Goal: Task Accomplishment & Management: Manage account settings

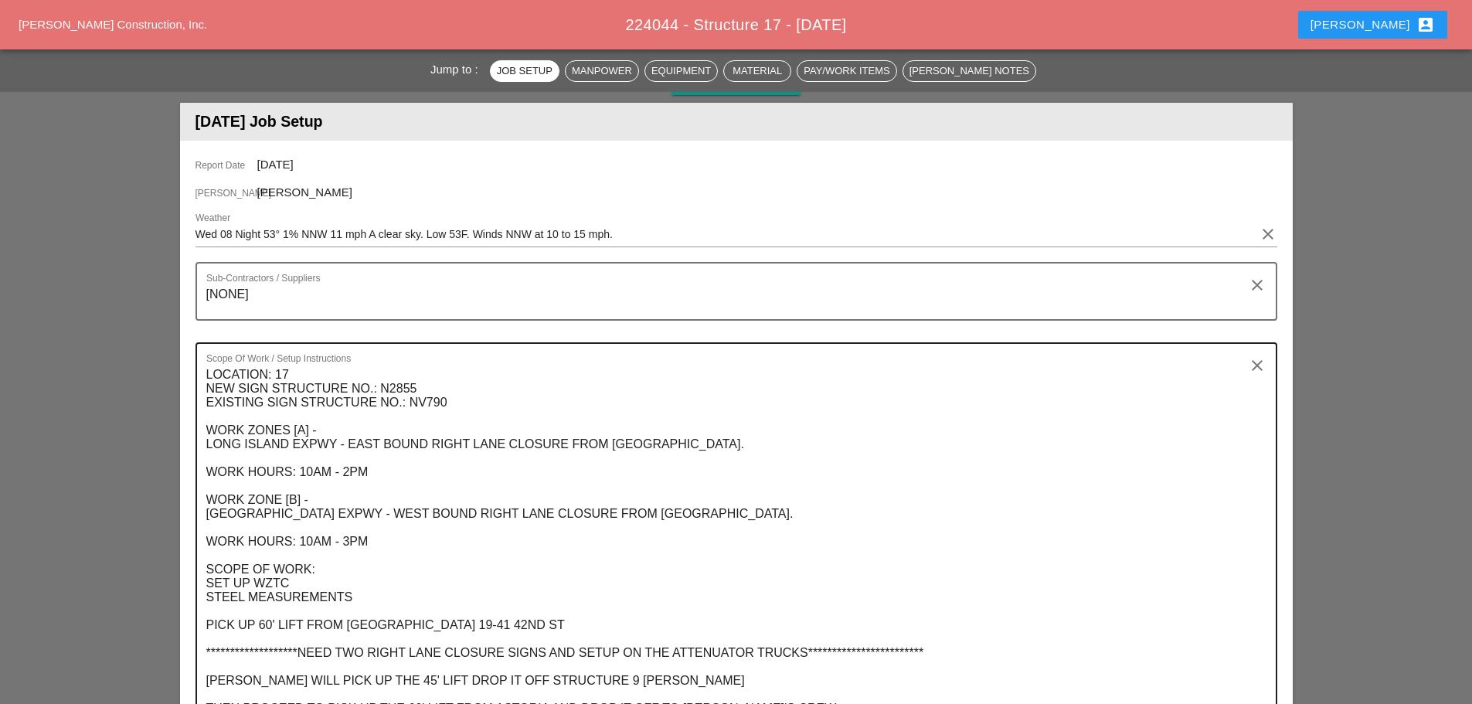
scroll to position [155, 0]
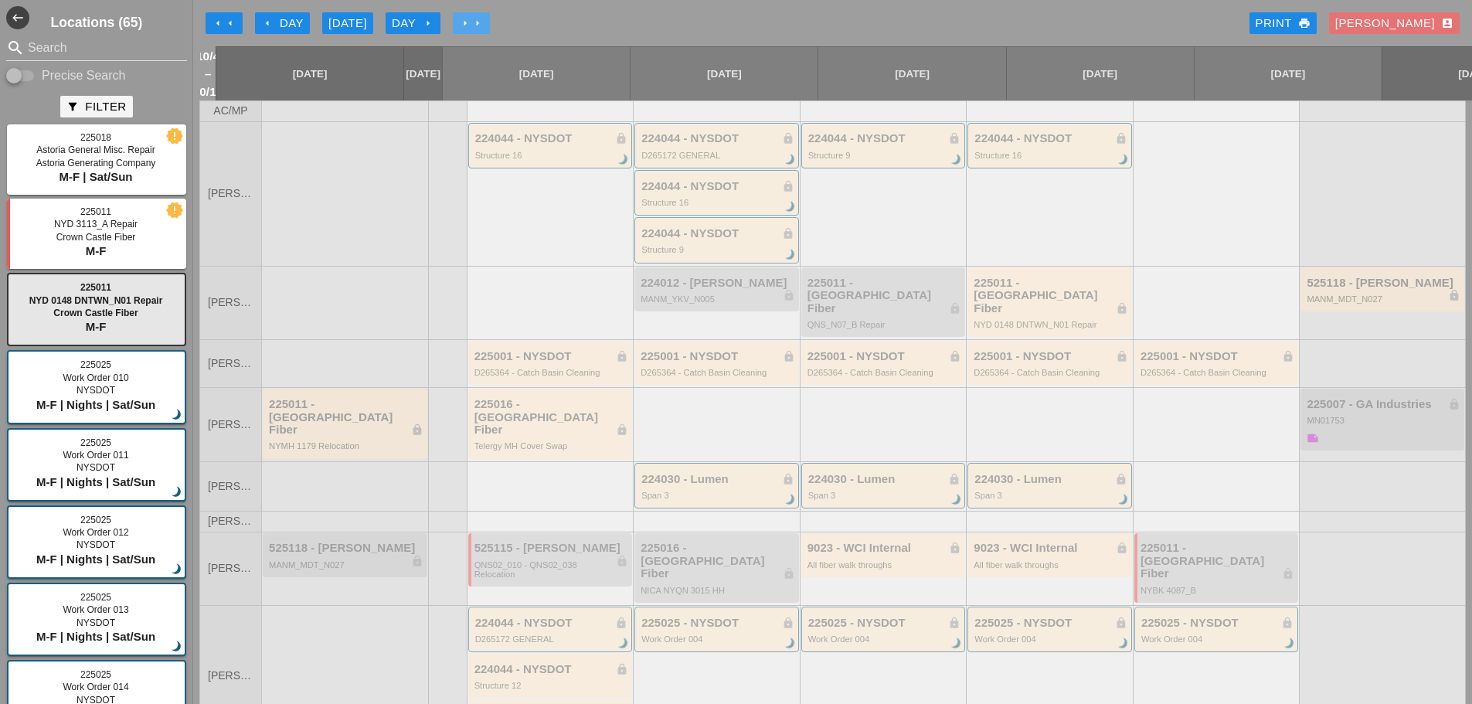
click at [463, 19] on icon "arrow_right" at bounding box center [465, 23] width 12 height 12
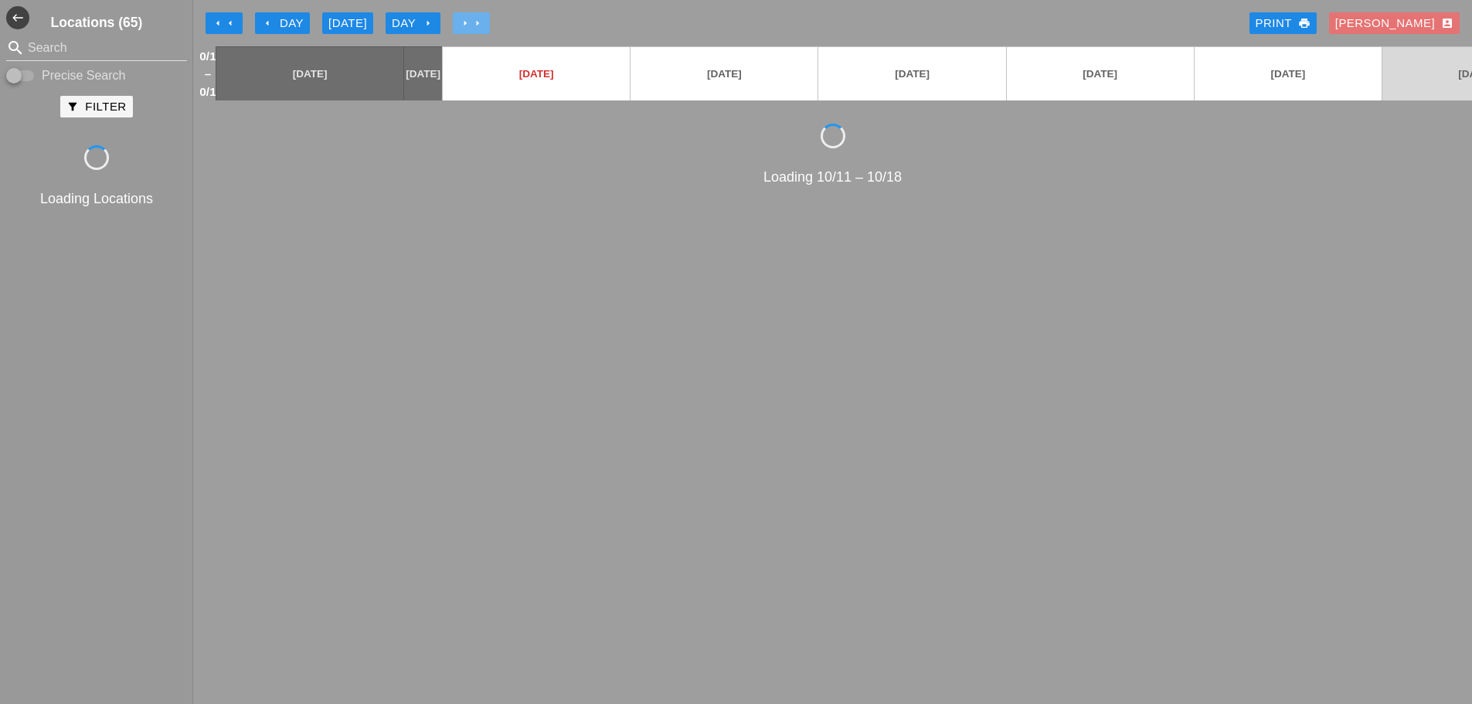
click at [463, 19] on icon "arrow_right" at bounding box center [465, 23] width 12 height 12
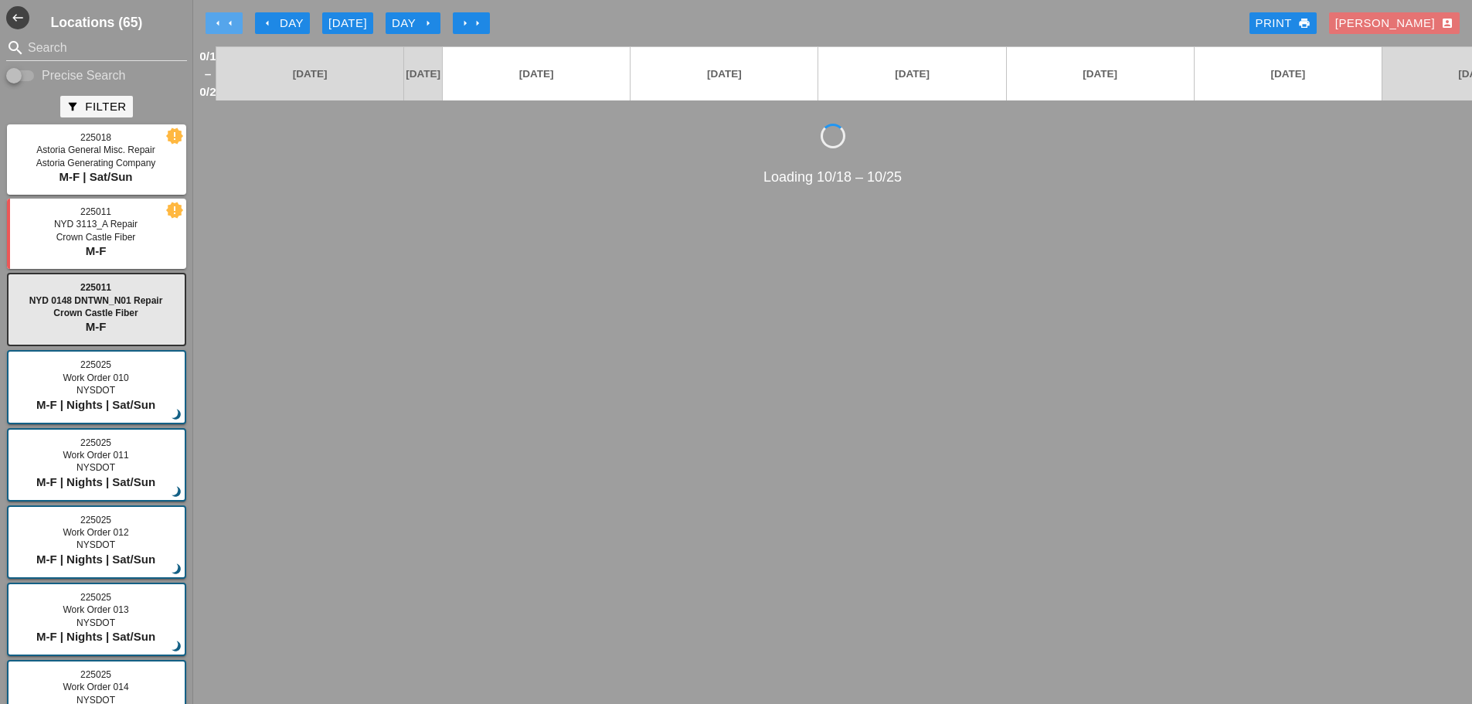
click at [236, 29] on icon "arrow_left" at bounding box center [230, 23] width 12 height 12
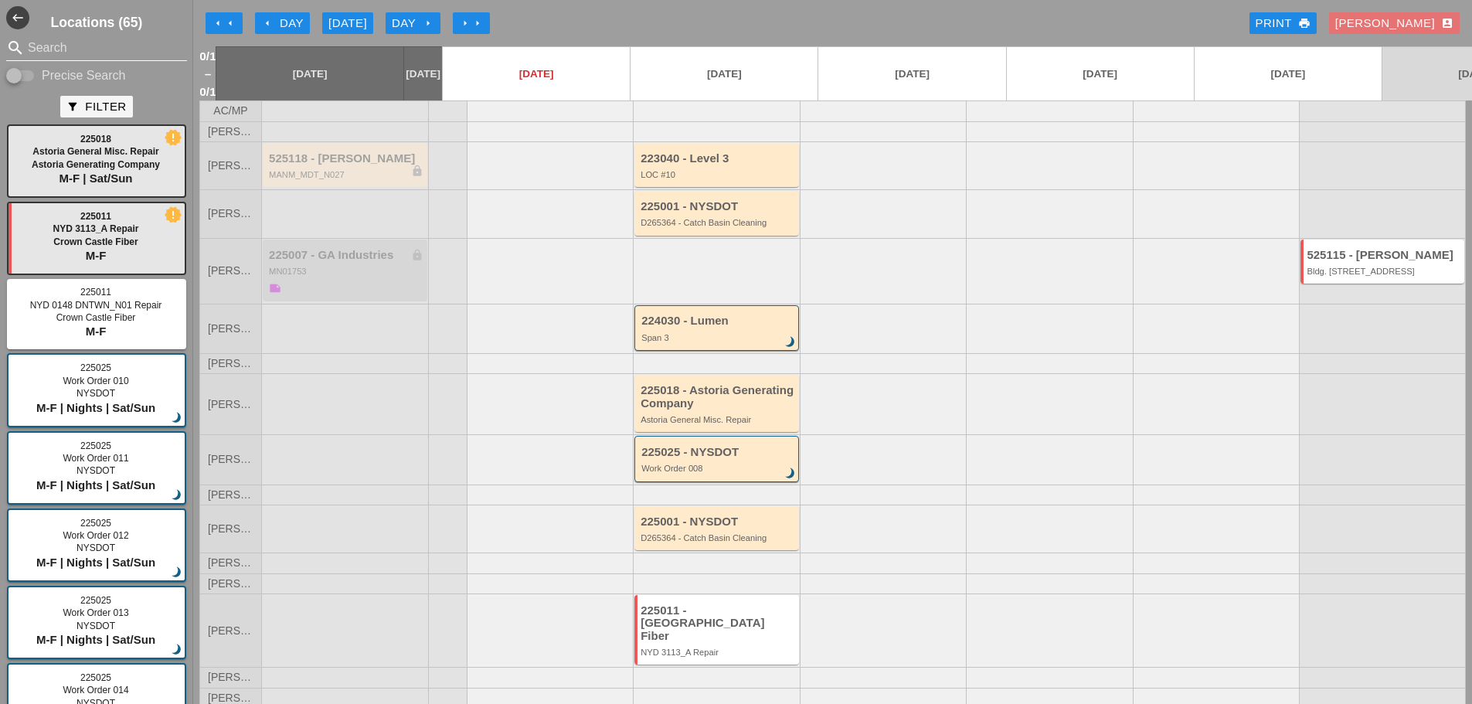
click at [53, 43] on input "Search" at bounding box center [97, 48] width 138 height 25
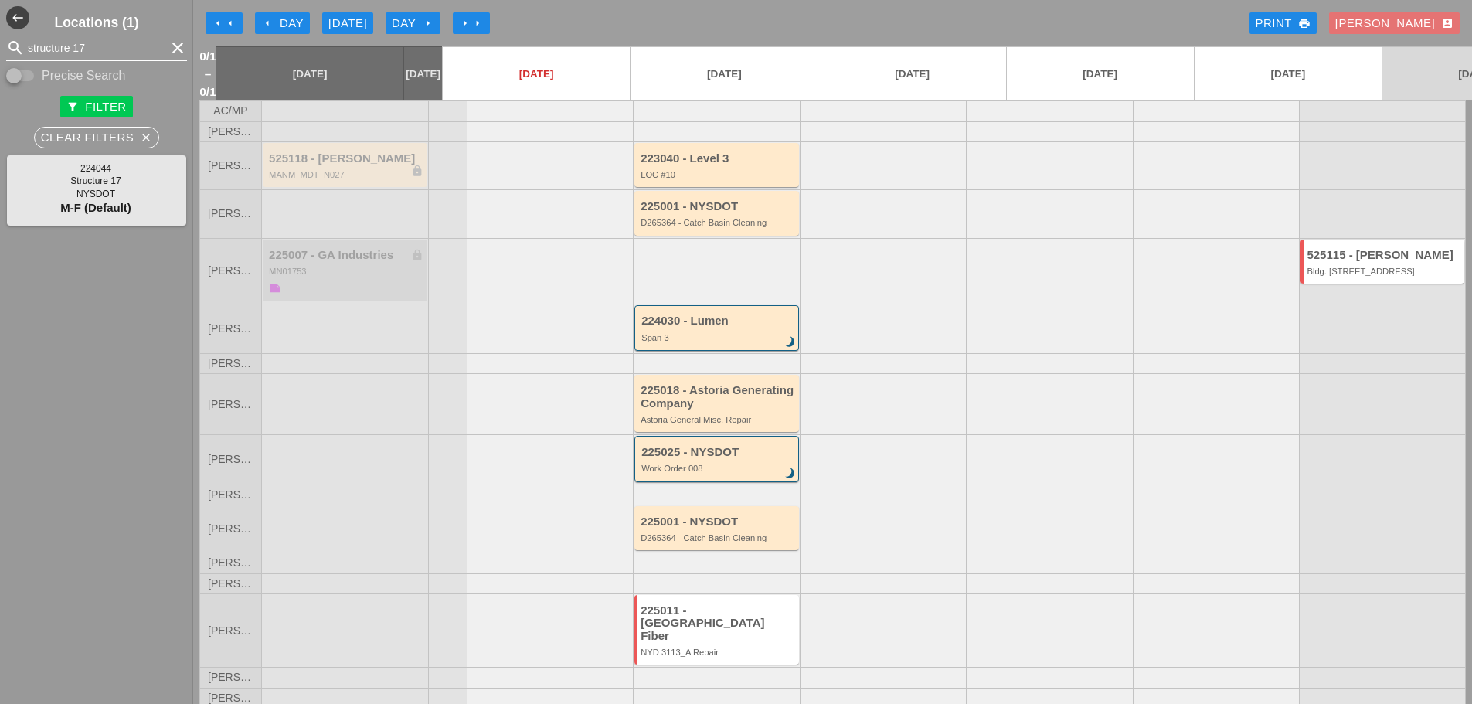
type input "structure 17"
click at [235, 21] on icon "arrow_left" at bounding box center [230, 23] width 12 height 12
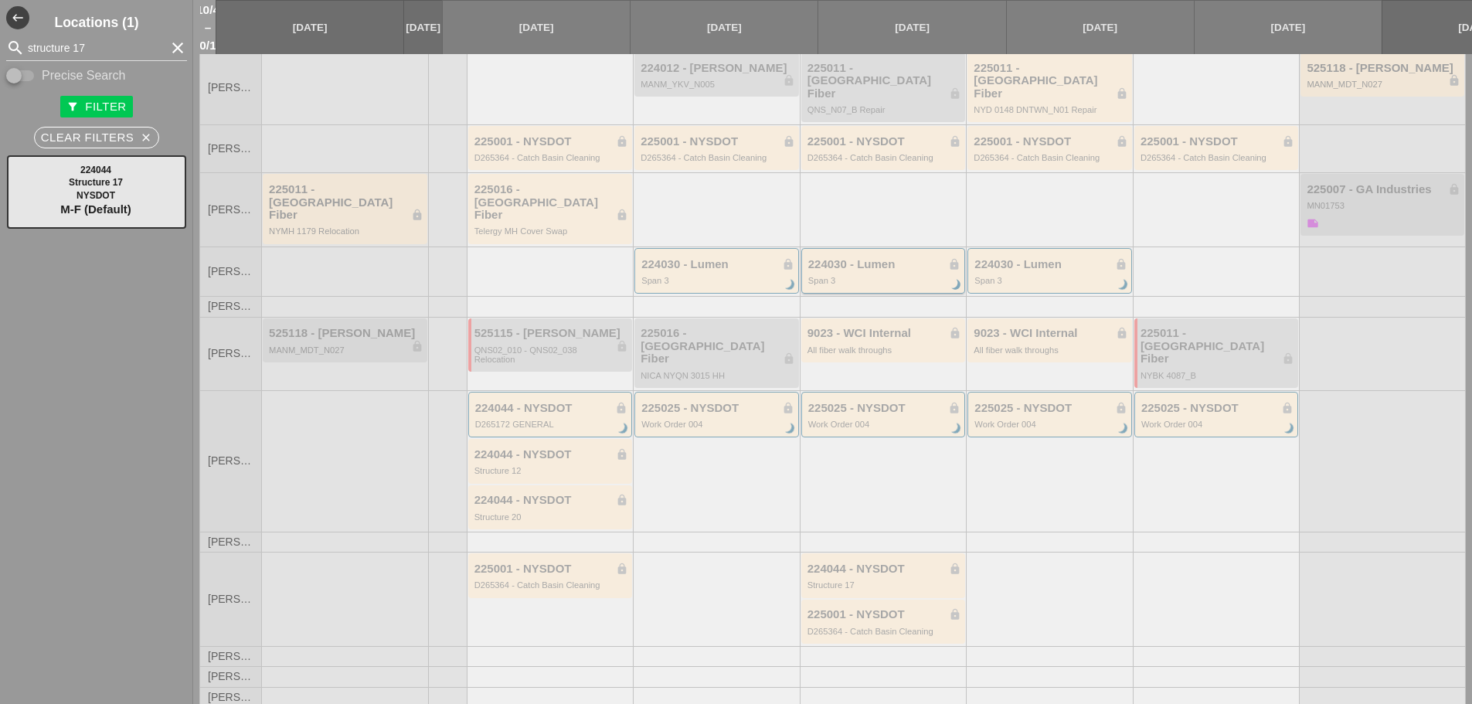
scroll to position [232, 0]
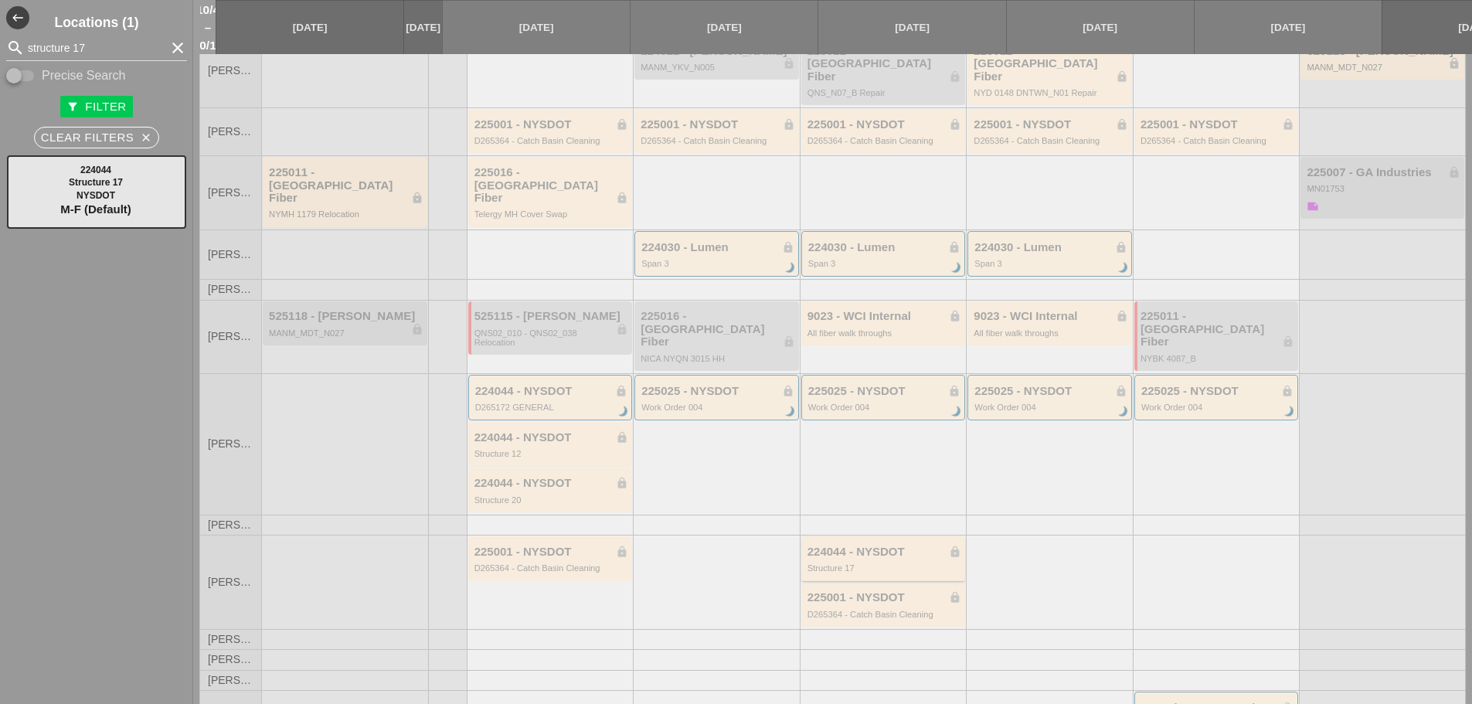
click at [863, 546] on div "224044 - NYSDOT lock" at bounding box center [885, 552] width 155 height 13
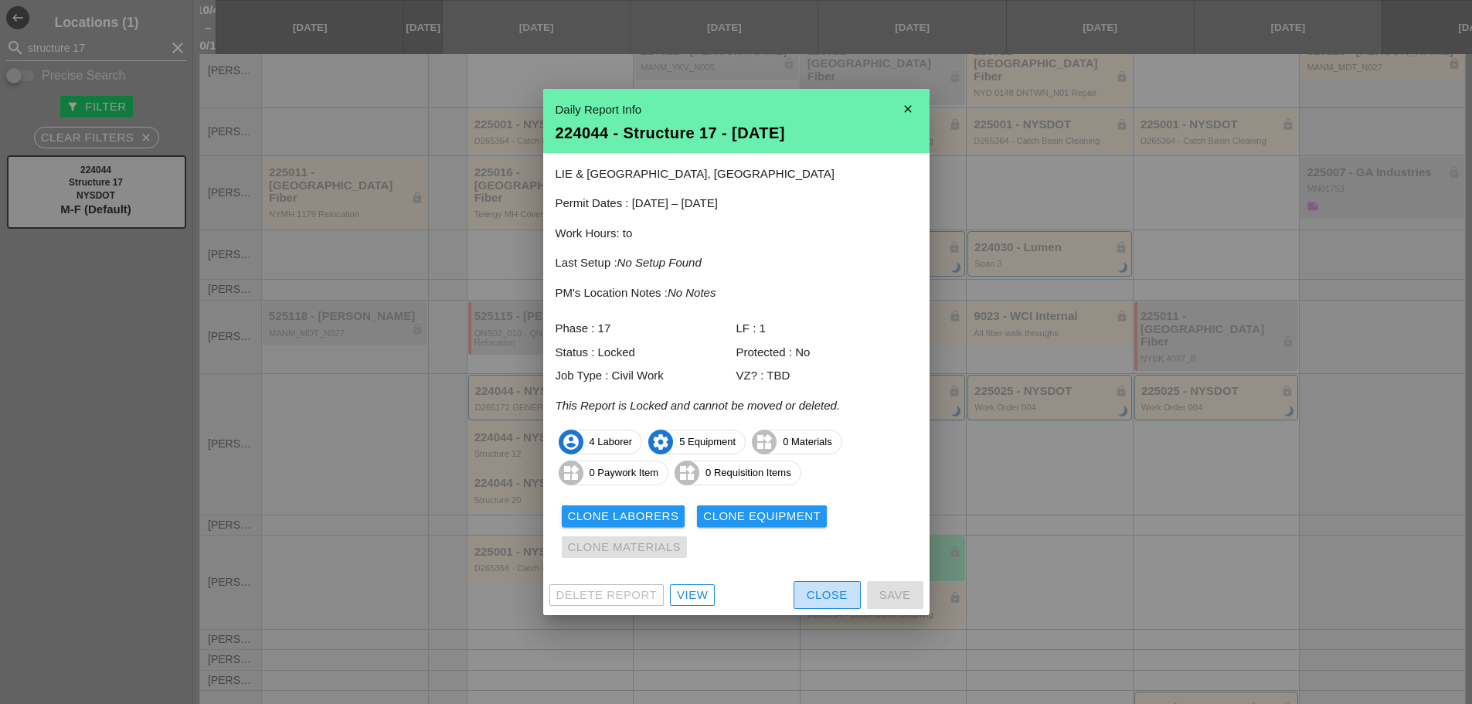
click at [804, 594] on button "Close" at bounding box center [827, 595] width 67 height 28
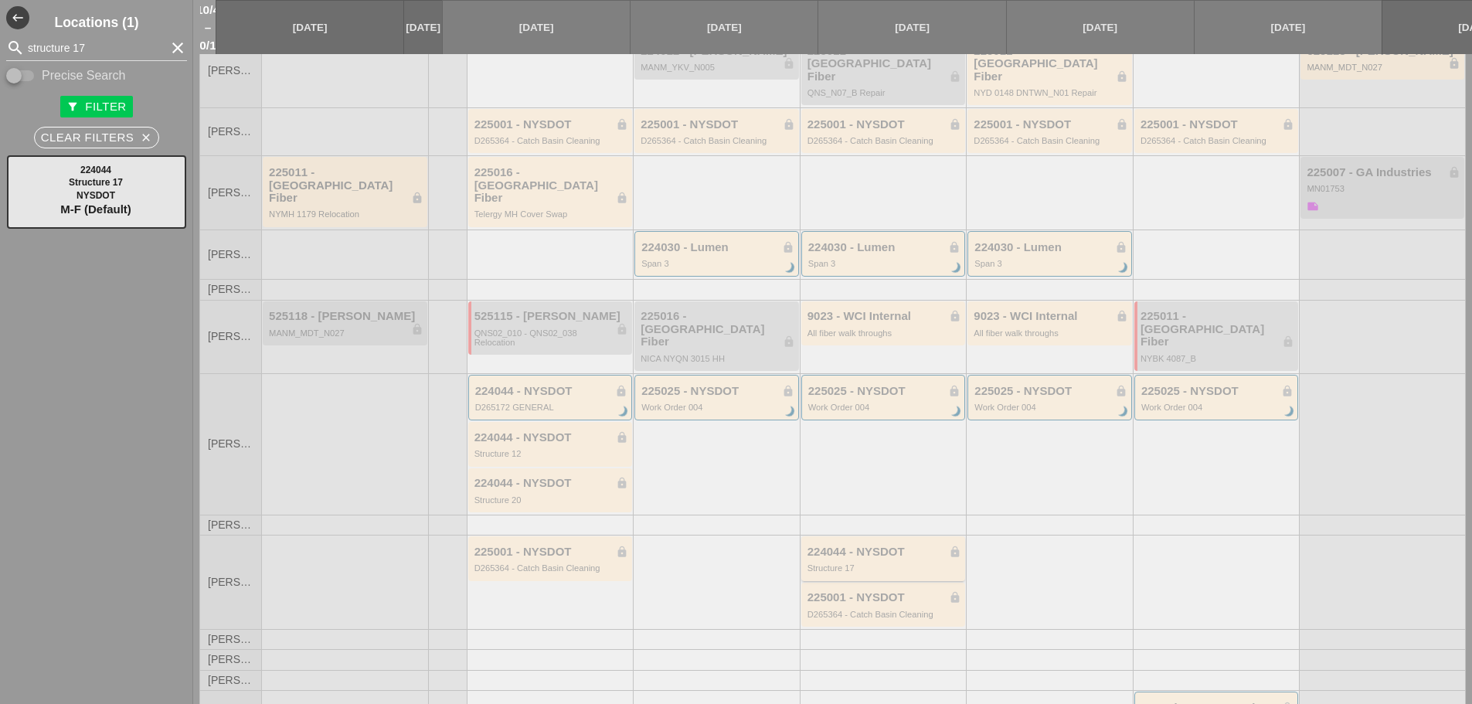
click at [853, 546] on div "224044 - NYSDOT lock" at bounding box center [885, 552] width 155 height 13
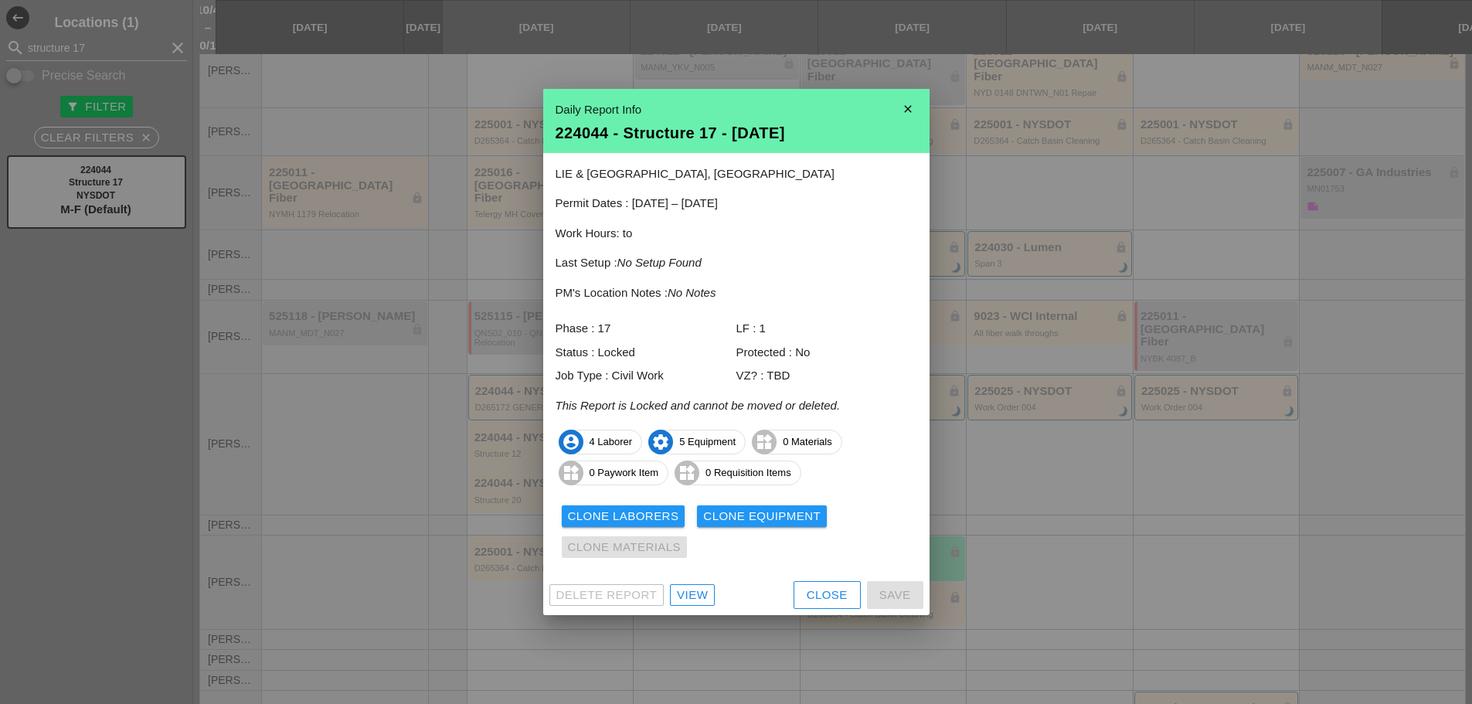
click at [640, 517] on div "Clone Laborers" at bounding box center [623, 517] width 111 height 18
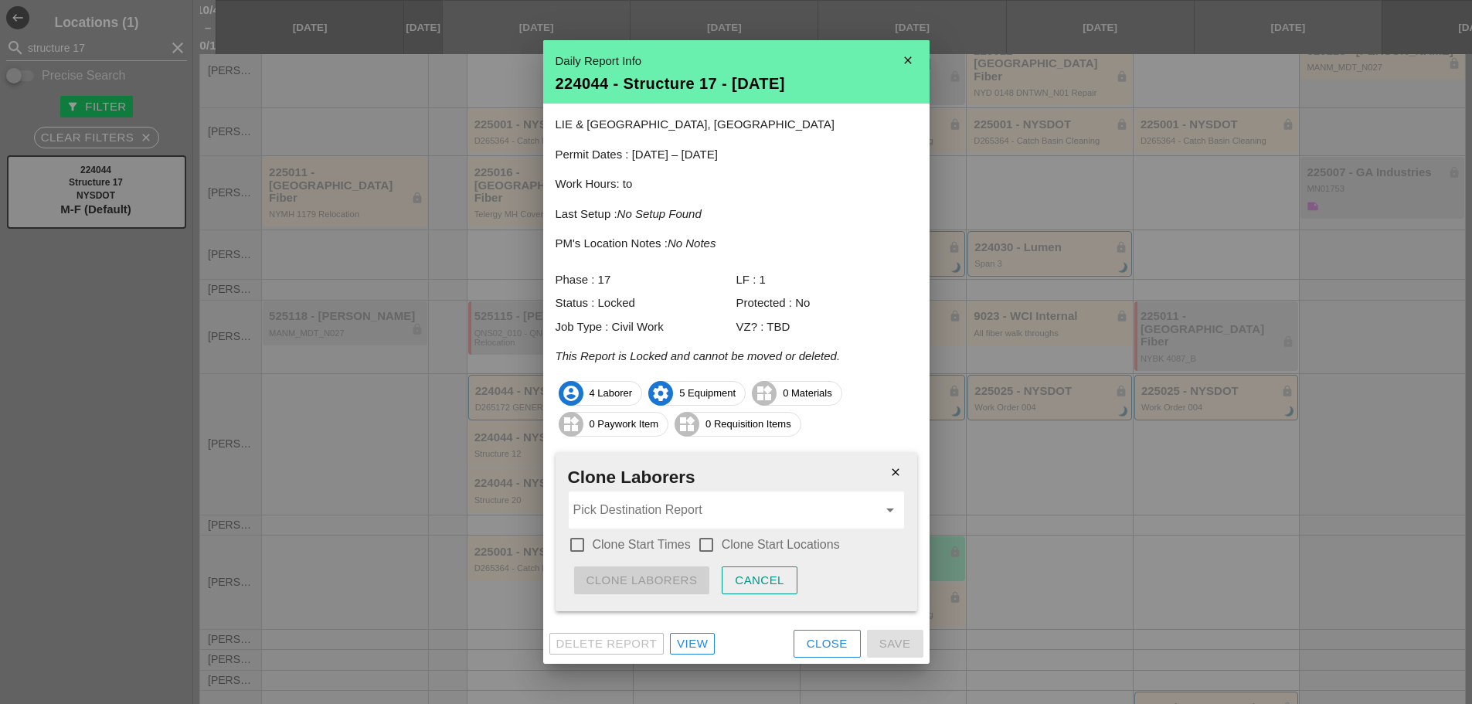
click at [629, 509] on input "Pick Destination Report" at bounding box center [726, 510] width 305 height 25
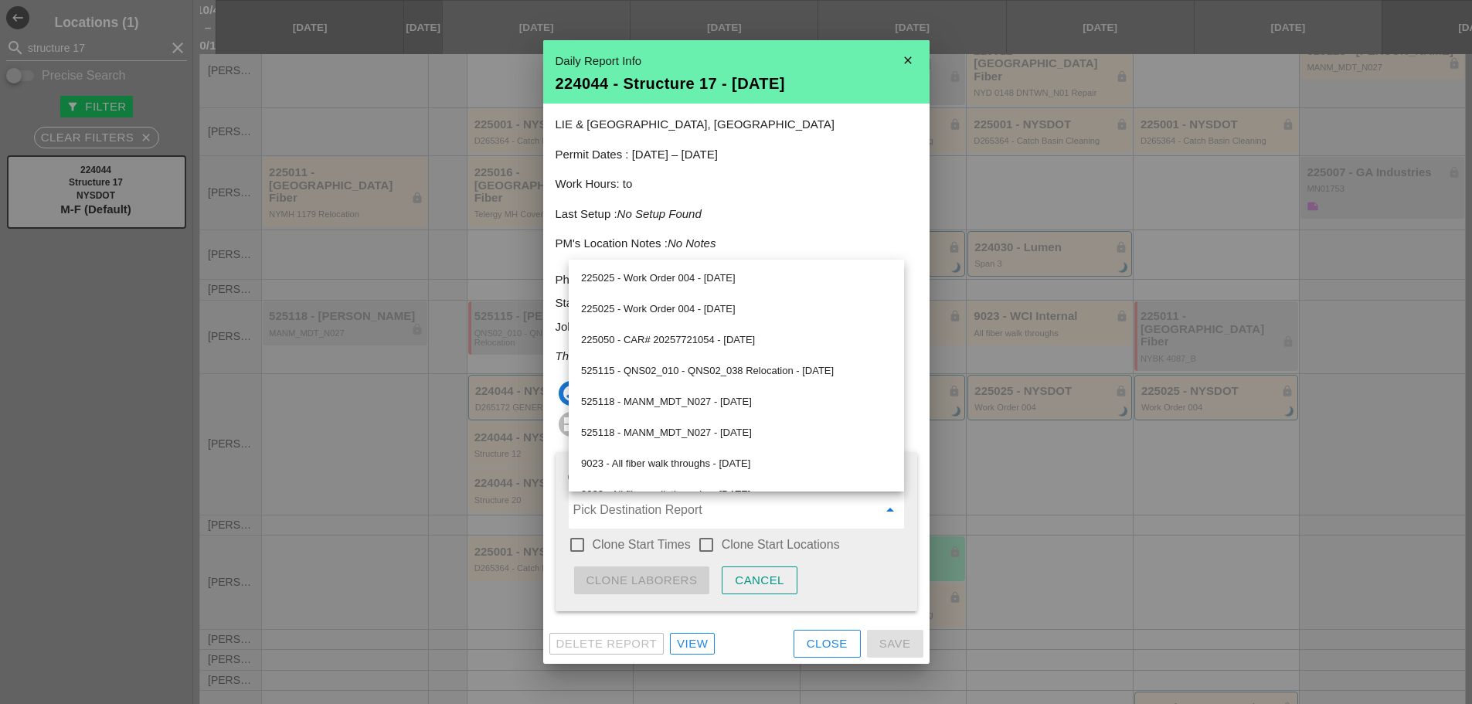
scroll to position [980, 0]
click at [828, 561] on div "close Clone Laborers Pick Destination Report arrow_drop_down check_box_outline_…" at bounding box center [737, 531] width 362 height 159
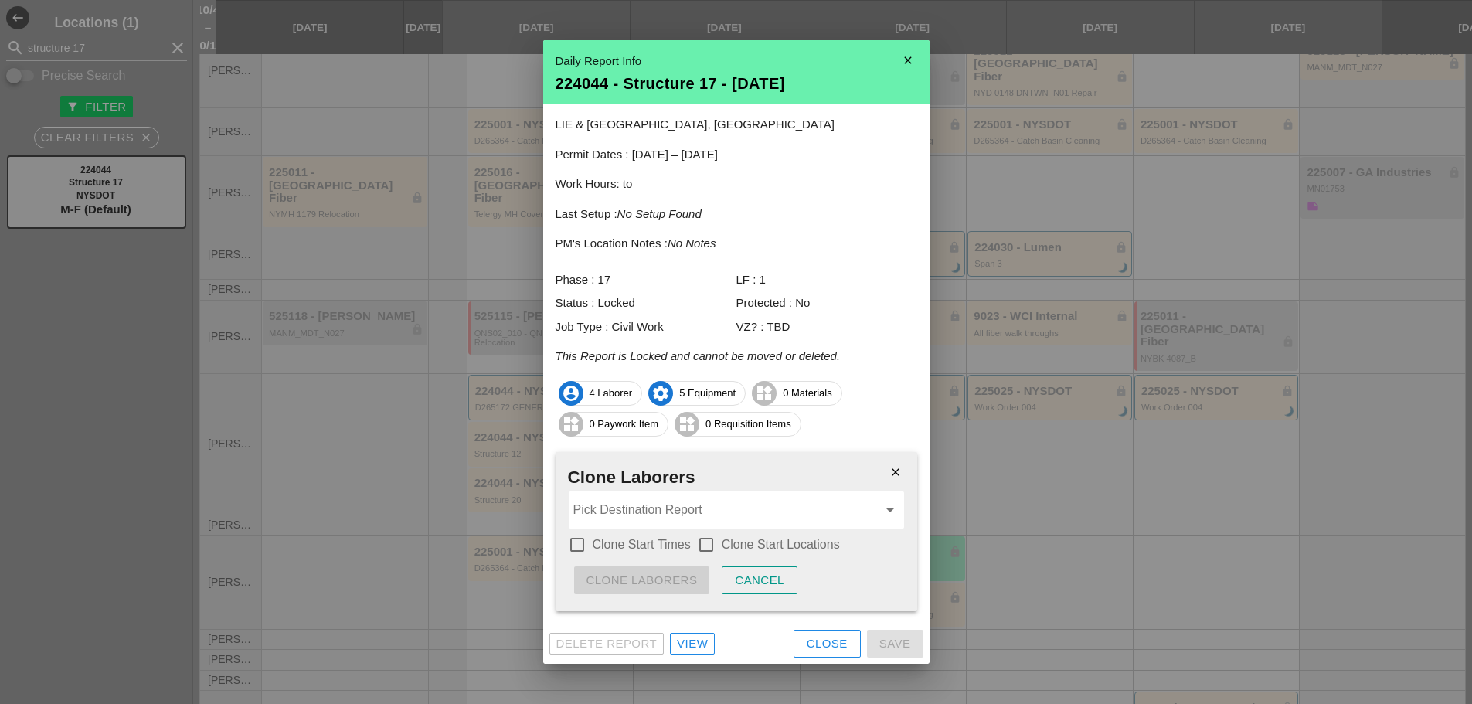
click at [742, 540] on label "Clone Start Locations" at bounding box center [781, 544] width 118 height 15
checkbox input "true"
click at [643, 539] on label "Clone Start Times" at bounding box center [642, 544] width 98 height 15
checkbox input "true"
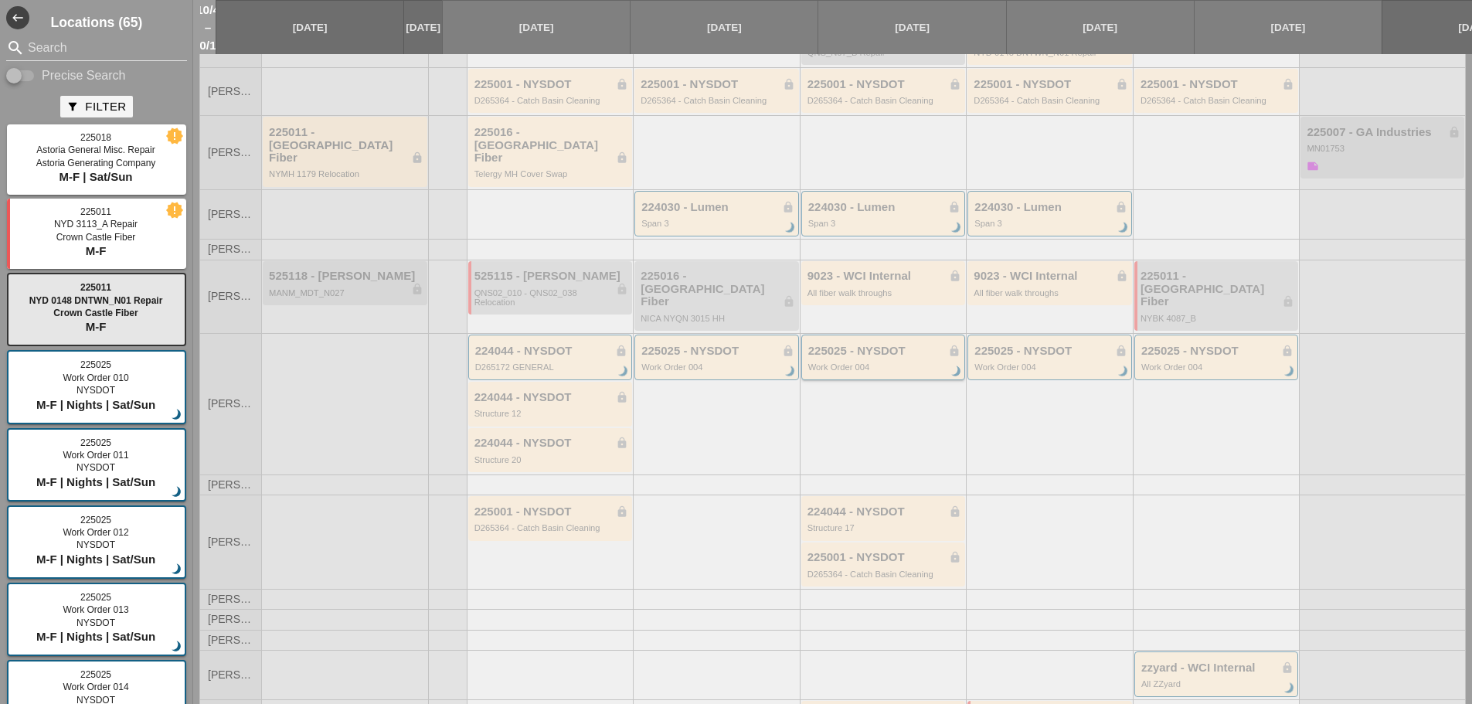
scroll to position [294, 0]
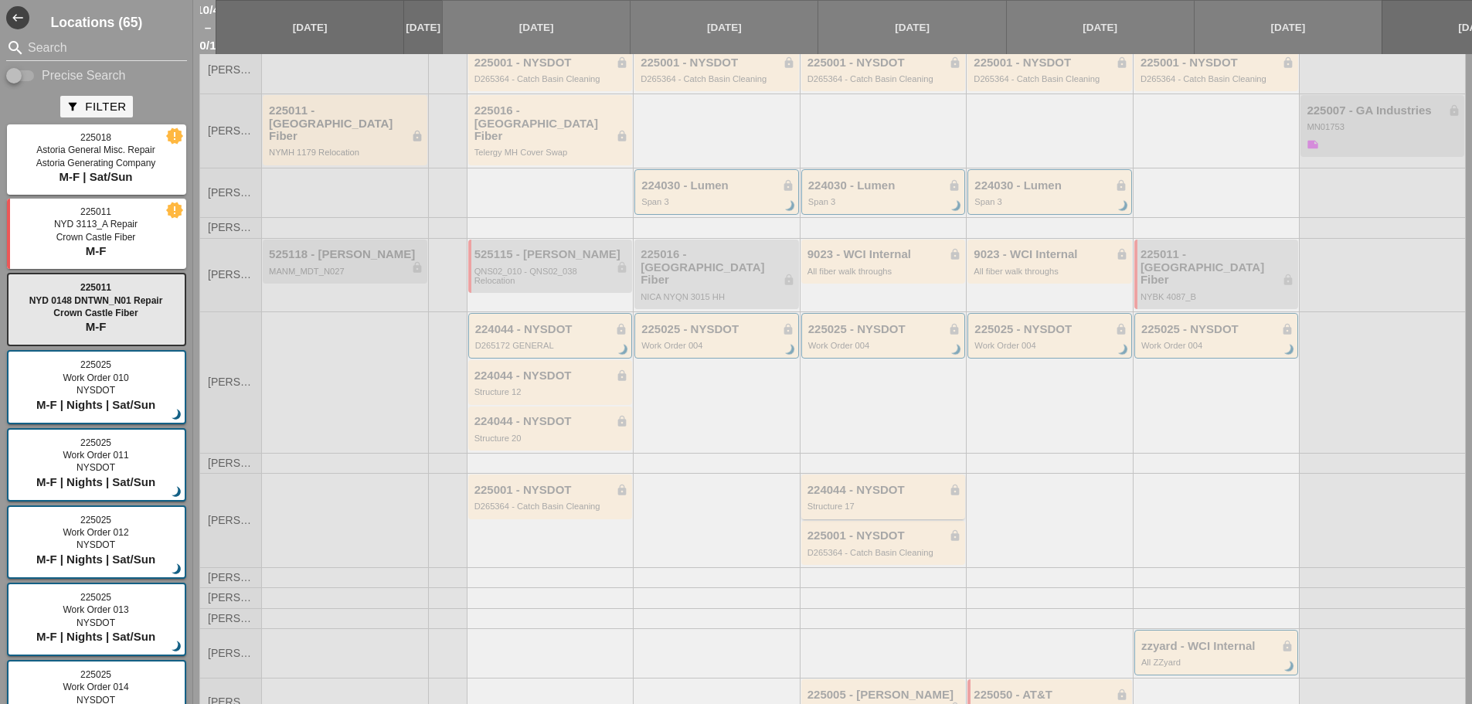
click at [873, 475] on div "224044 - NYSDOT lock Structure 17" at bounding box center [884, 497] width 165 height 44
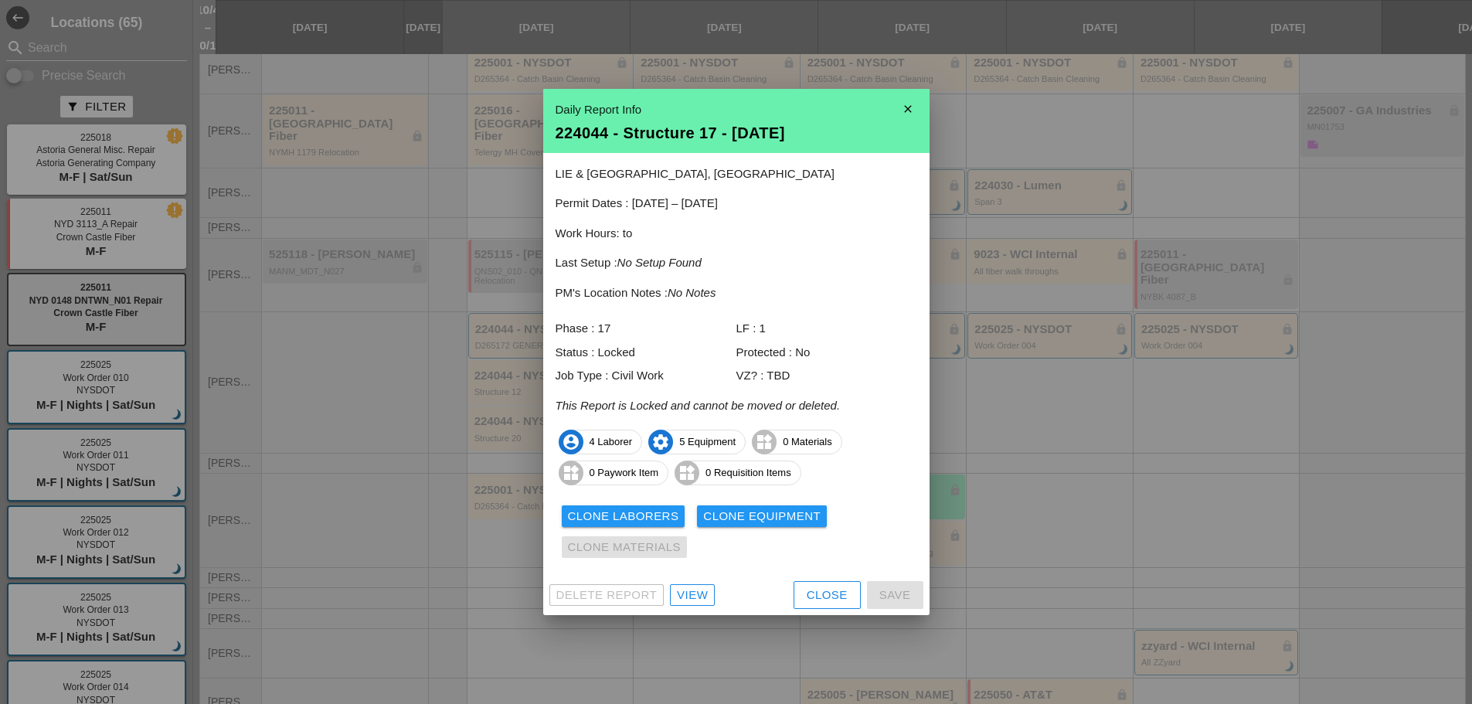
click at [658, 515] on div "Clone Laborers" at bounding box center [623, 517] width 111 height 18
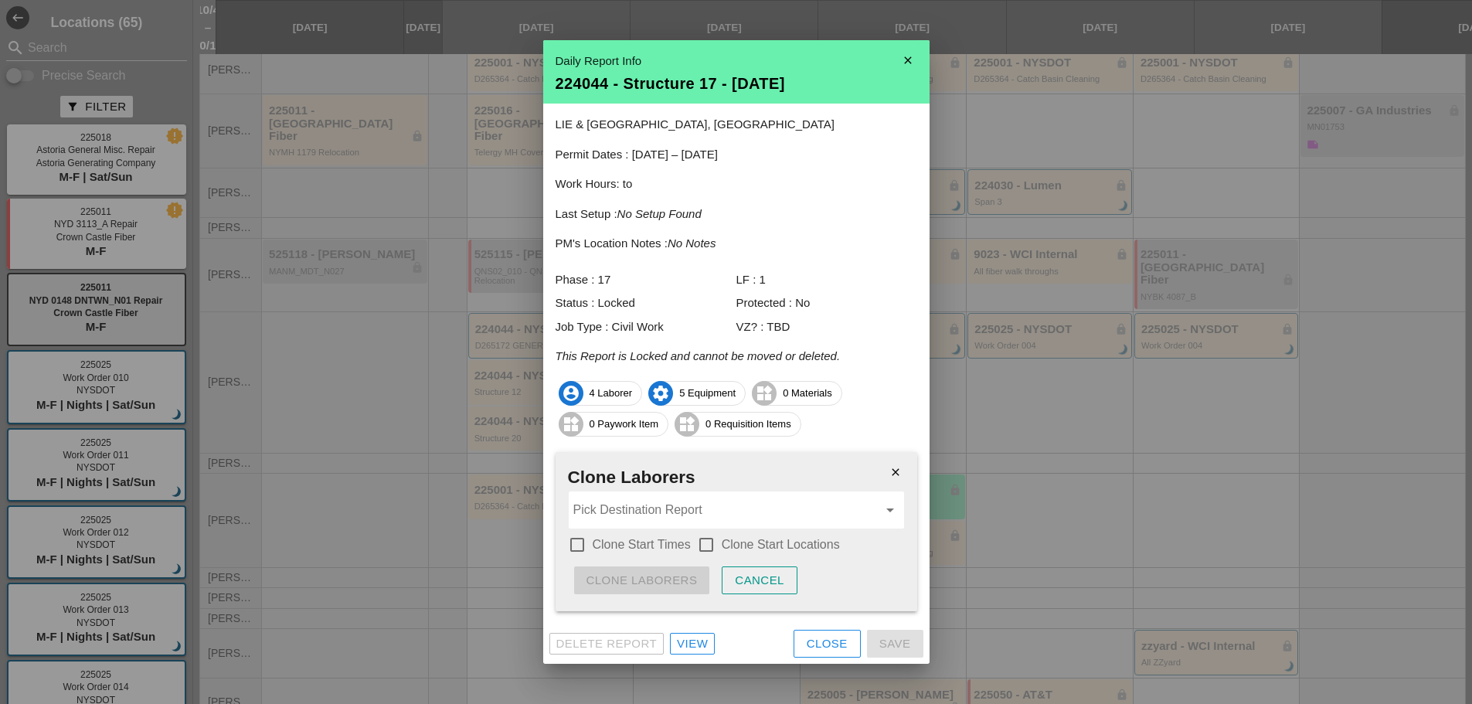
click at [720, 518] on input "Pick Destination Report" at bounding box center [726, 510] width 305 height 25
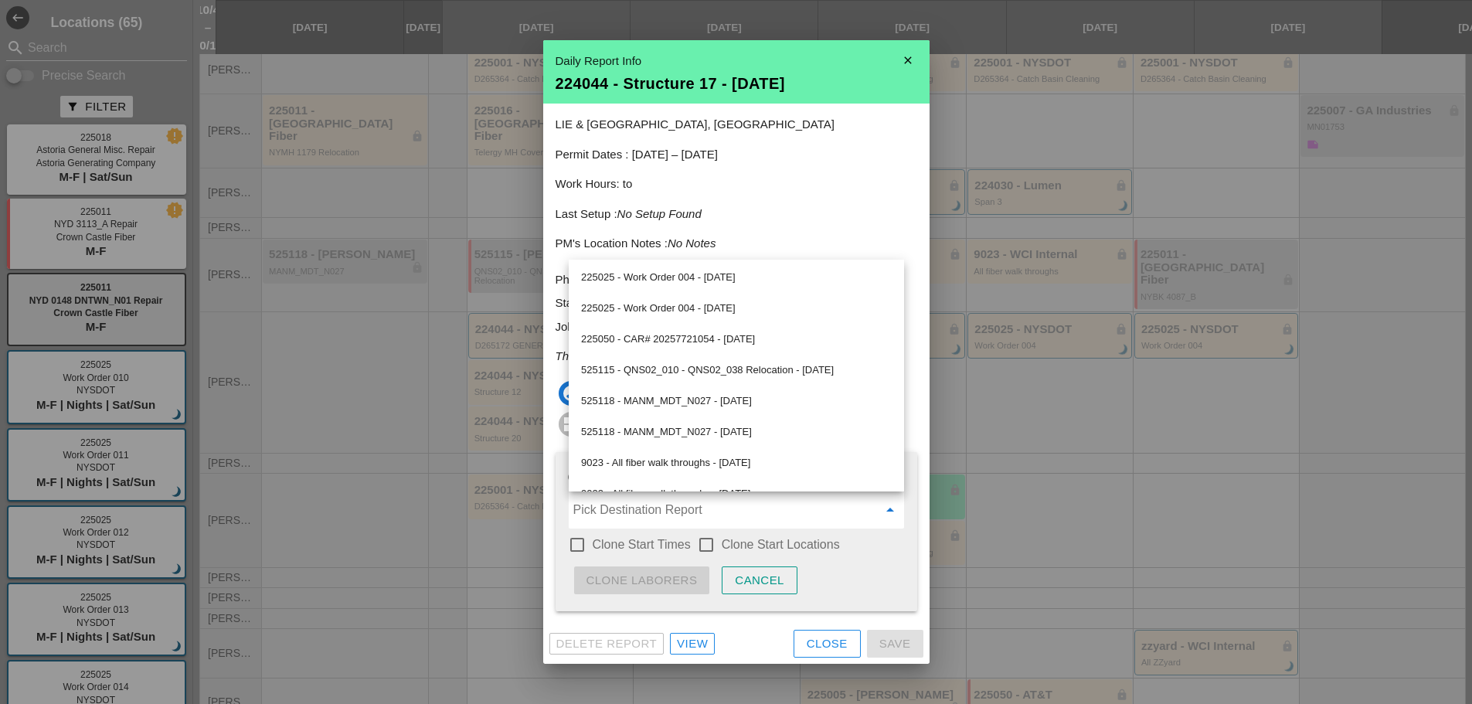
scroll to position [980, 0]
click at [764, 574] on div "Cancel" at bounding box center [759, 581] width 49 height 18
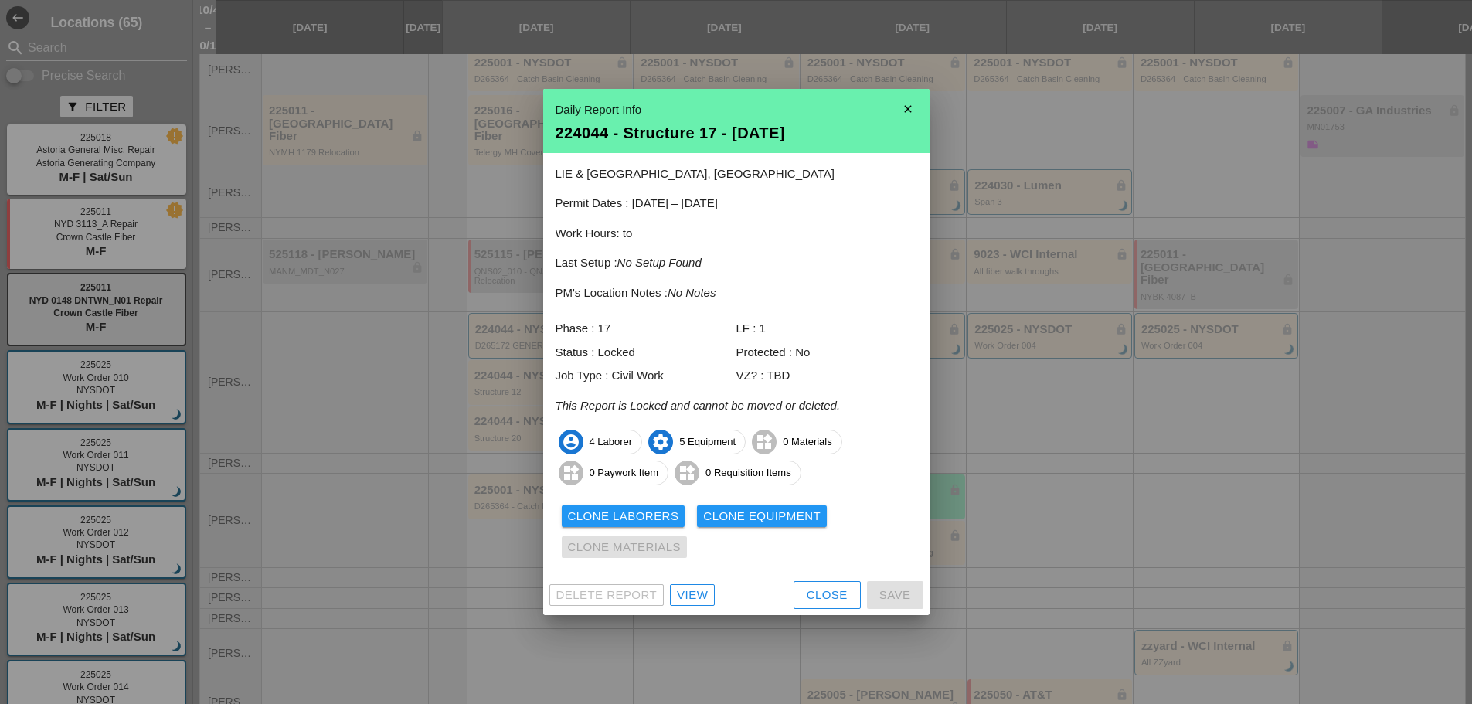
click at [734, 517] on div "Clone Equipment" at bounding box center [761, 517] width 117 height 18
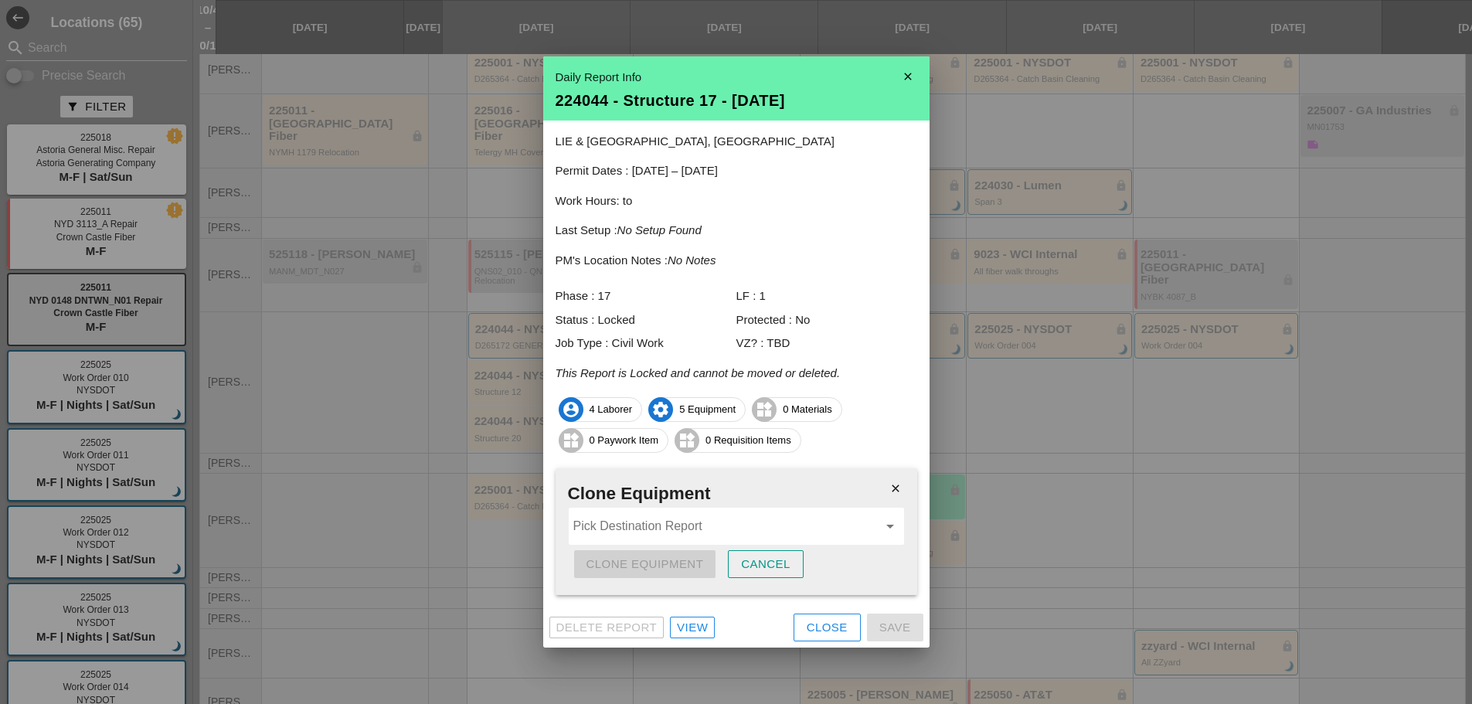
click at [738, 521] on input "Pick Destination Report" at bounding box center [726, 526] width 305 height 25
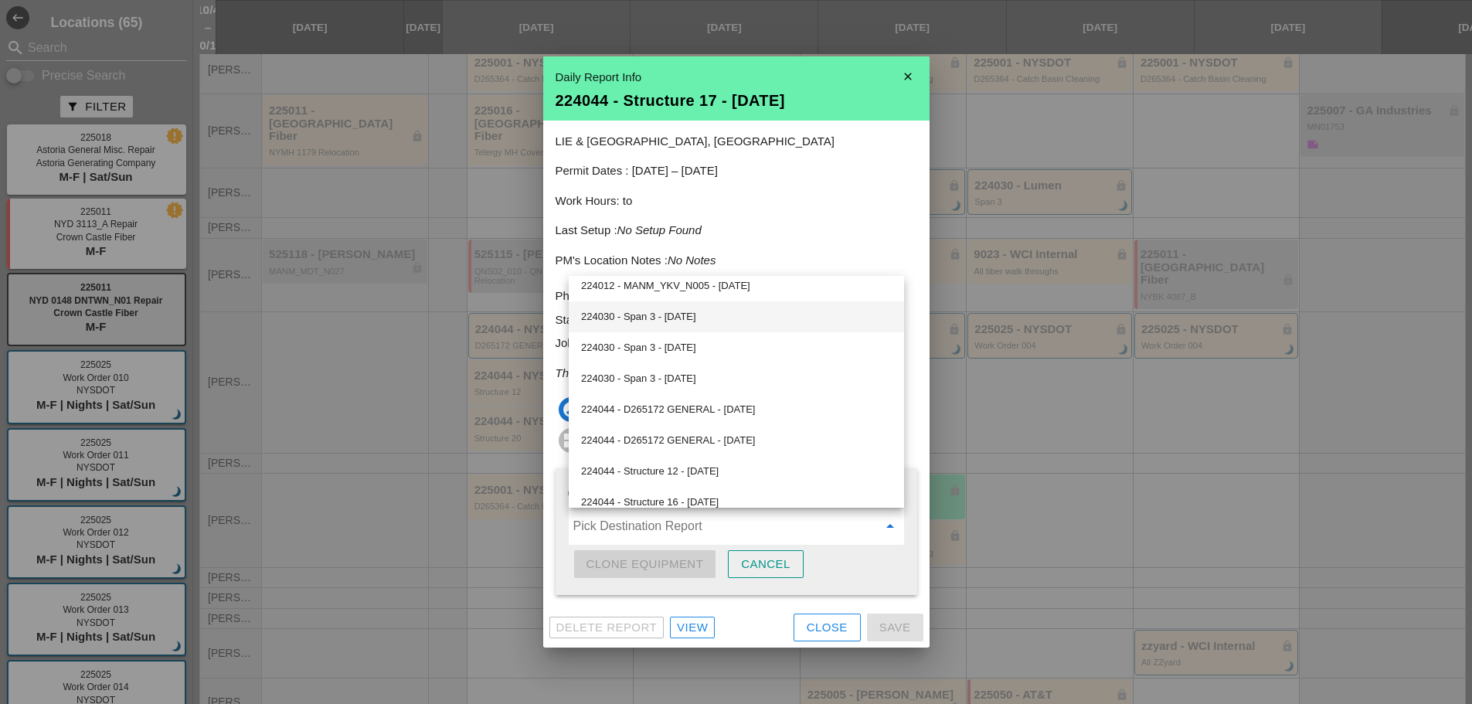
scroll to position [0, 0]
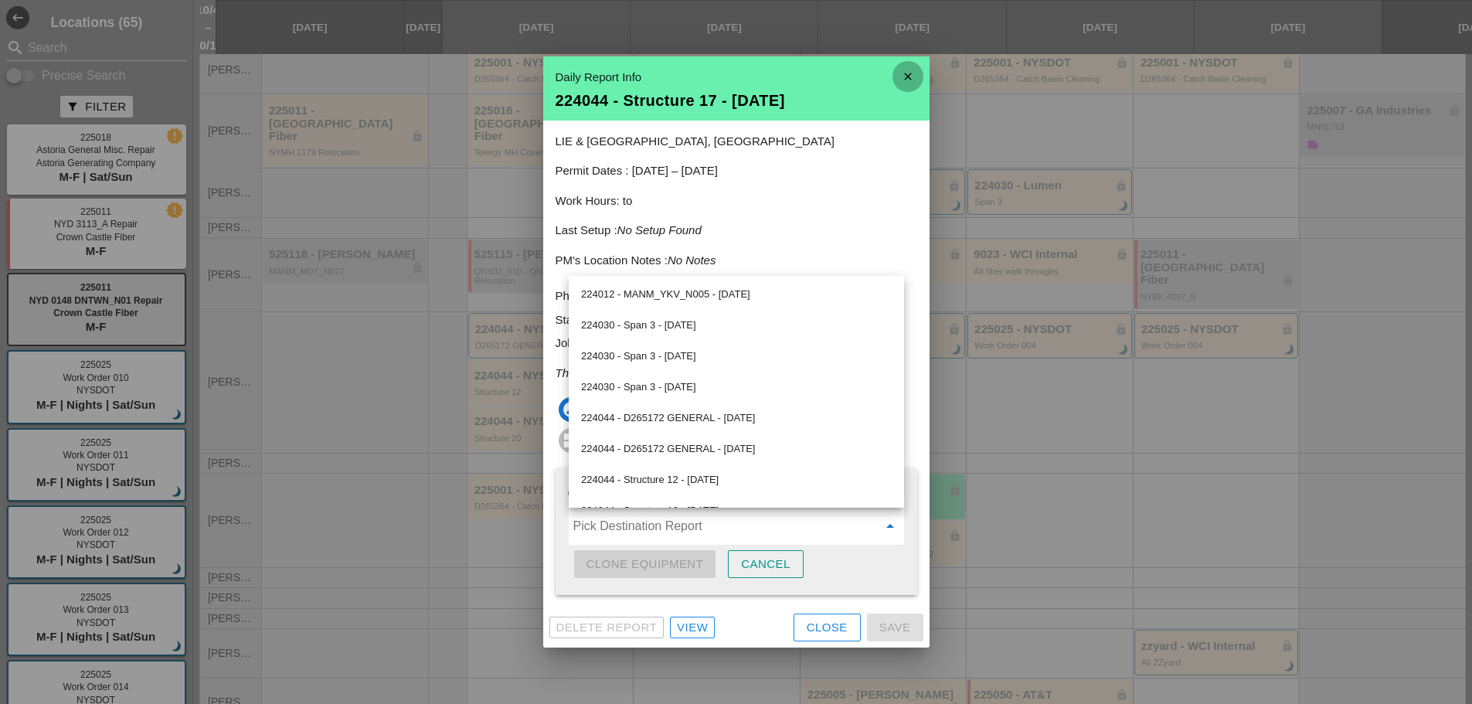
click at [906, 69] on icon "close" at bounding box center [908, 76] width 31 height 31
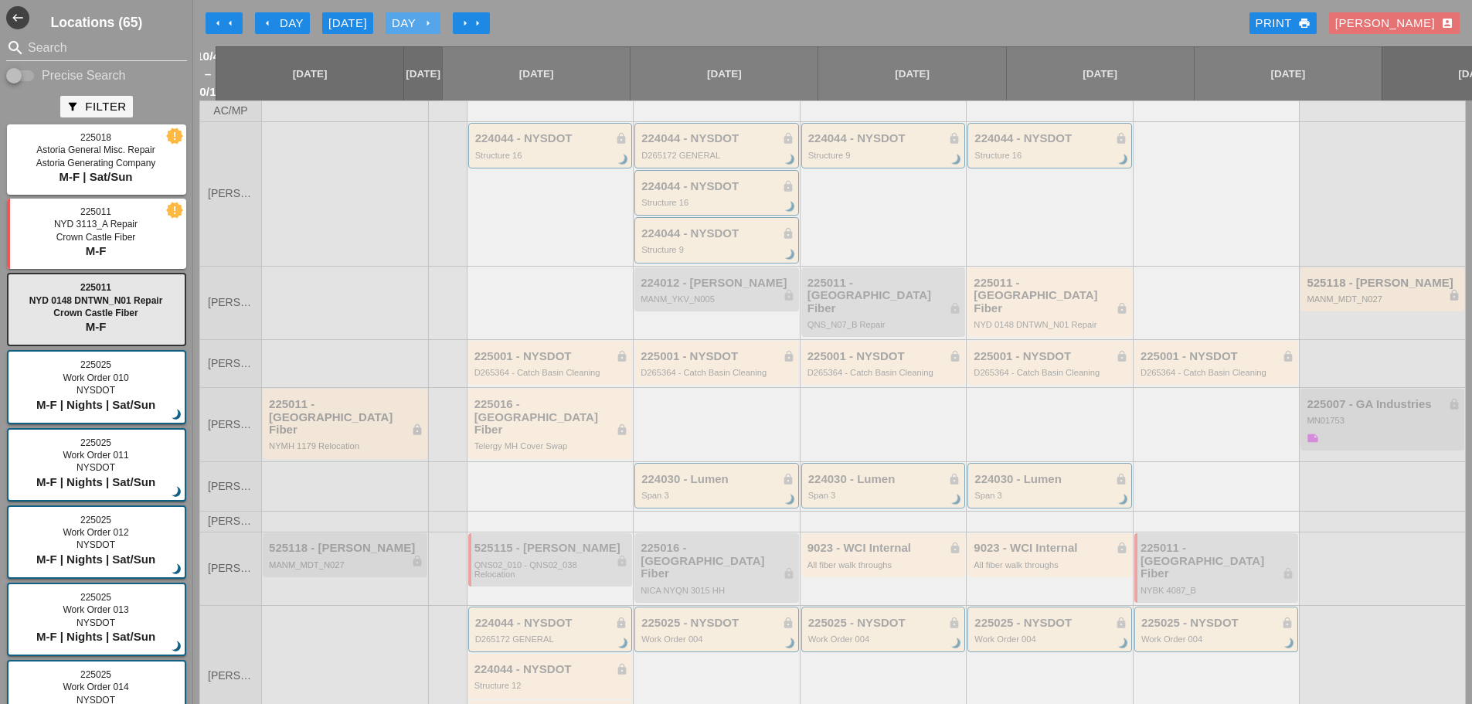
click at [414, 19] on div "Day arrow_right" at bounding box center [413, 24] width 43 height 18
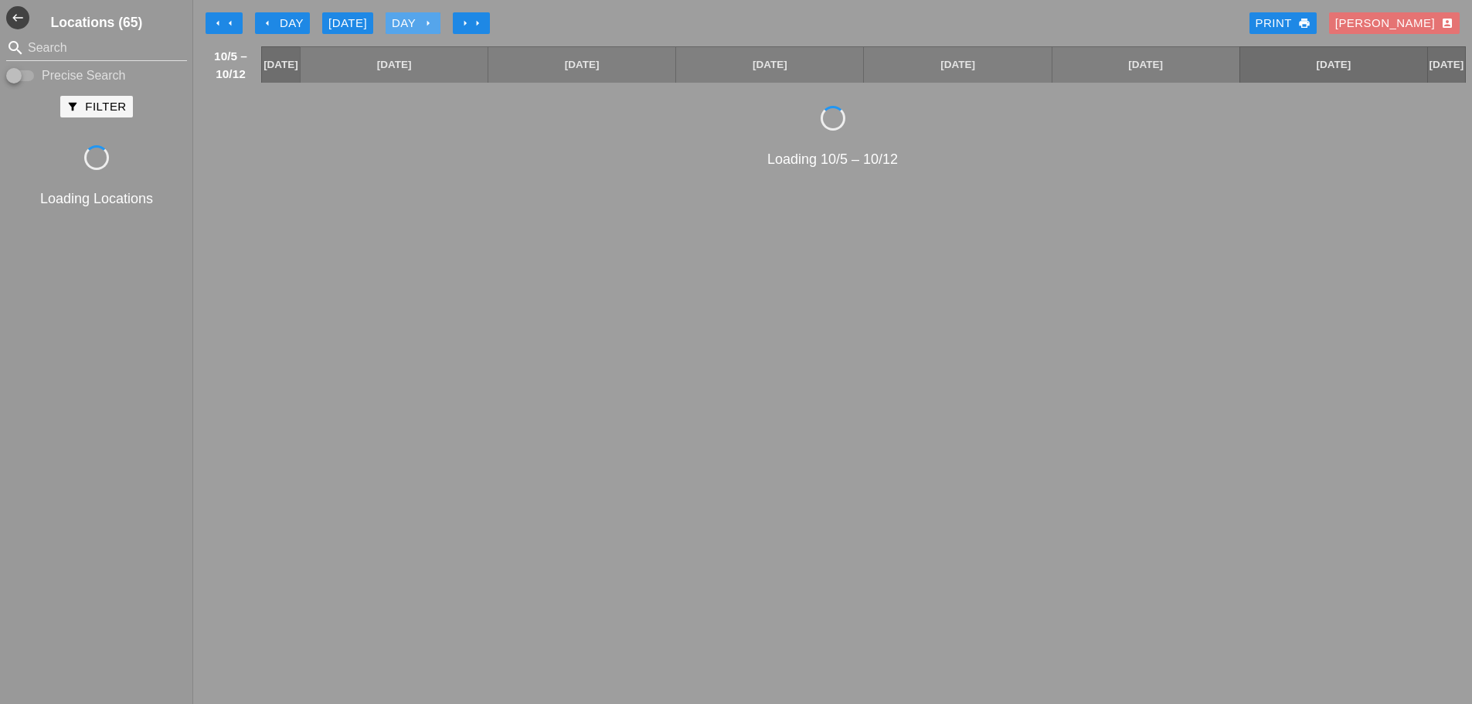
click at [414, 19] on div "Day arrow_right" at bounding box center [413, 24] width 43 height 18
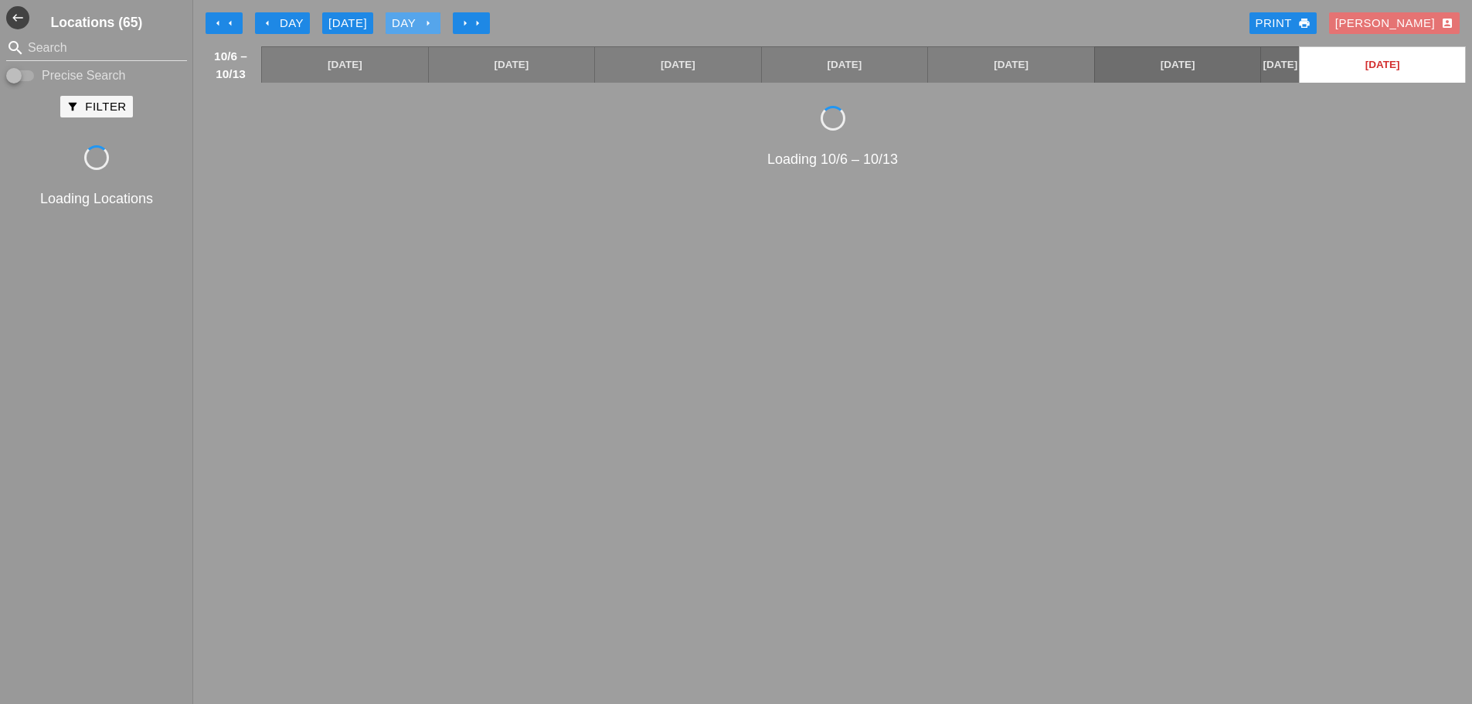
click at [414, 19] on div "Day arrow_right" at bounding box center [413, 24] width 43 height 18
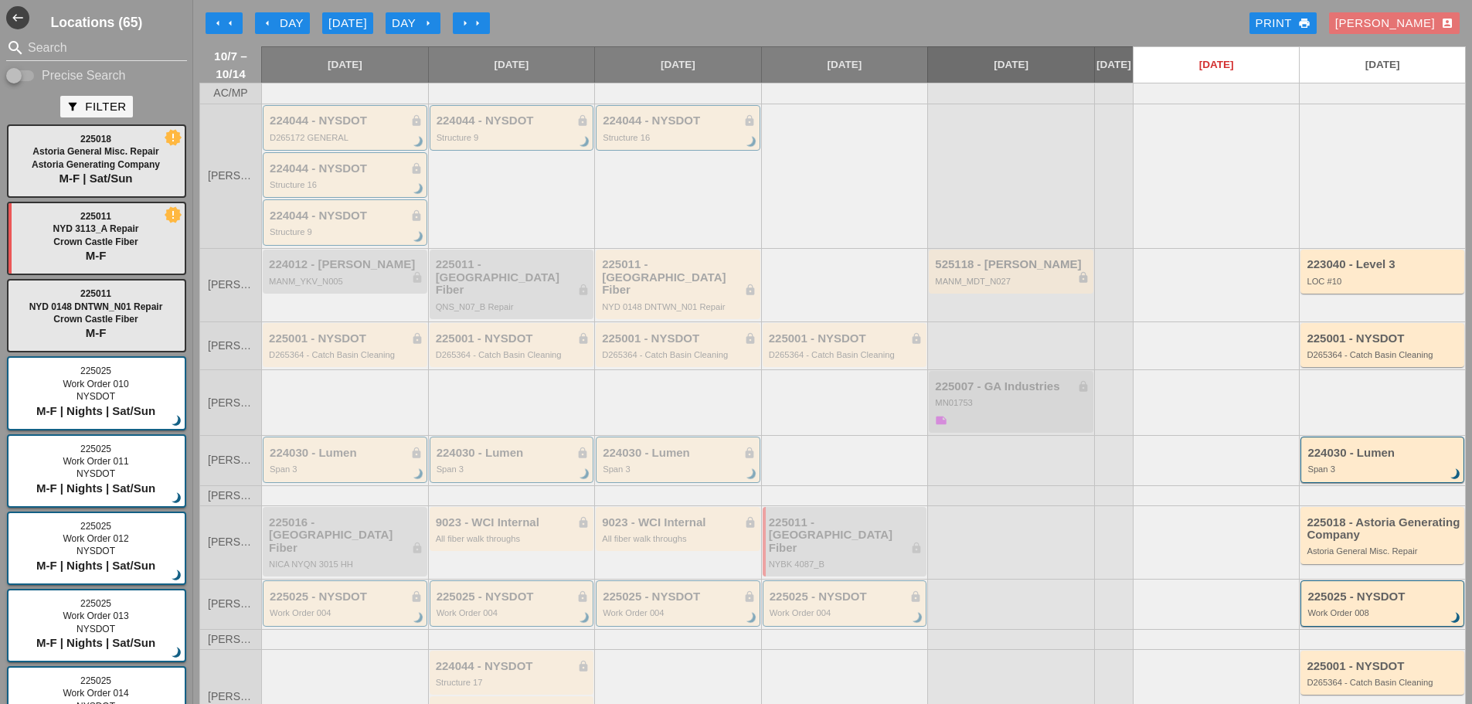
click at [393, 21] on button "Day arrow_right" at bounding box center [413, 23] width 55 height 22
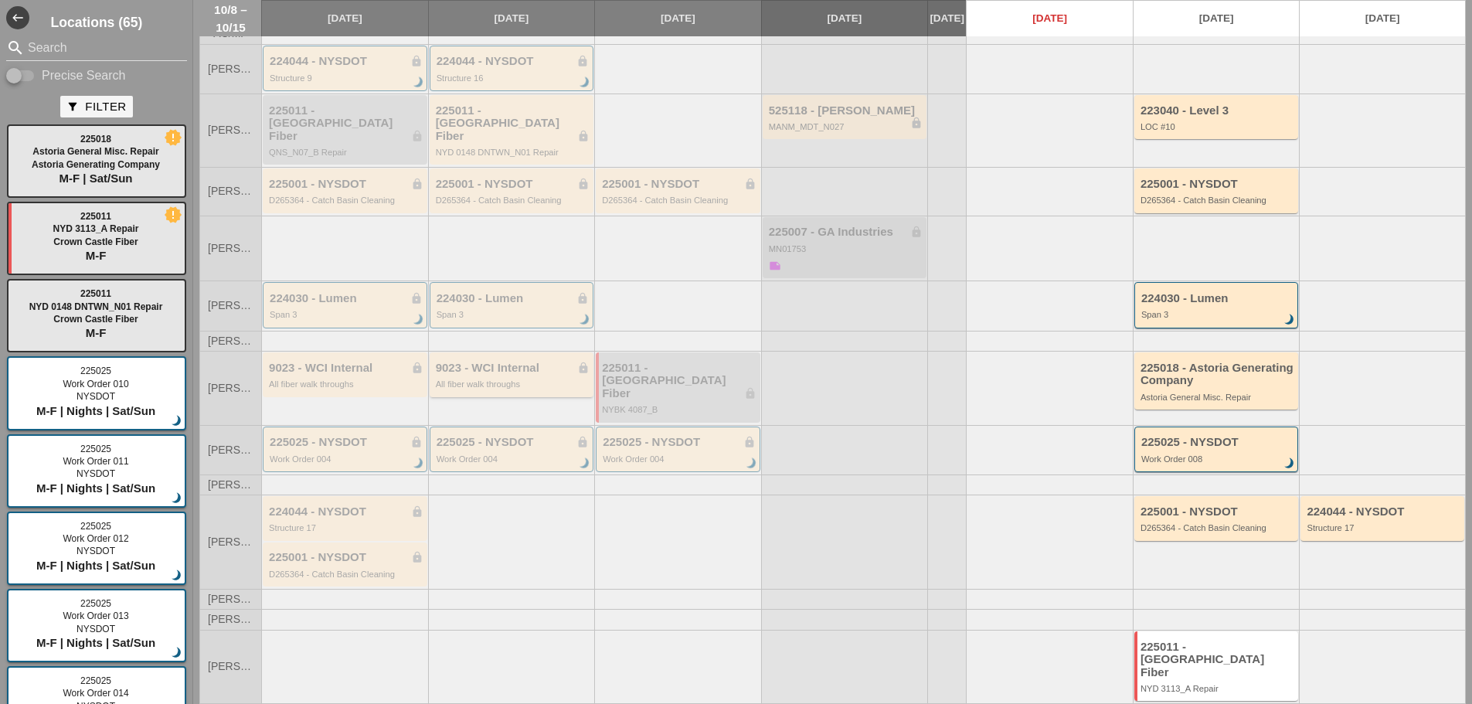
scroll to position [77, 0]
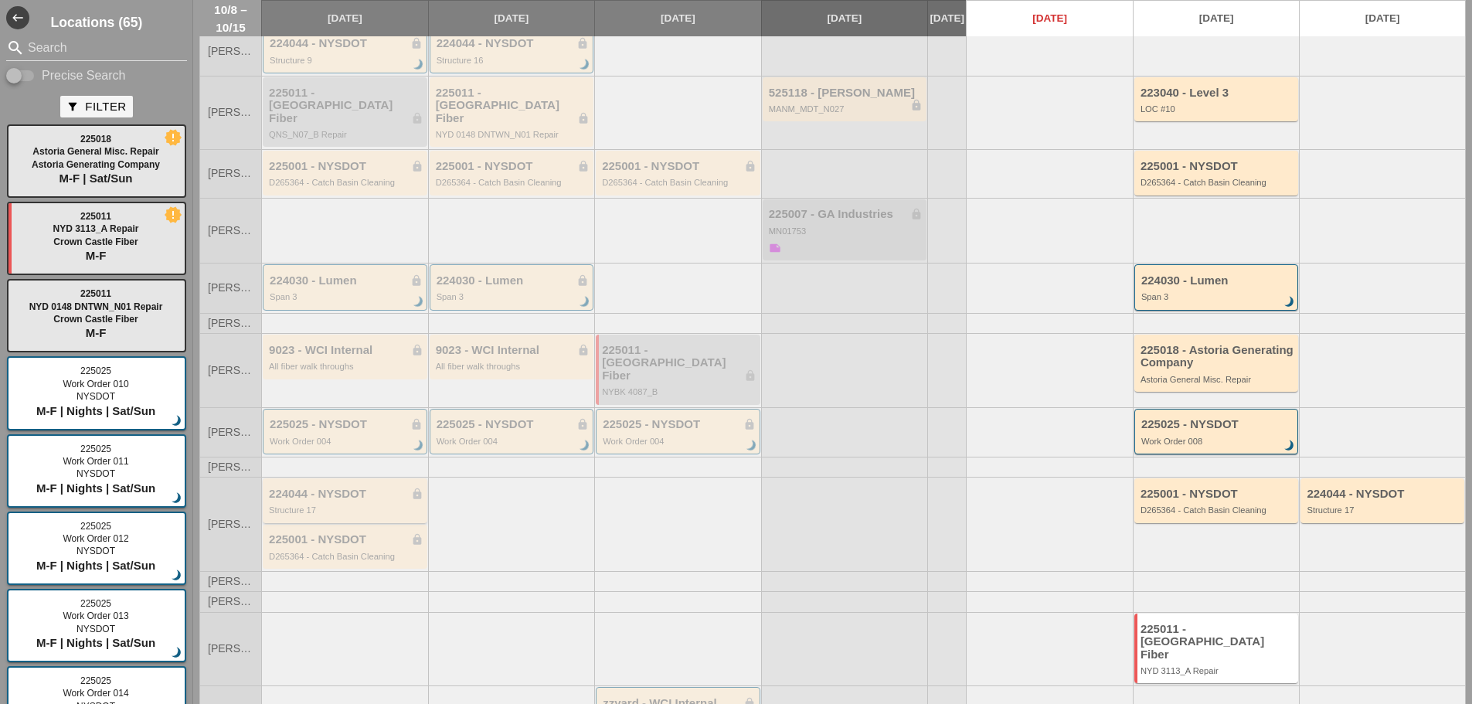
click at [337, 488] on div "224044 - NYSDOT lock" at bounding box center [346, 494] width 155 height 13
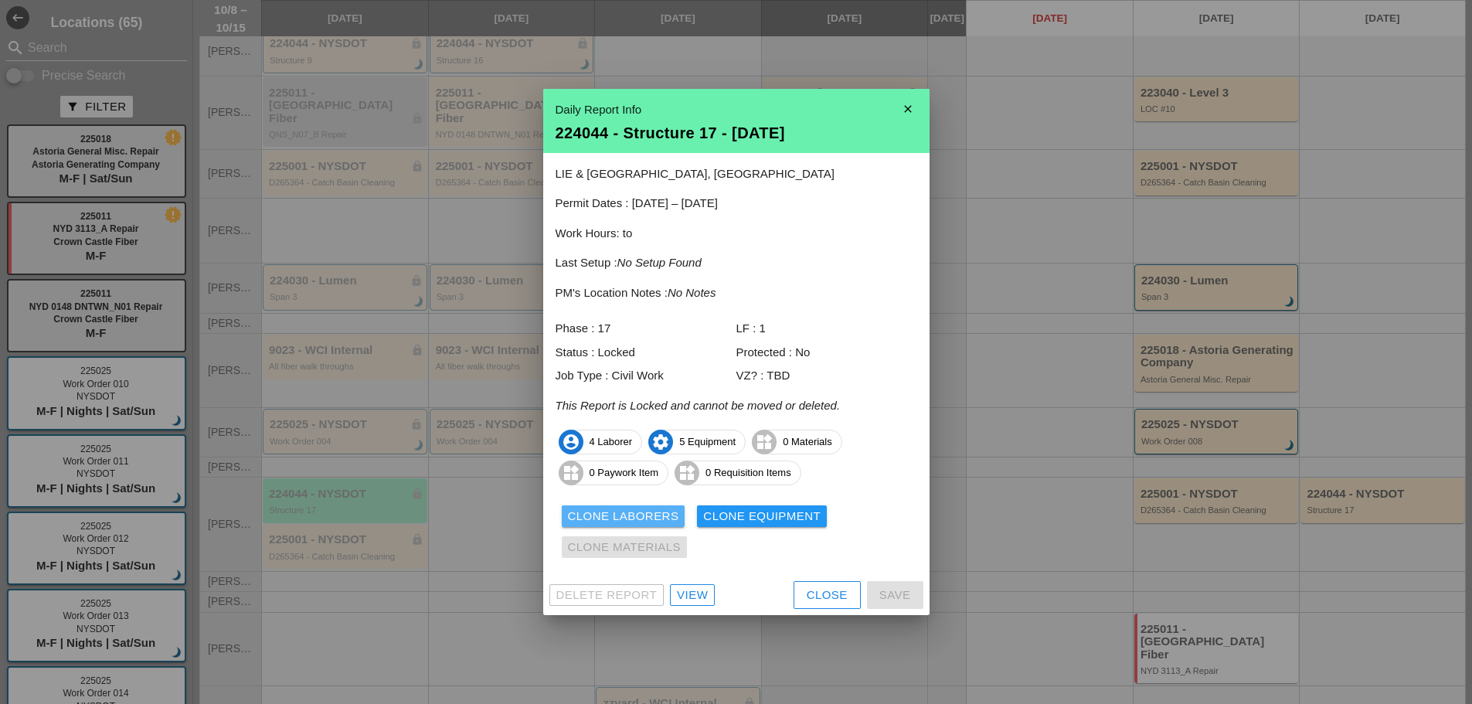
click at [645, 513] on div "Clone Laborers" at bounding box center [623, 517] width 111 height 18
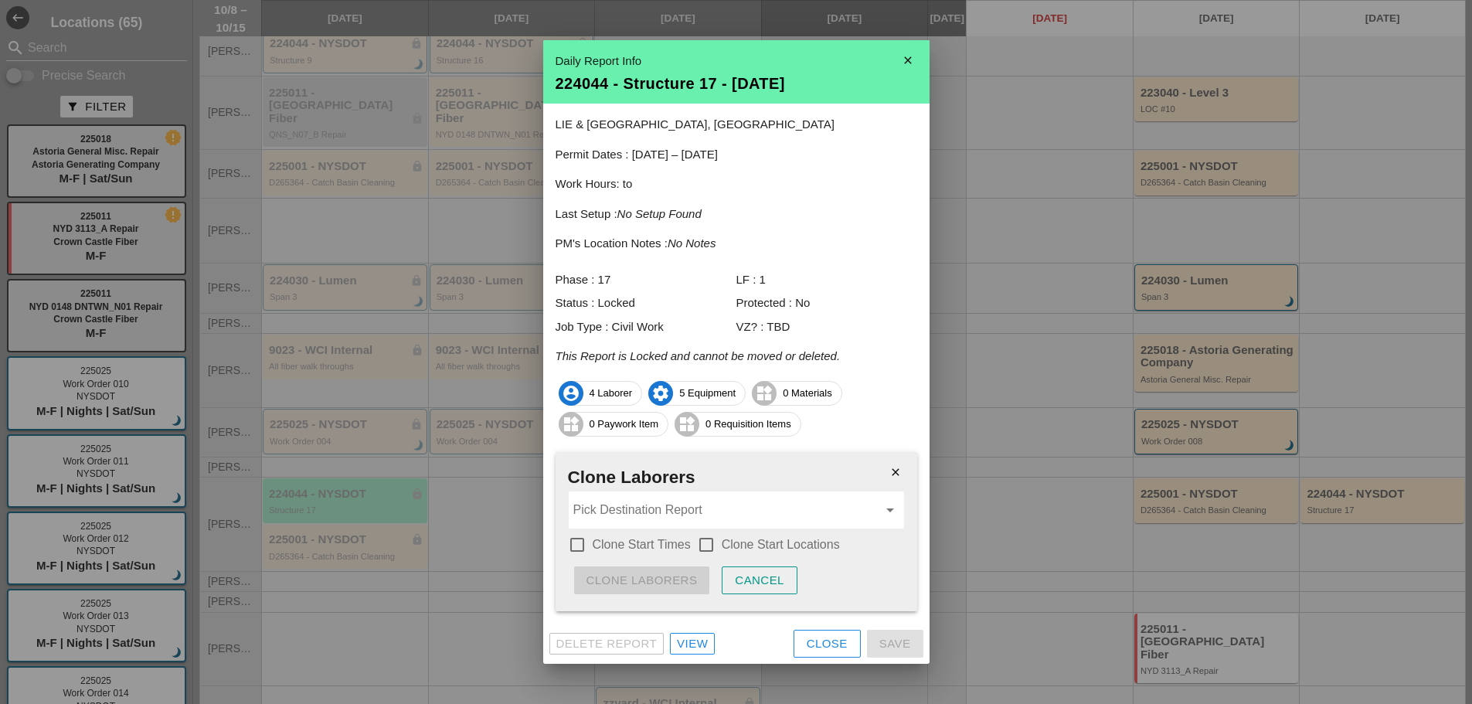
click at [717, 512] on input "Pick Destination Report" at bounding box center [726, 510] width 305 height 25
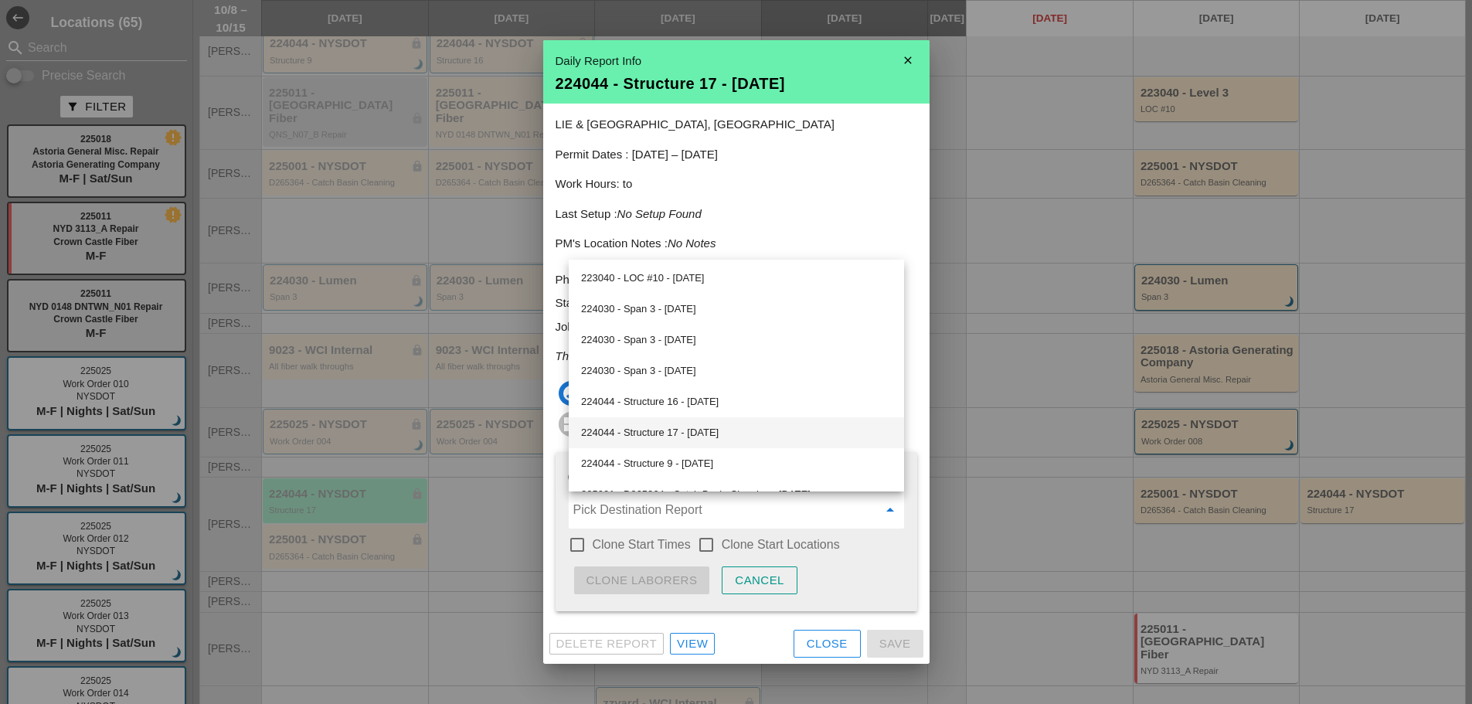
click at [711, 427] on div "224044 - Structure 17 - 10/15/2025" at bounding box center [736, 433] width 311 height 19
type input "224044 - Structure 17 - 10/15/2025"
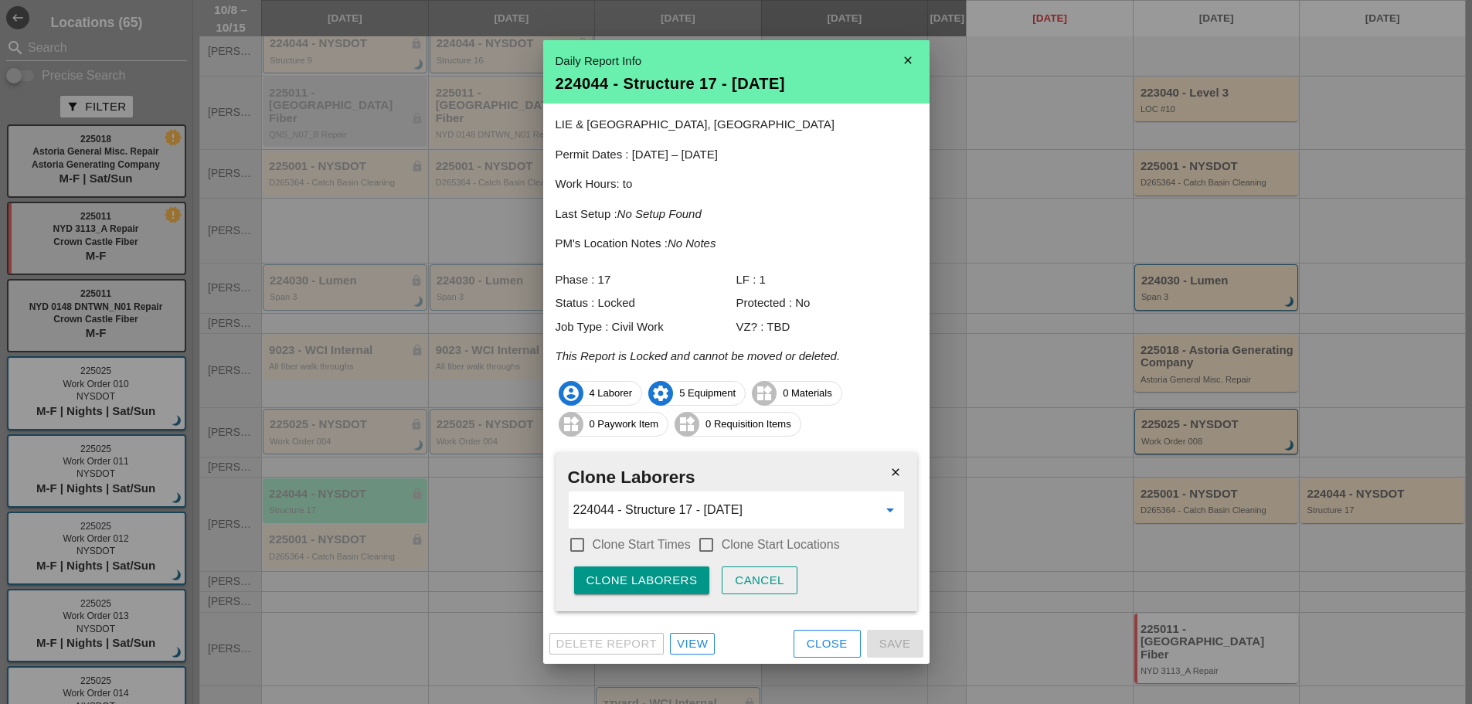
click at [652, 536] on div "check_box_outline_blank Clone Start Times" at bounding box center [629, 545] width 123 height 19
click at [667, 537] on label "Clone Start Times" at bounding box center [642, 544] width 98 height 15
checkbox input "true"
click at [705, 540] on div at bounding box center [706, 545] width 26 height 26
checkbox input "true"
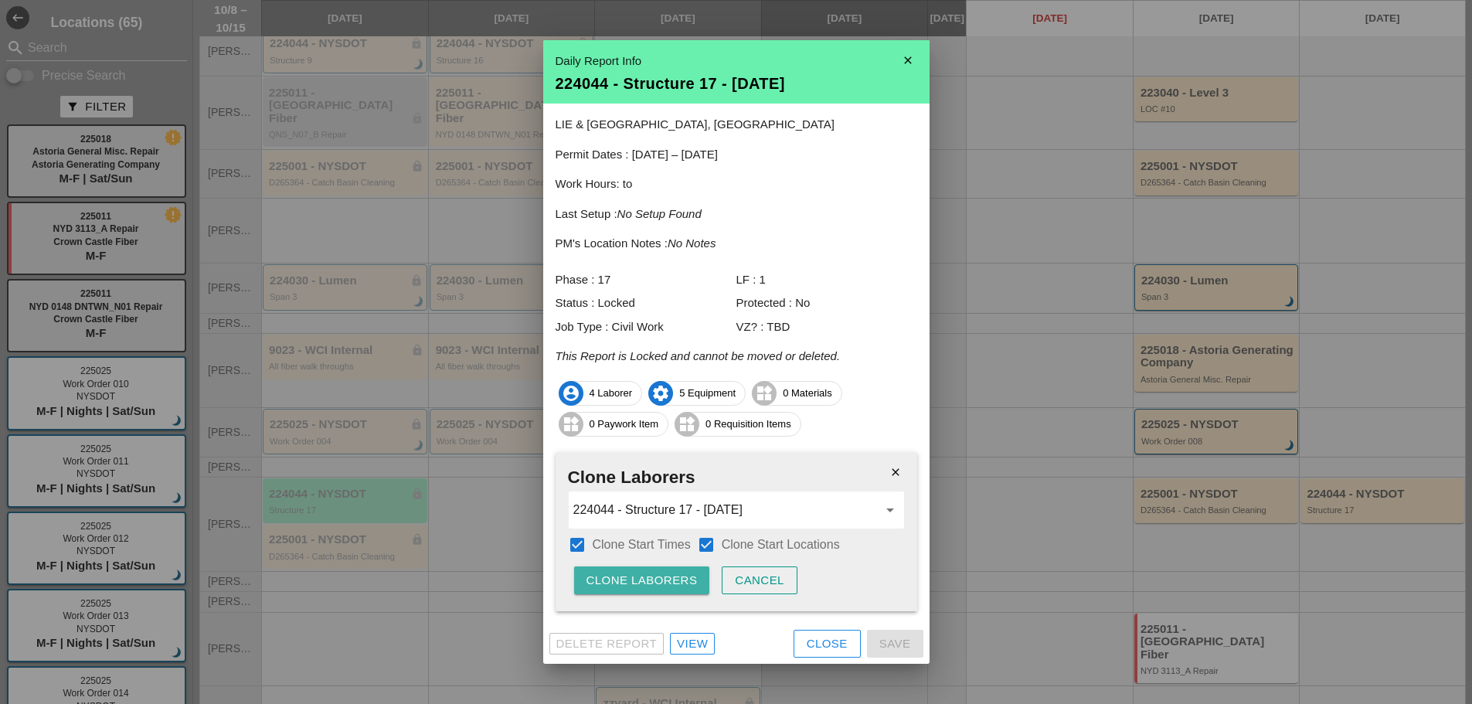
click at [676, 577] on div "Clone Laborers" at bounding box center [642, 581] width 111 height 18
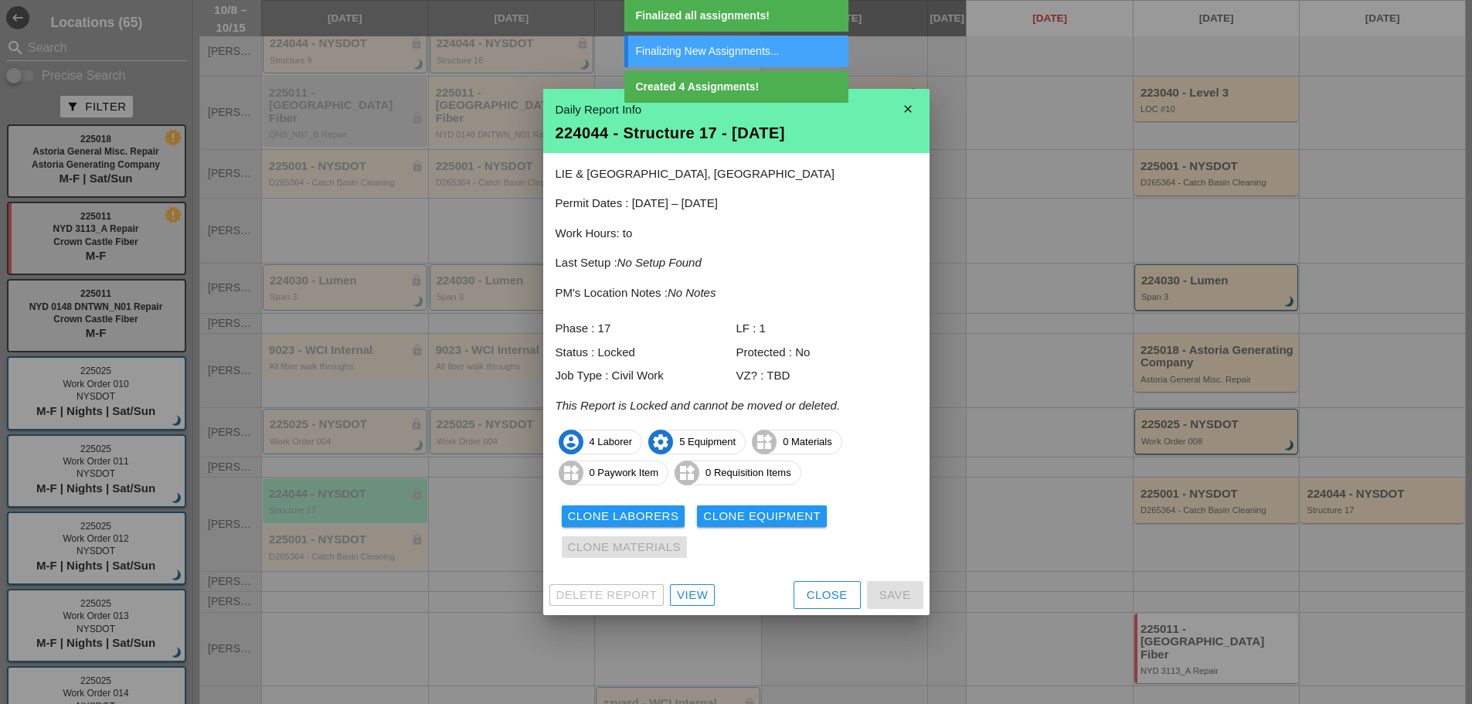
click at [713, 525] on div "Clone Equipment" at bounding box center [761, 517] width 117 height 18
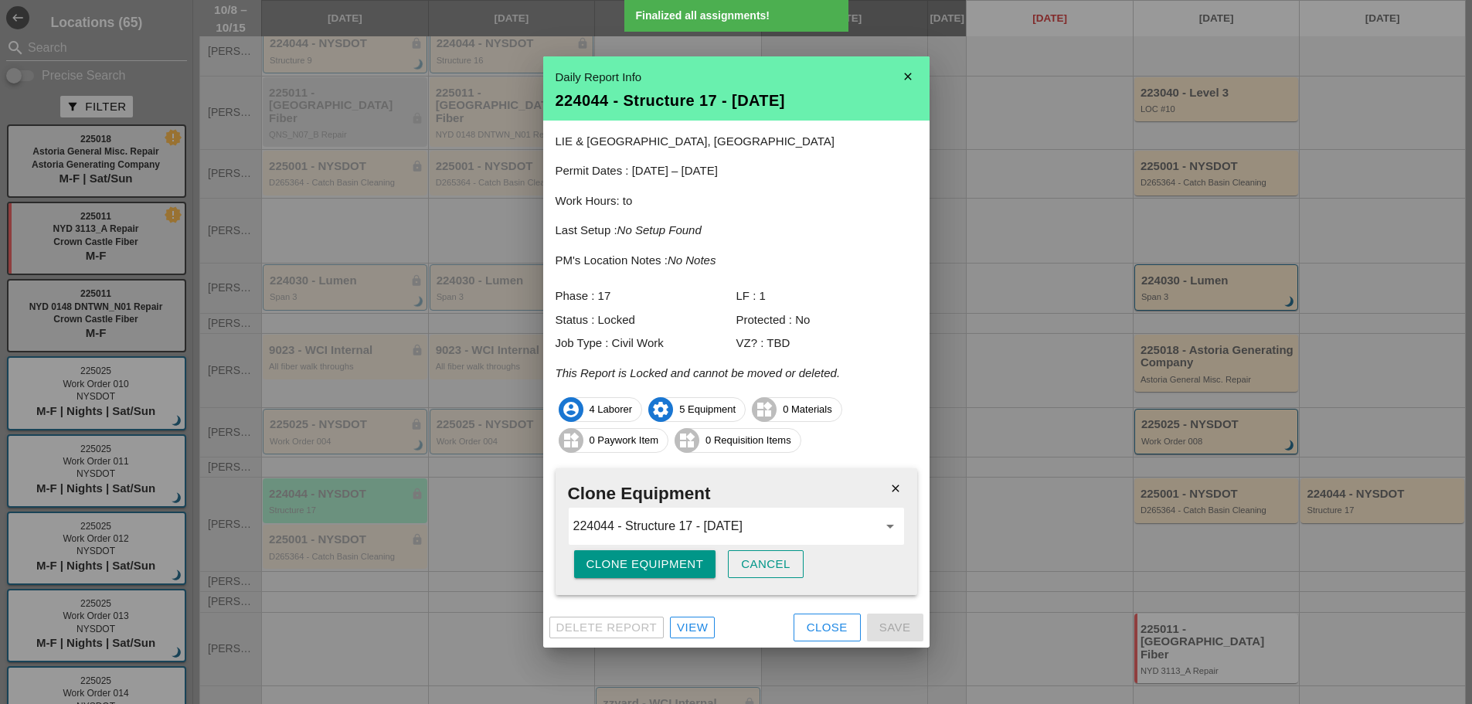
click at [668, 570] on div "Clone Equipment" at bounding box center [645, 565] width 117 height 18
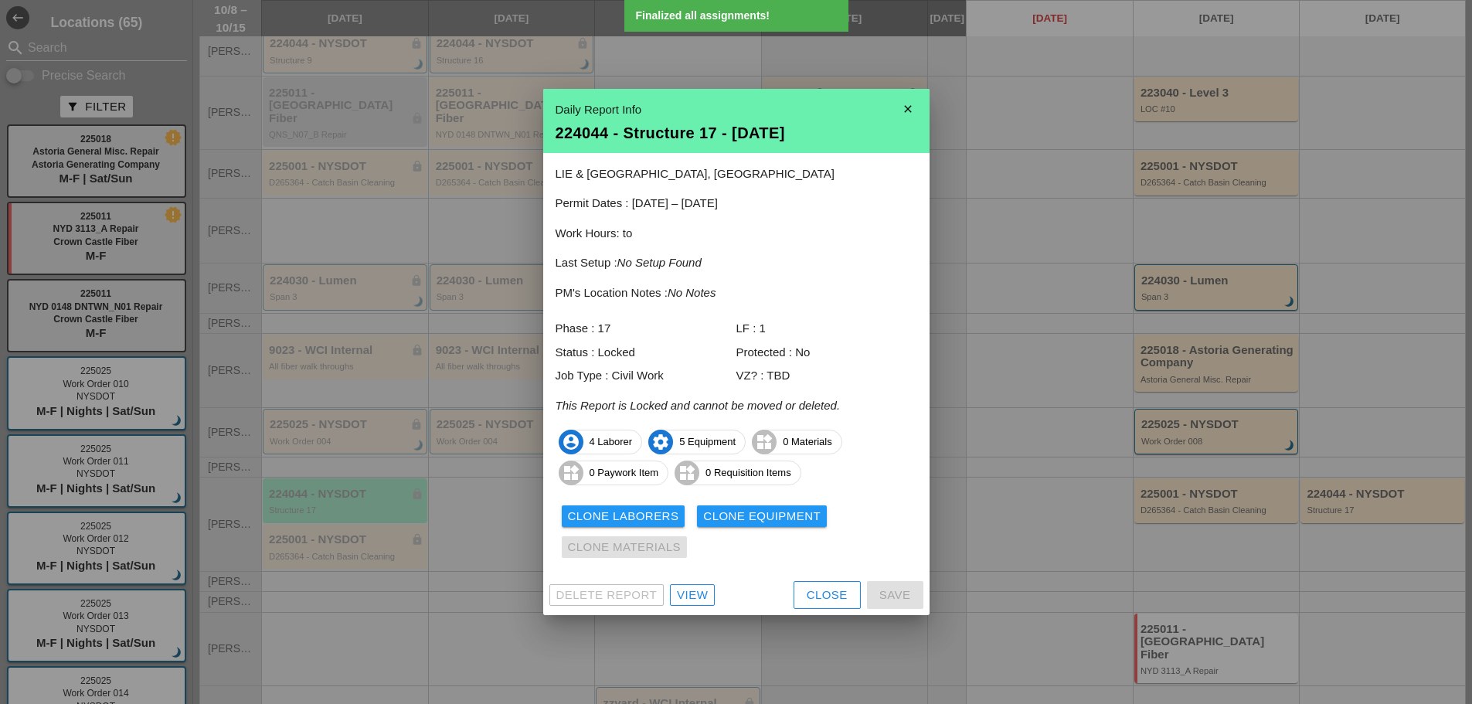
click at [809, 601] on div "Close" at bounding box center [827, 596] width 41 height 18
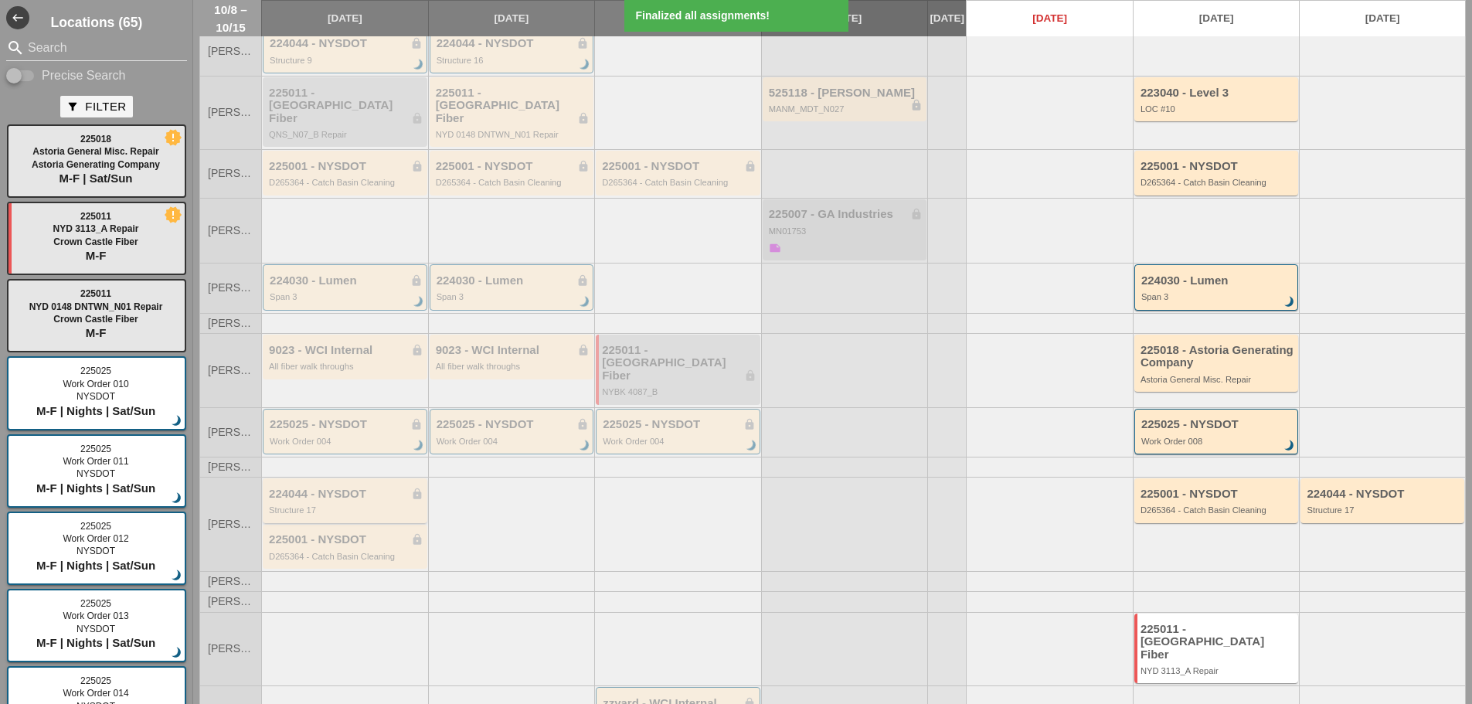
click at [352, 489] on div "224044 - NYSDOT lock Structure 17" at bounding box center [346, 502] width 155 height 28
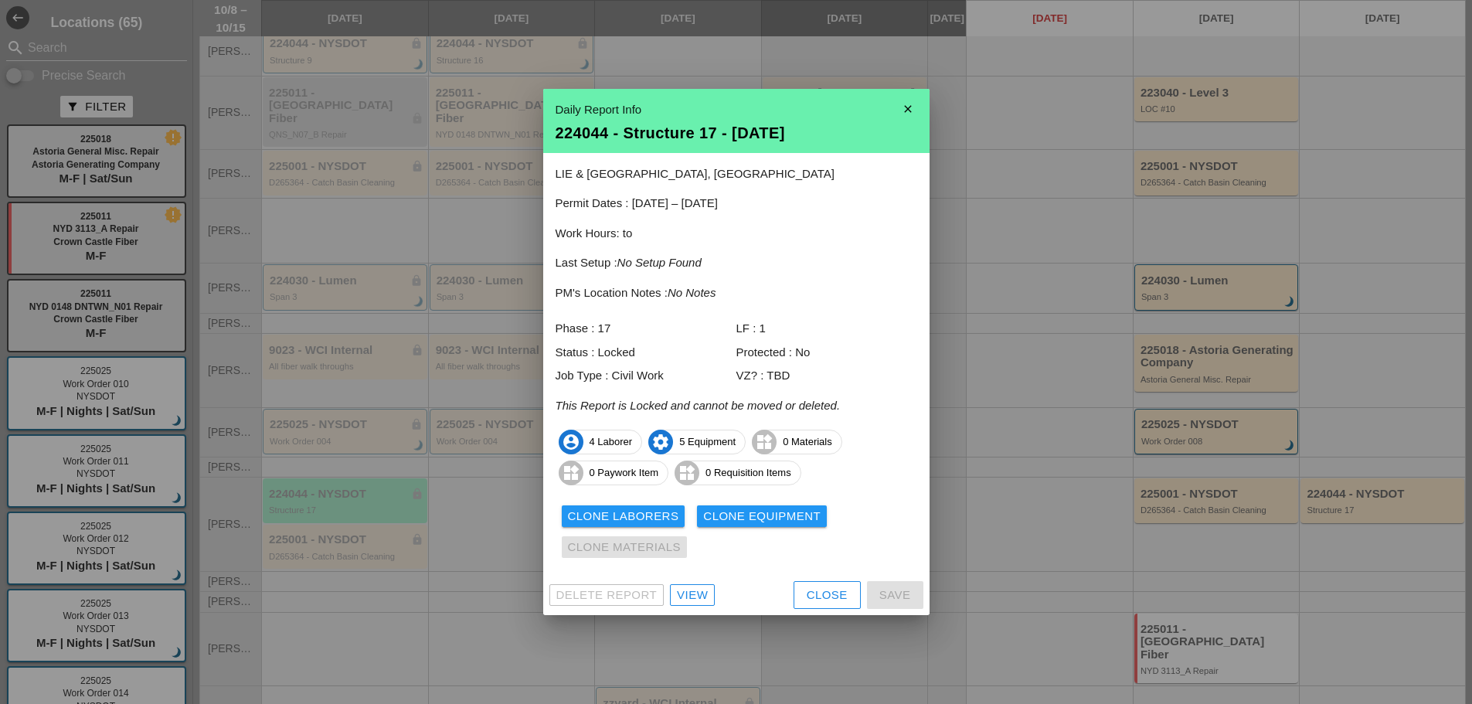
click at [814, 601] on div "Close" at bounding box center [827, 596] width 41 height 18
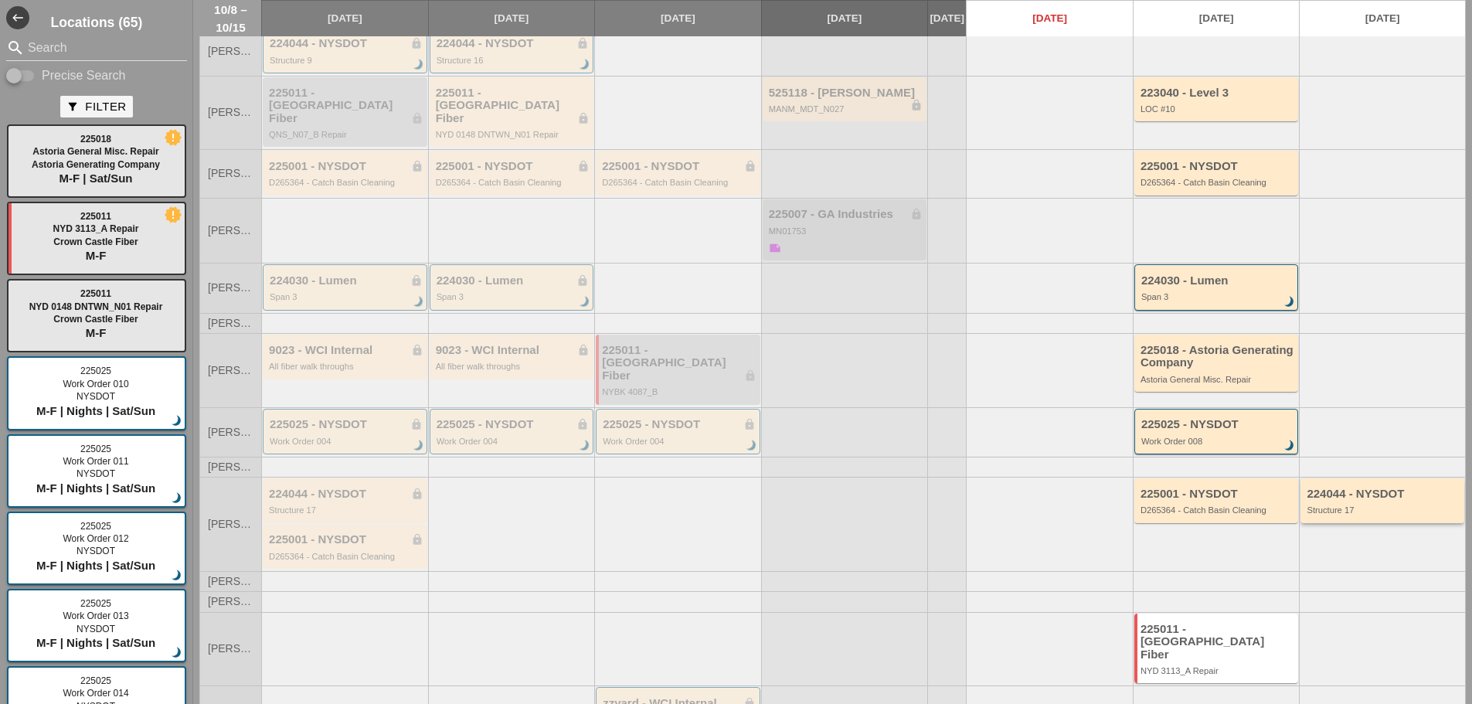
click at [1394, 488] on div "224044 - NYSDOT" at bounding box center [1384, 494] width 154 height 13
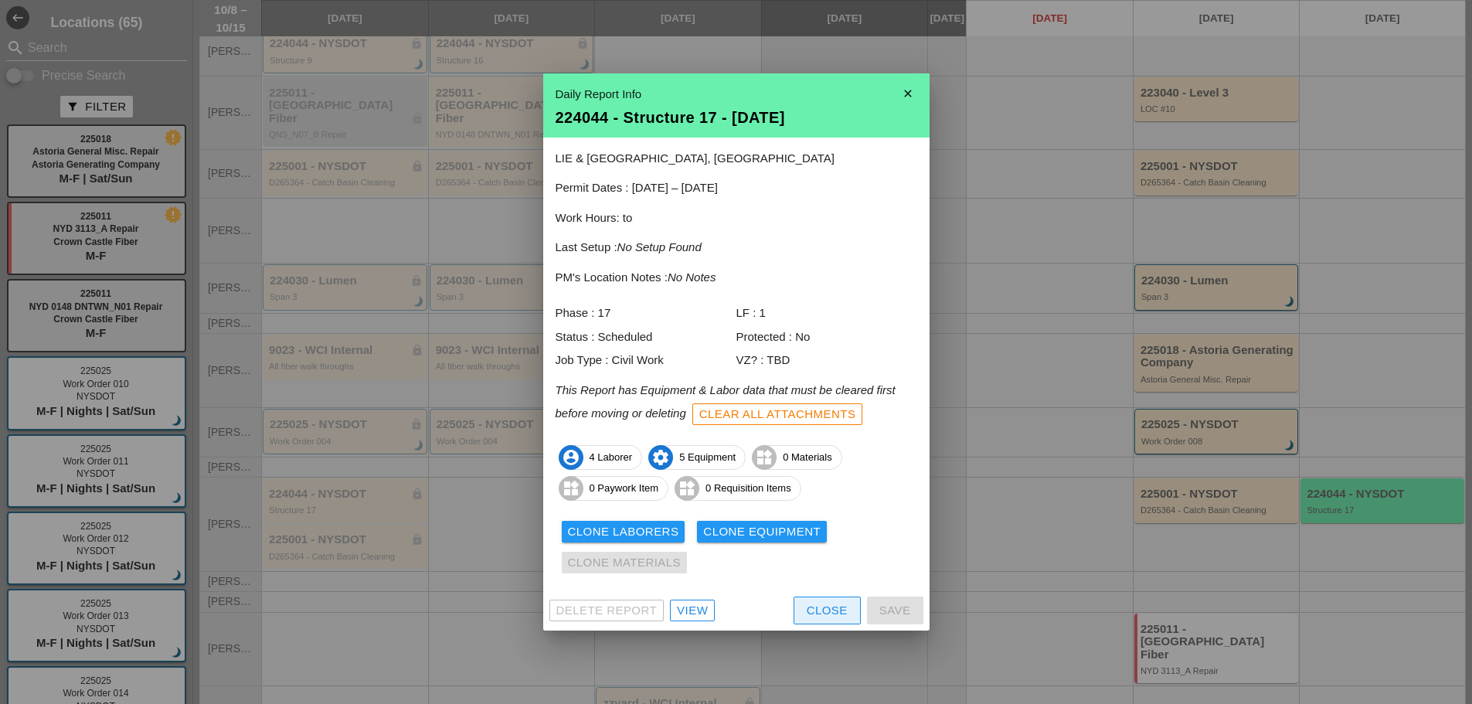
click at [811, 614] on div "Close" at bounding box center [827, 611] width 41 height 18
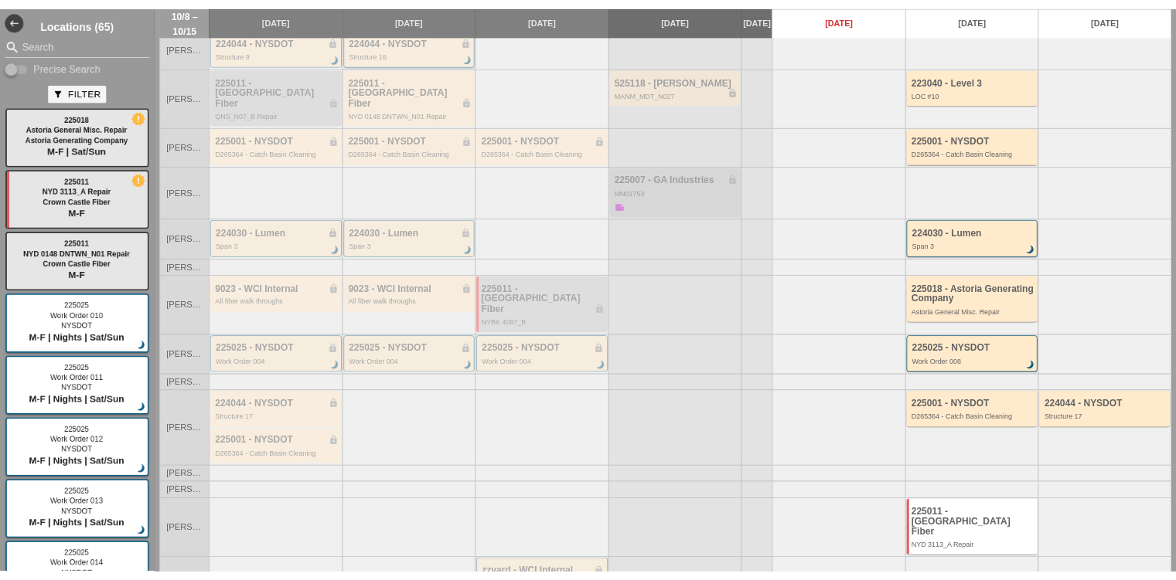
scroll to position [0, 0]
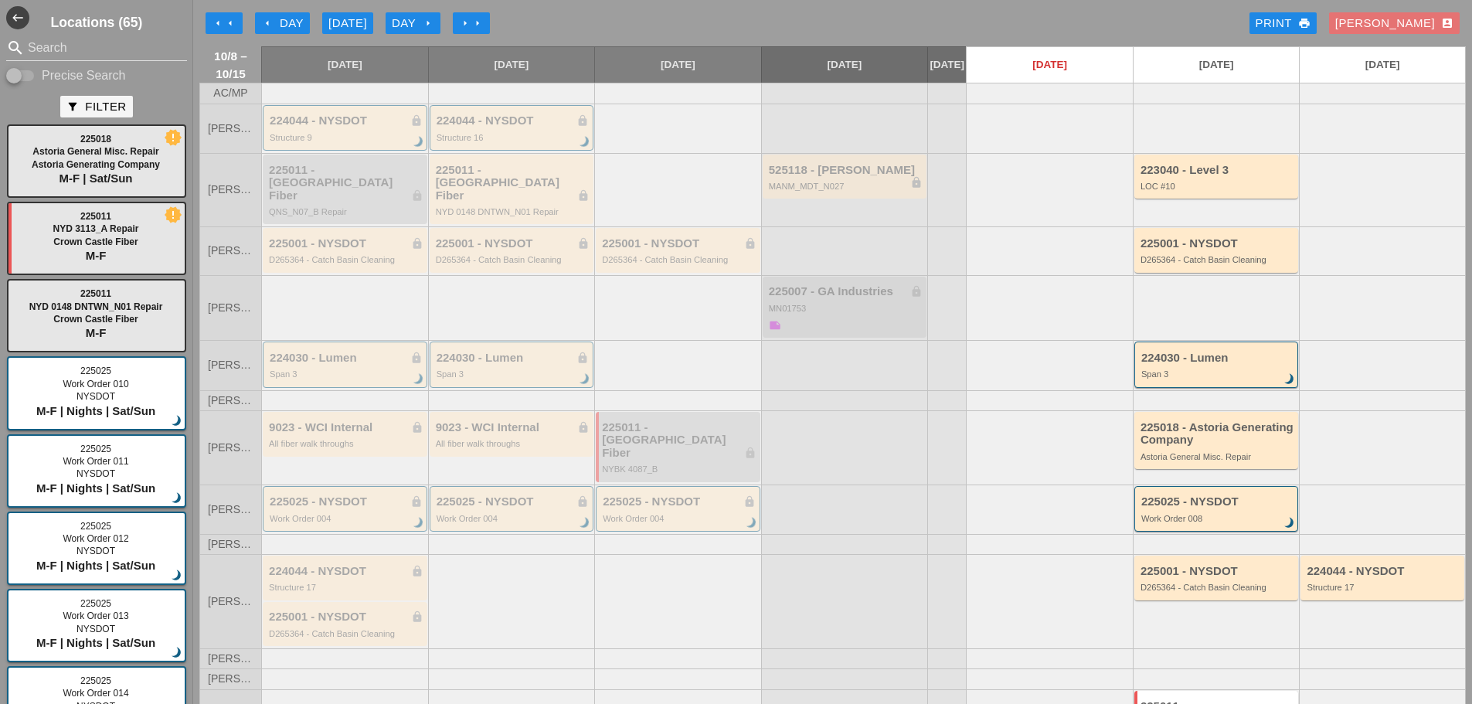
click at [441, 23] on button "Day arrow_right" at bounding box center [413, 23] width 55 height 22
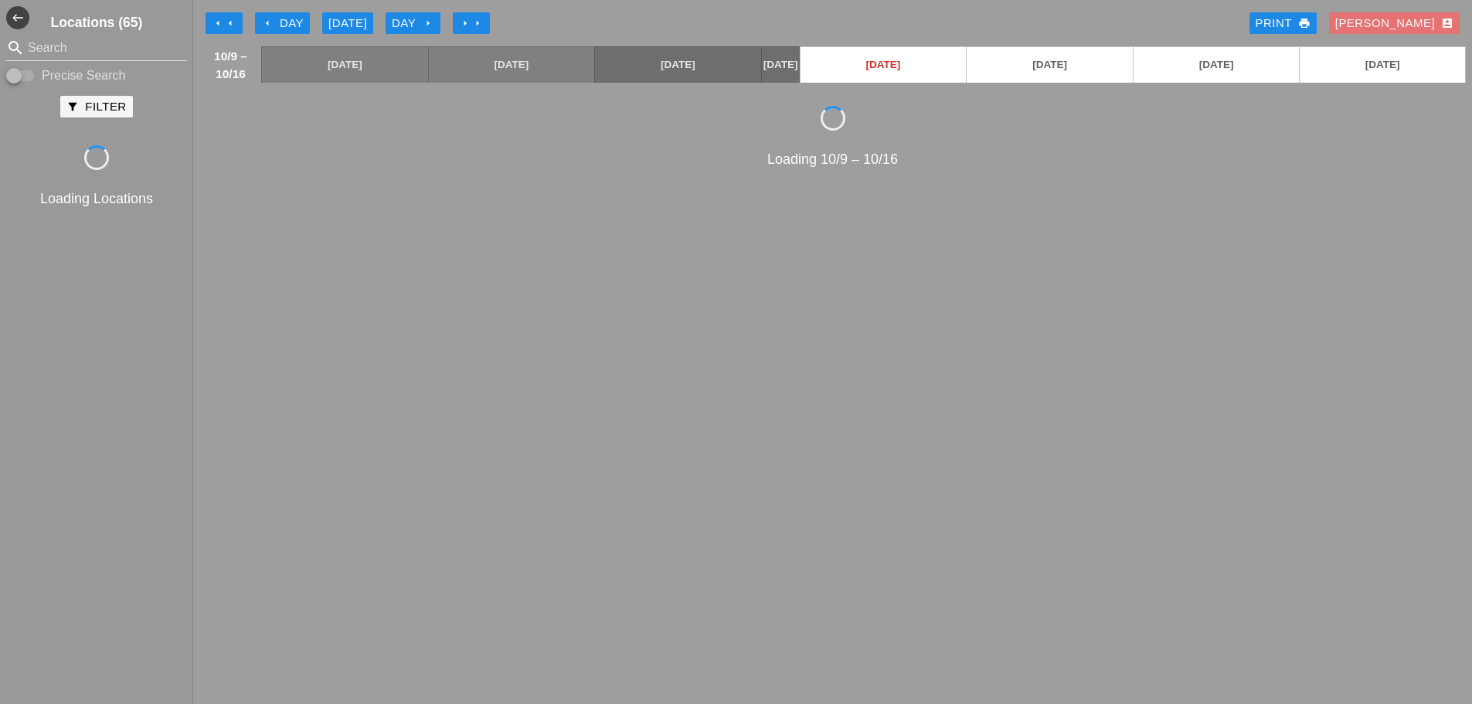
click at [441, 23] on button "Day arrow_right" at bounding box center [413, 23] width 55 height 22
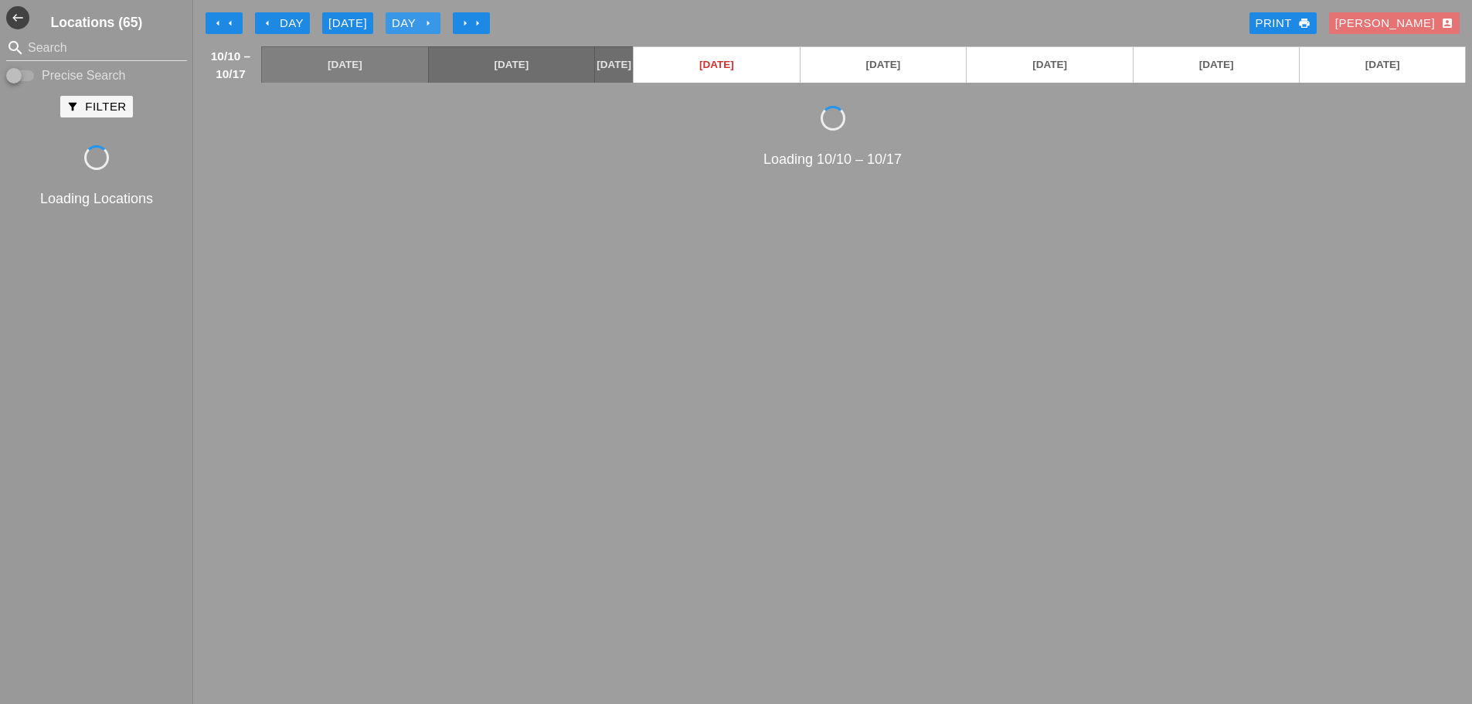
click at [441, 23] on button "Day arrow_right" at bounding box center [413, 23] width 55 height 22
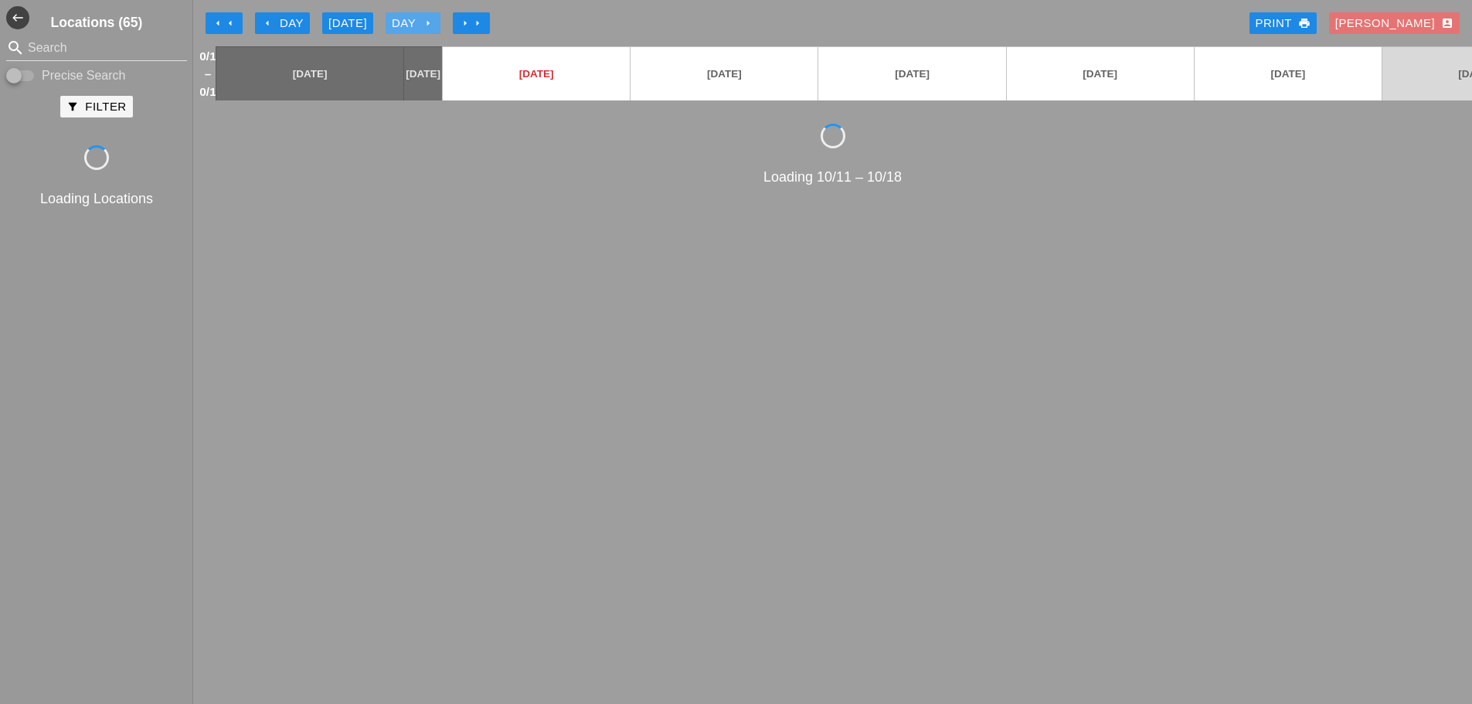
click at [441, 23] on button "Day arrow_right" at bounding box center [413, 23] width 55 height 22
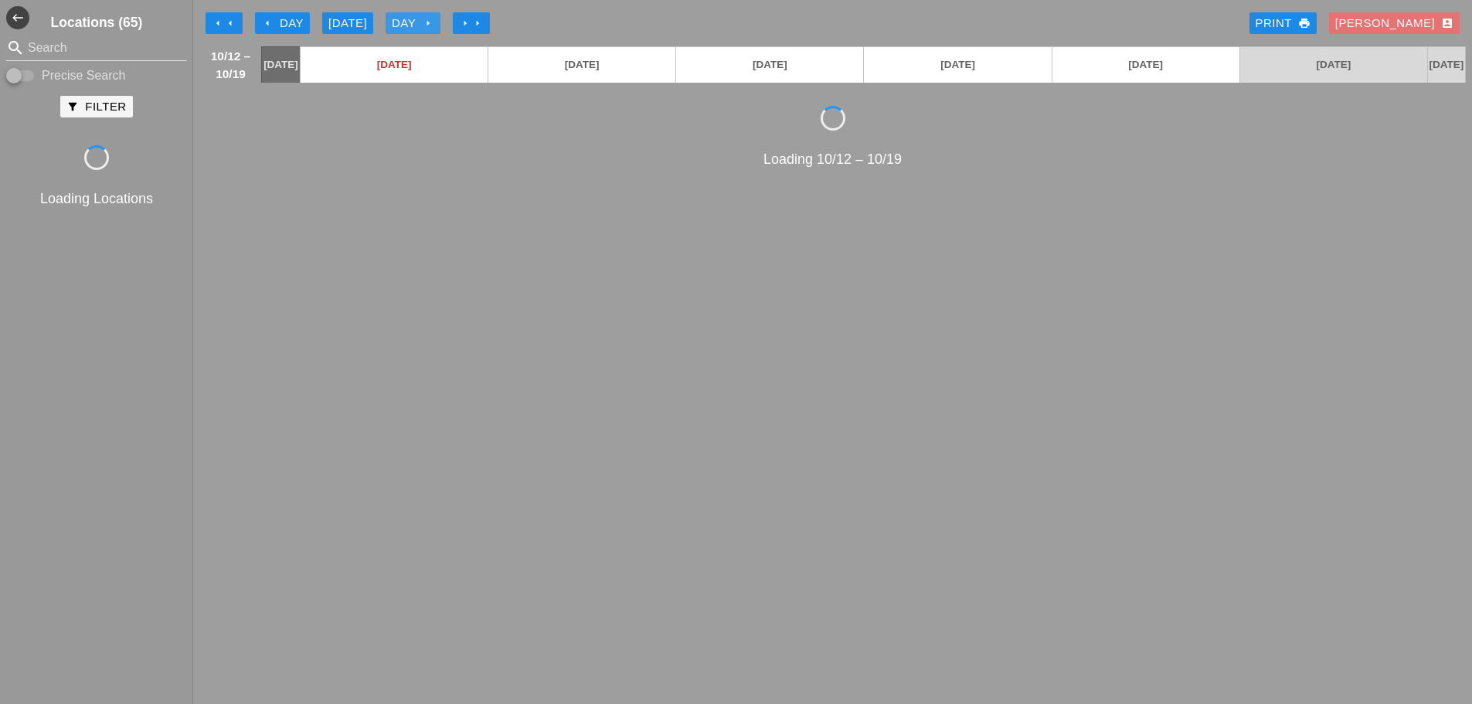
click at [441, 23] on button "Day arrow_right" at bounding box center [413, 23] width 55 height 22
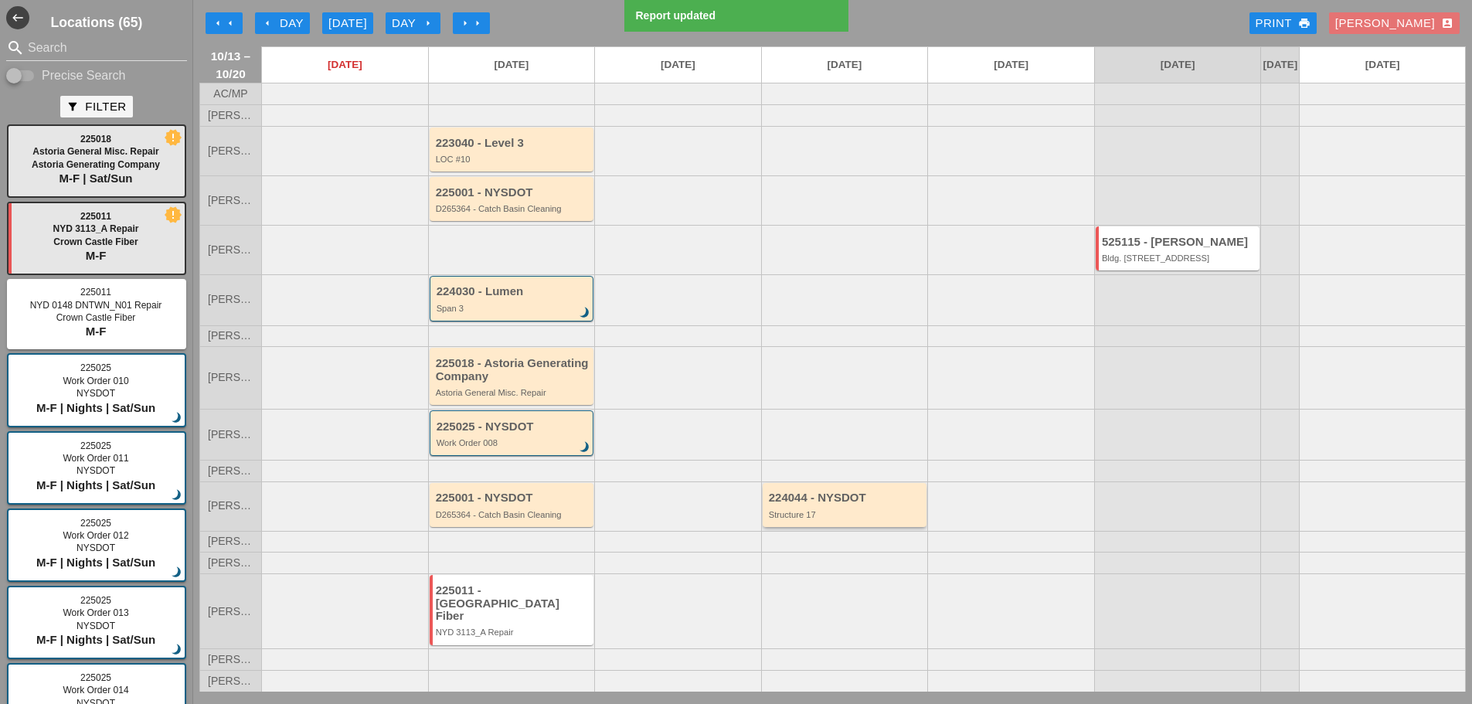
click at [808, 519] on div "Structure 17" at bounding box center [846, 514] width 155 height 9
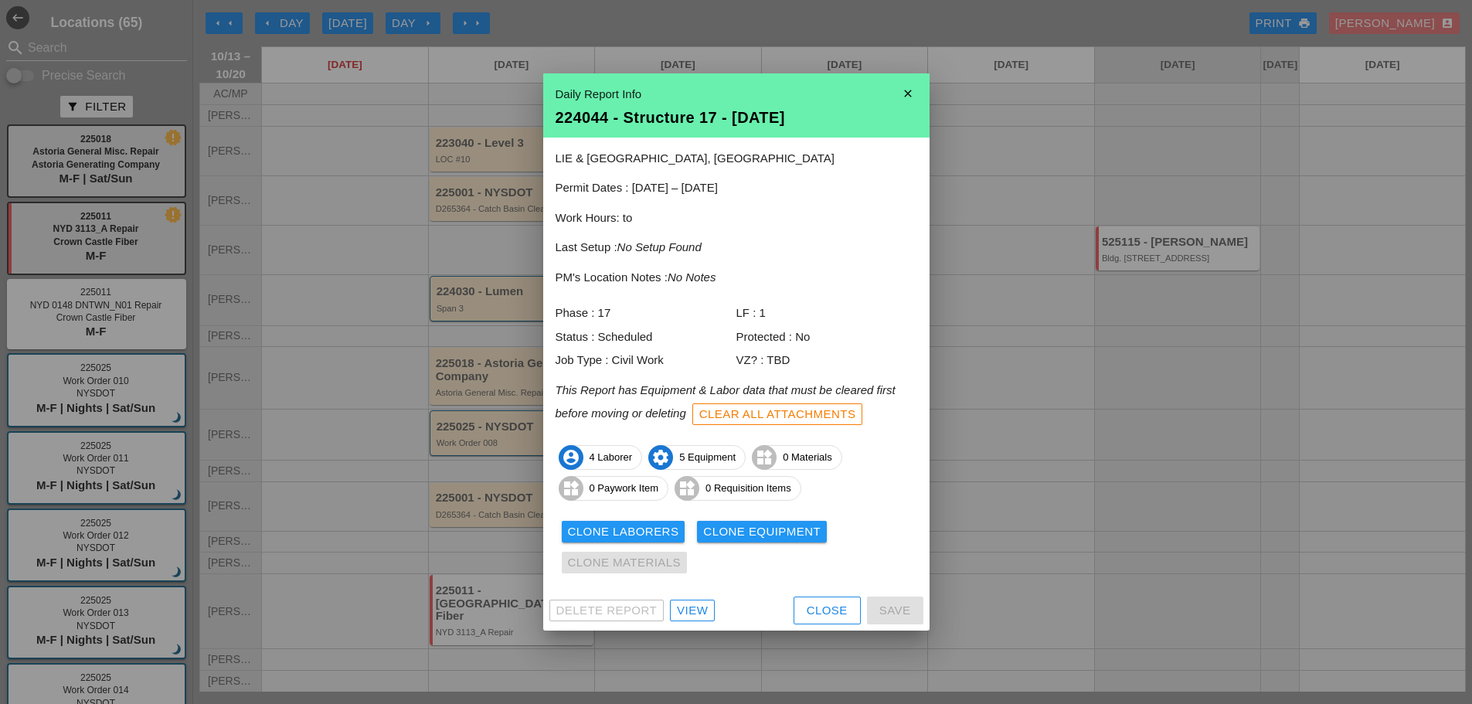
click at [810, 612] on div "Close" at bounding box center [827, 611] width 41 height 18
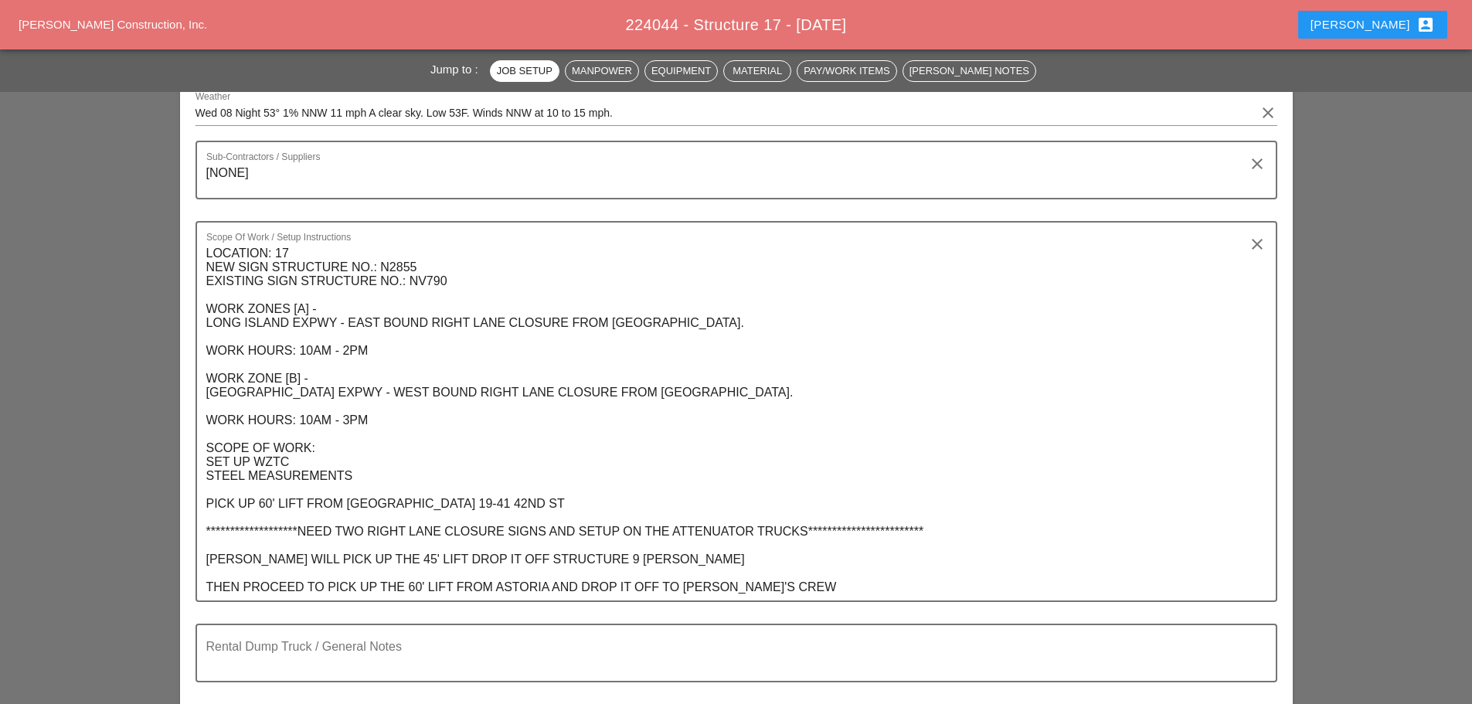
scroll to position [309, 0]
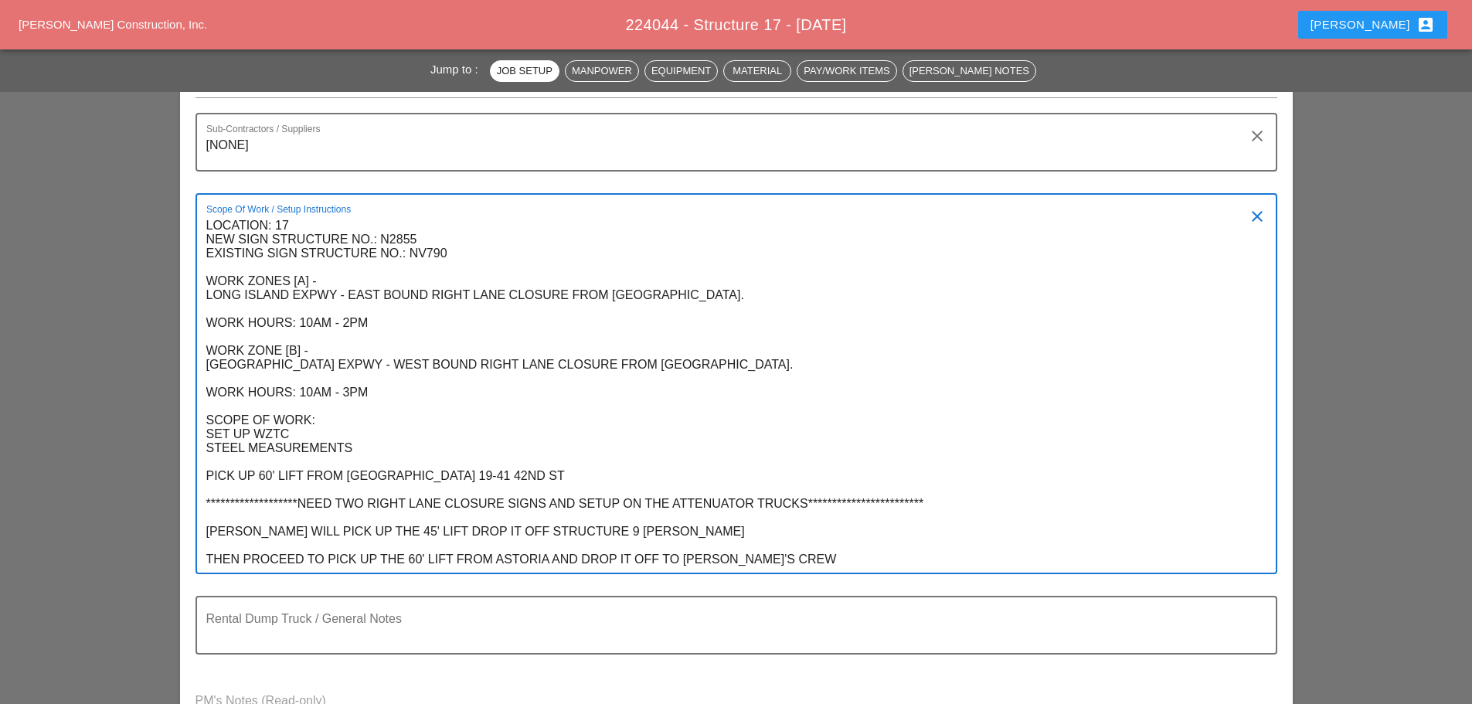
drag, startPoint x: 206, startPoint y: 224, endPoint x: 832, endPoint y: 520, distance: 691.8
click at [832, 520] on textarea "**********" at bounding box center [730, 392] width 1048 height 359
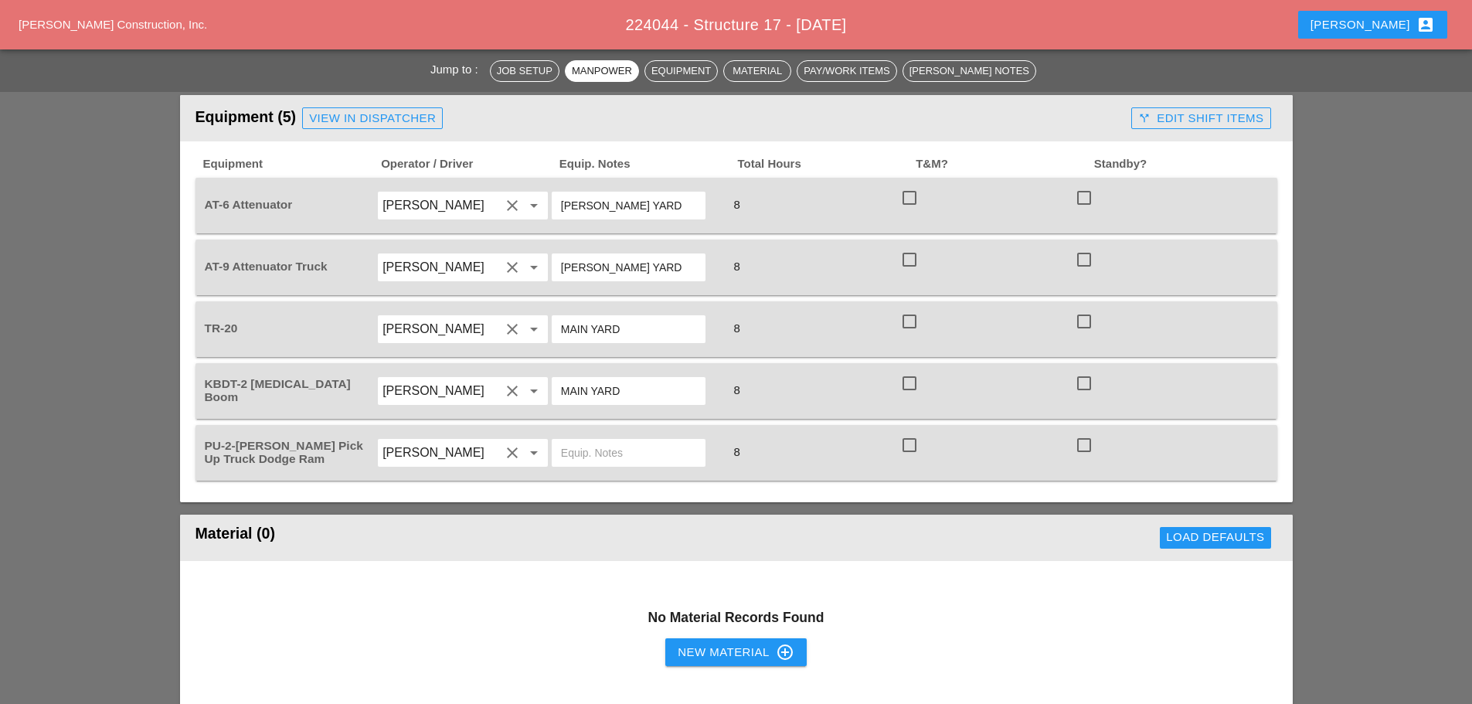
scroll to position [1391, 0]
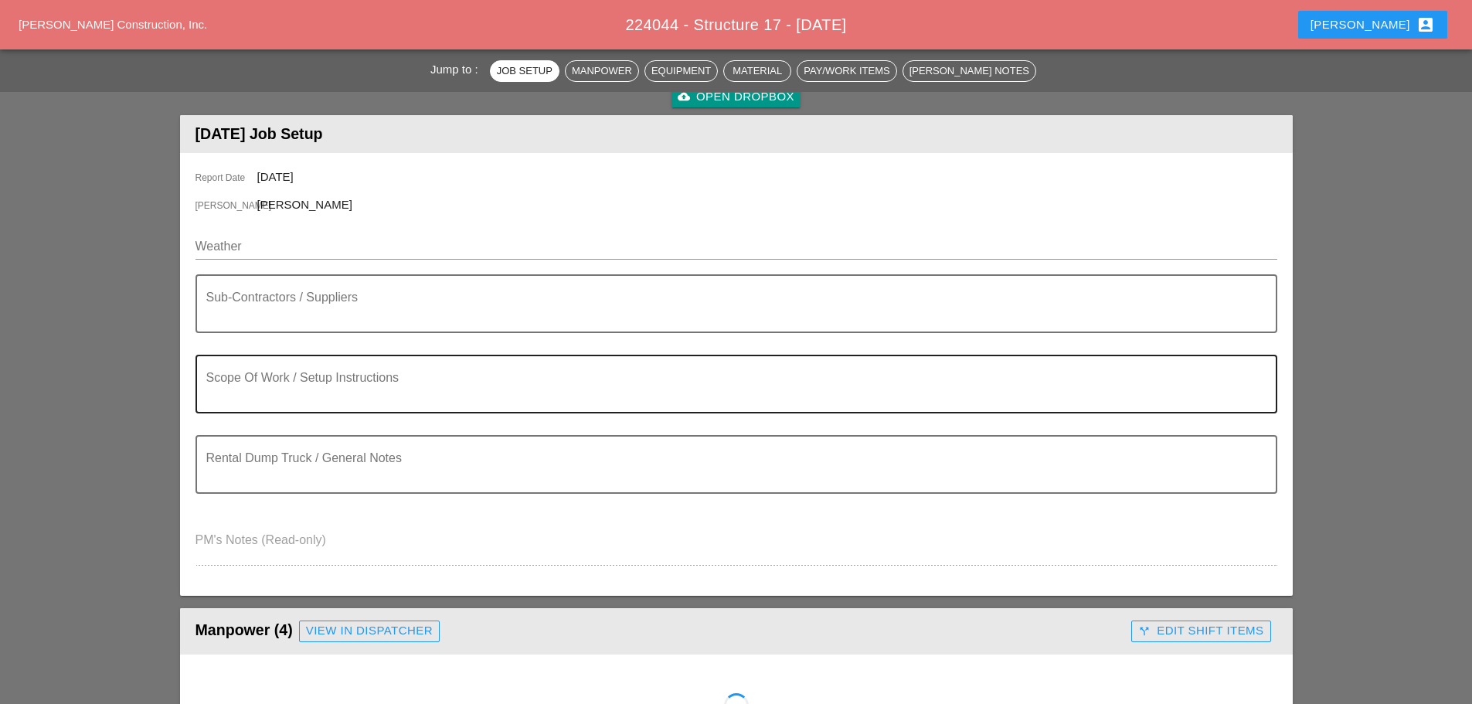
click at [313, 375] on textarea "Scope Of Work / Setup Instructions" at bounding box center [730, 393] width 1048 height 37
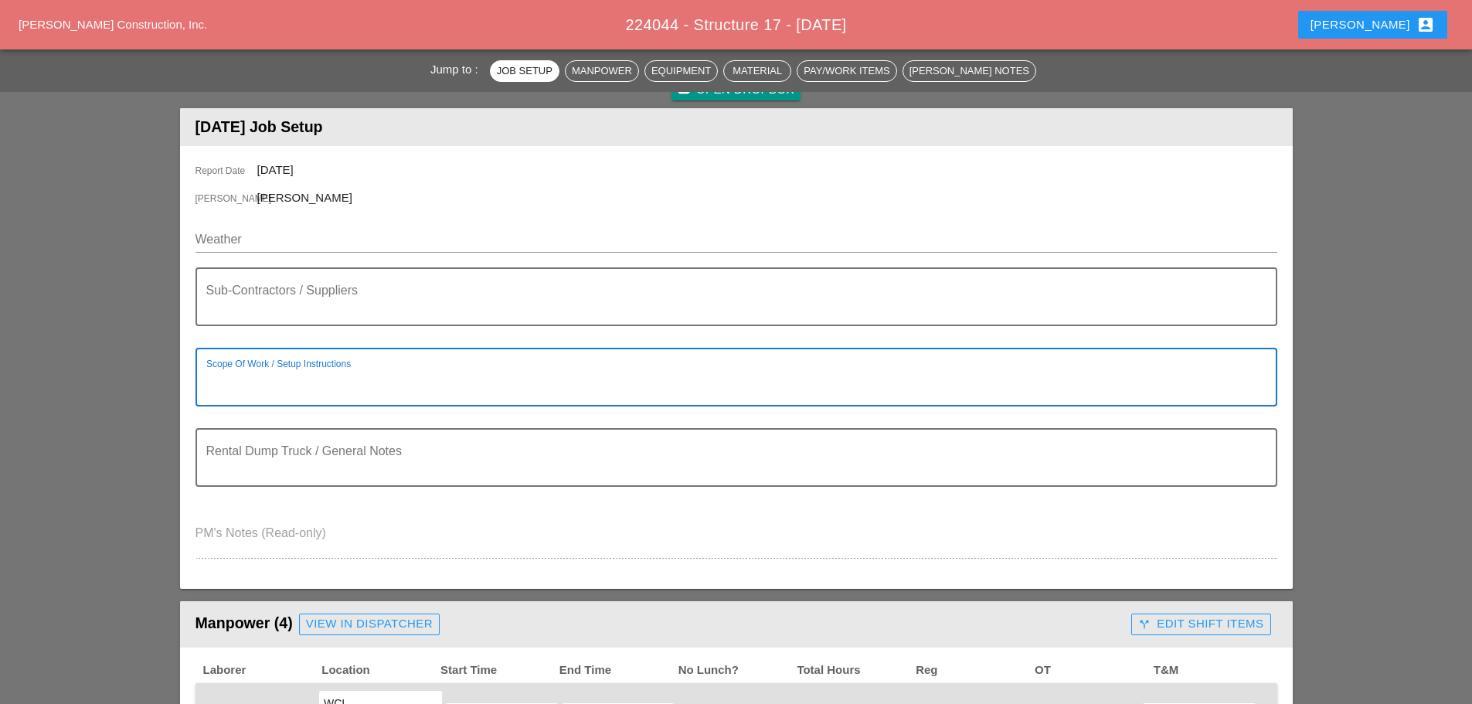
paste textarea "**********"
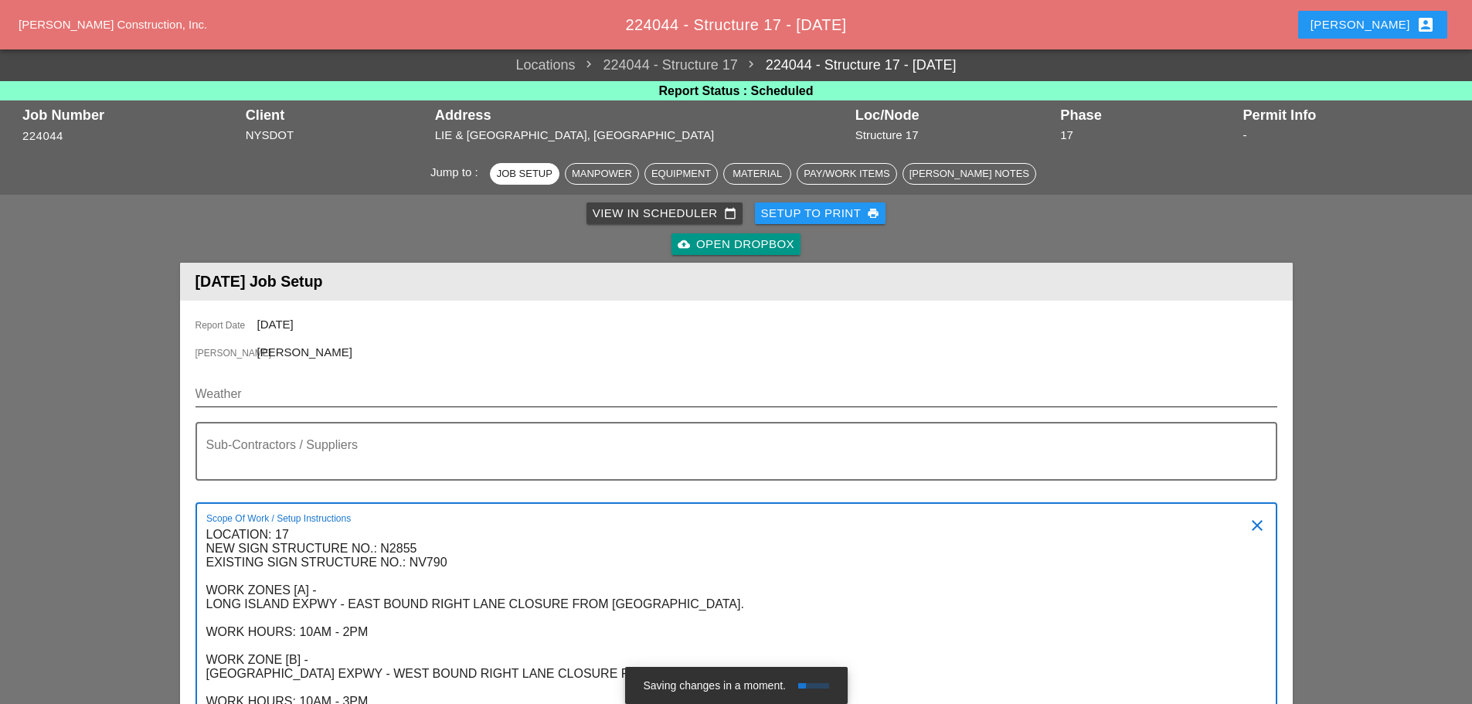
type textarea "**********"
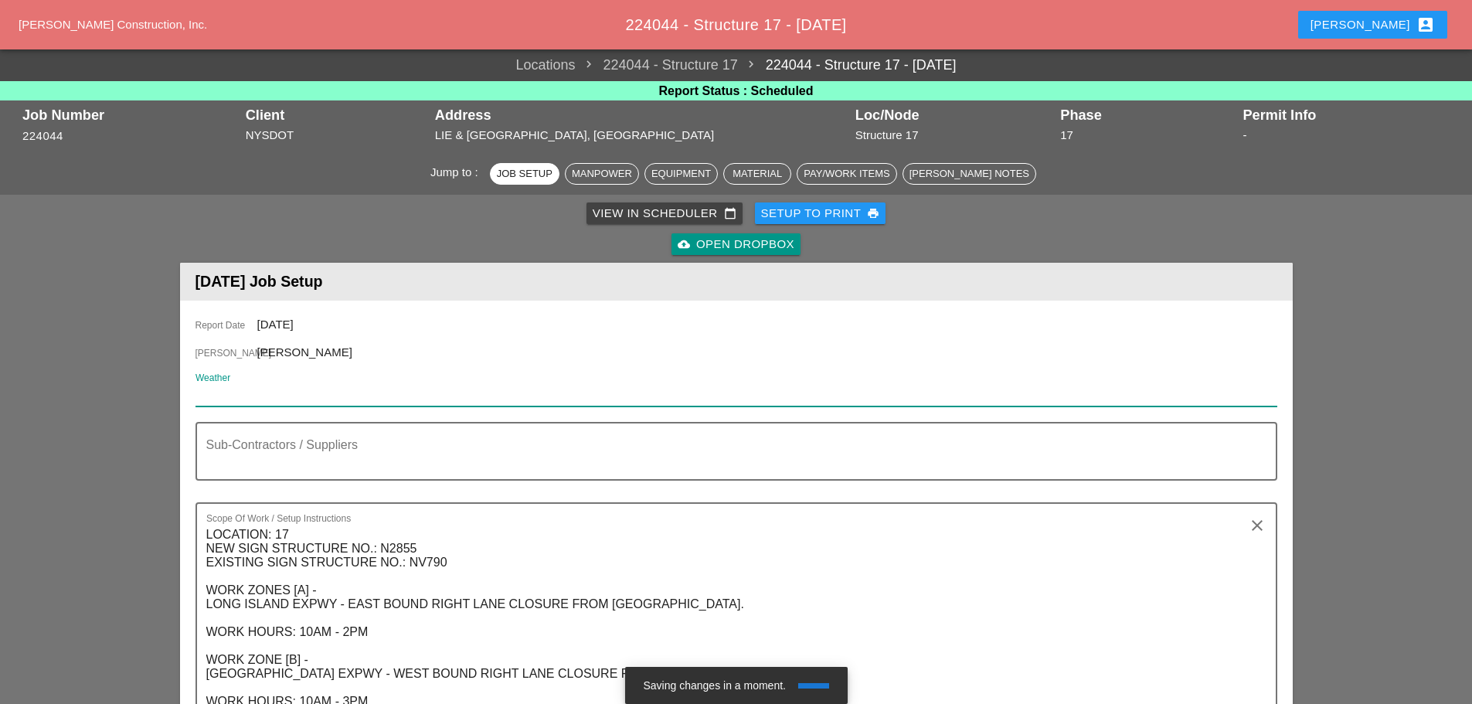
click at [303, 391] on input "Weather" at bounding box center [726, 394] width 1060 height 25
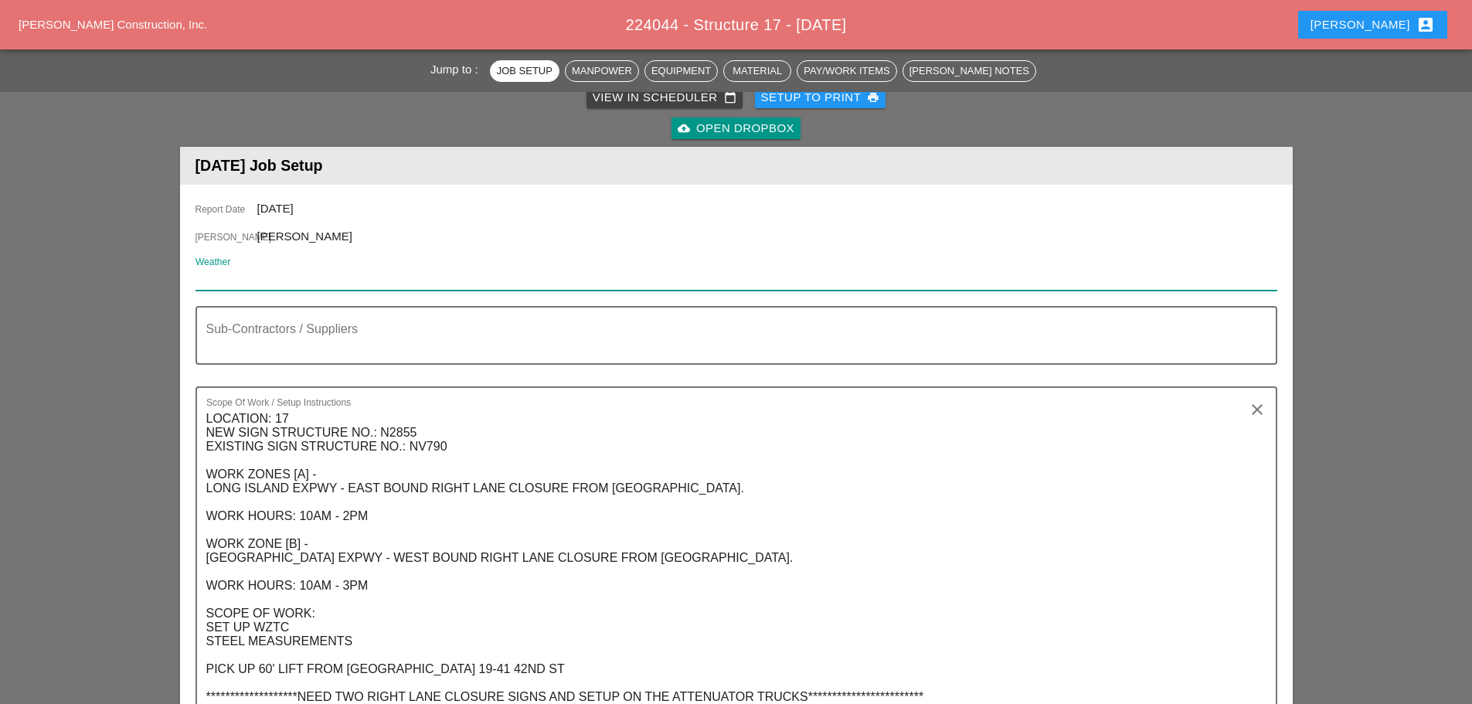
scroll to position [232, 0]
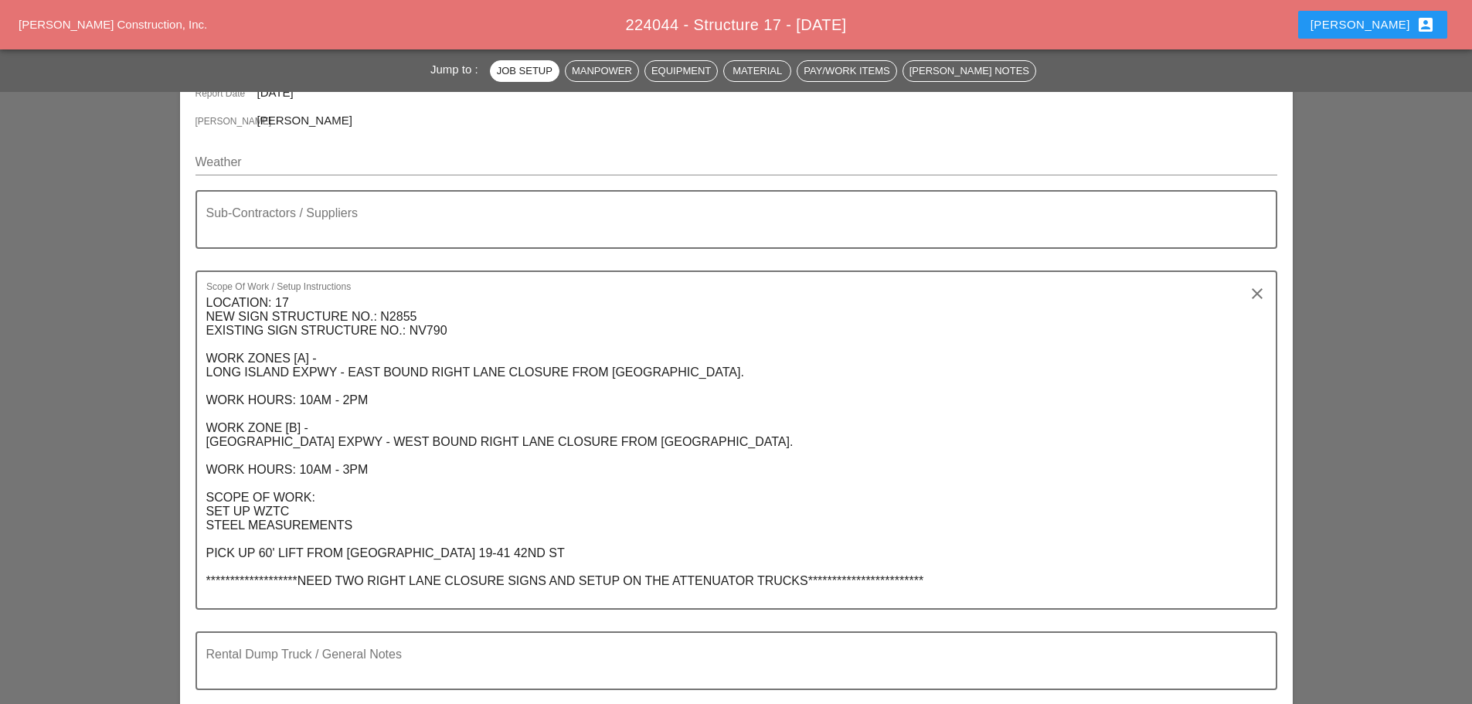
click at [382, 120] on div "[PERSON_NAME] [PERSON_NAME]" at bounding box center [737, 121] width 1082 height 19
click at [376, 163] on input "Weather" at bounding box center [726, 162] width 1060 height 25
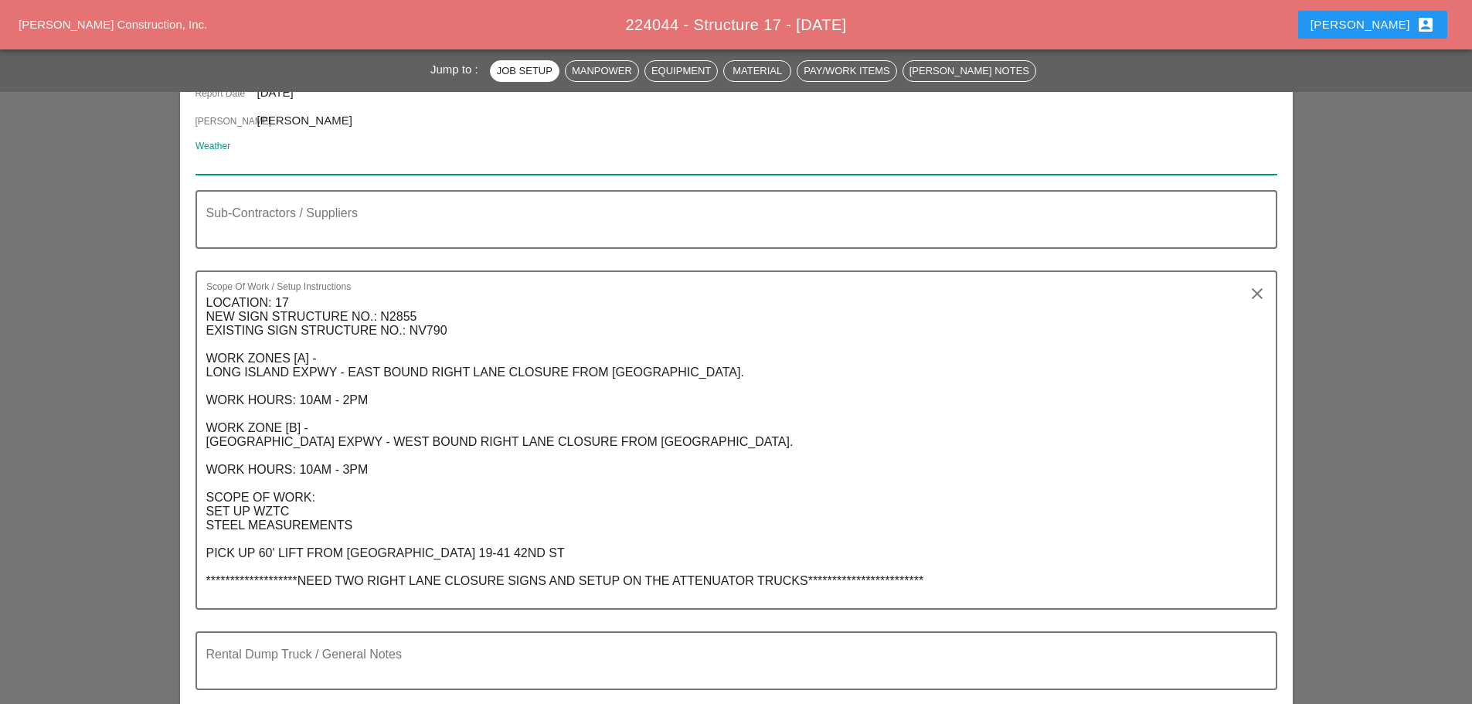
paste input "Day 60° 2% NNW 14 mph Sunny. High near 60F. Winds NNW at 10 to 20 mph. Humidity…"
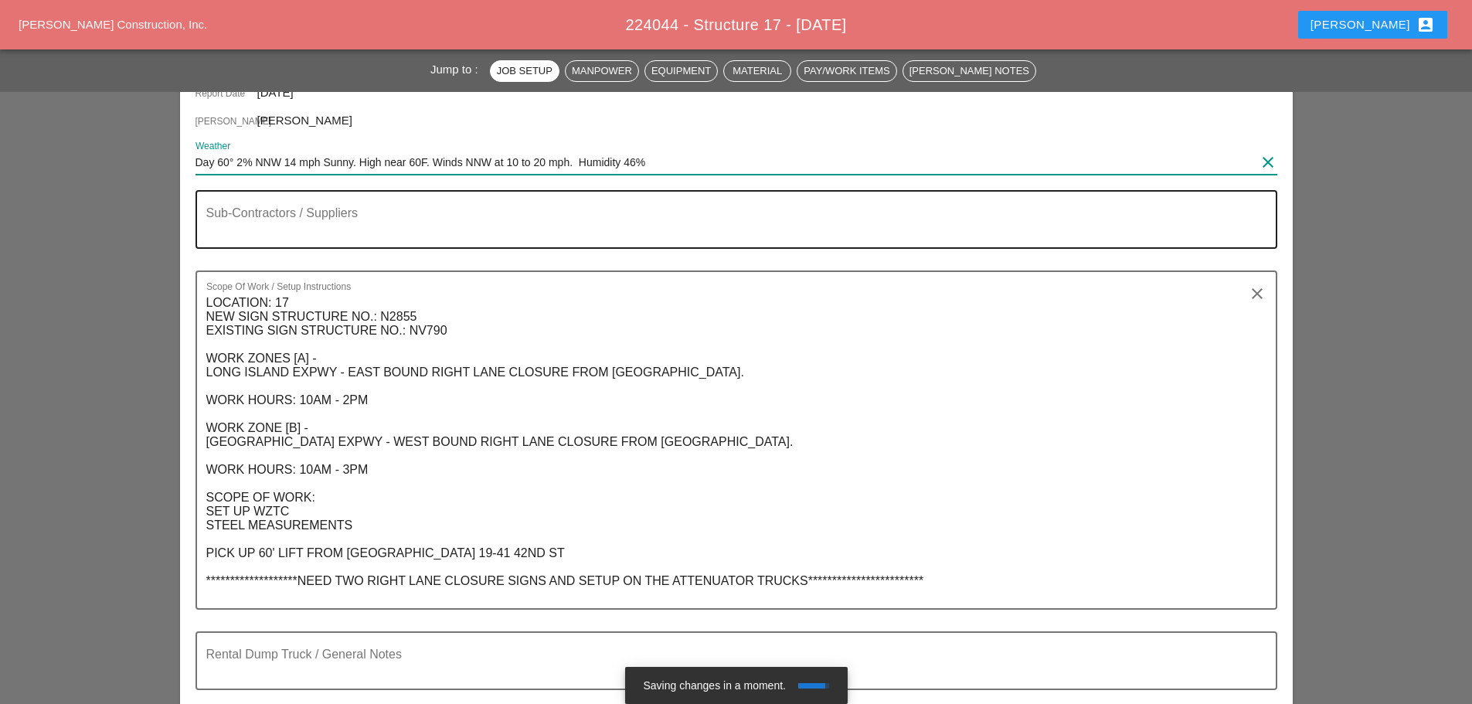
type input "Day 60° 2% NNW 14 mph Sunny. High near 60F. Winds NNW at 10 to 20 mph. Humidity…"
click at [366, 216] on textarea "Sub-Contractors / Suppliers" at bounding box center [730, 228] width 1048 height 37
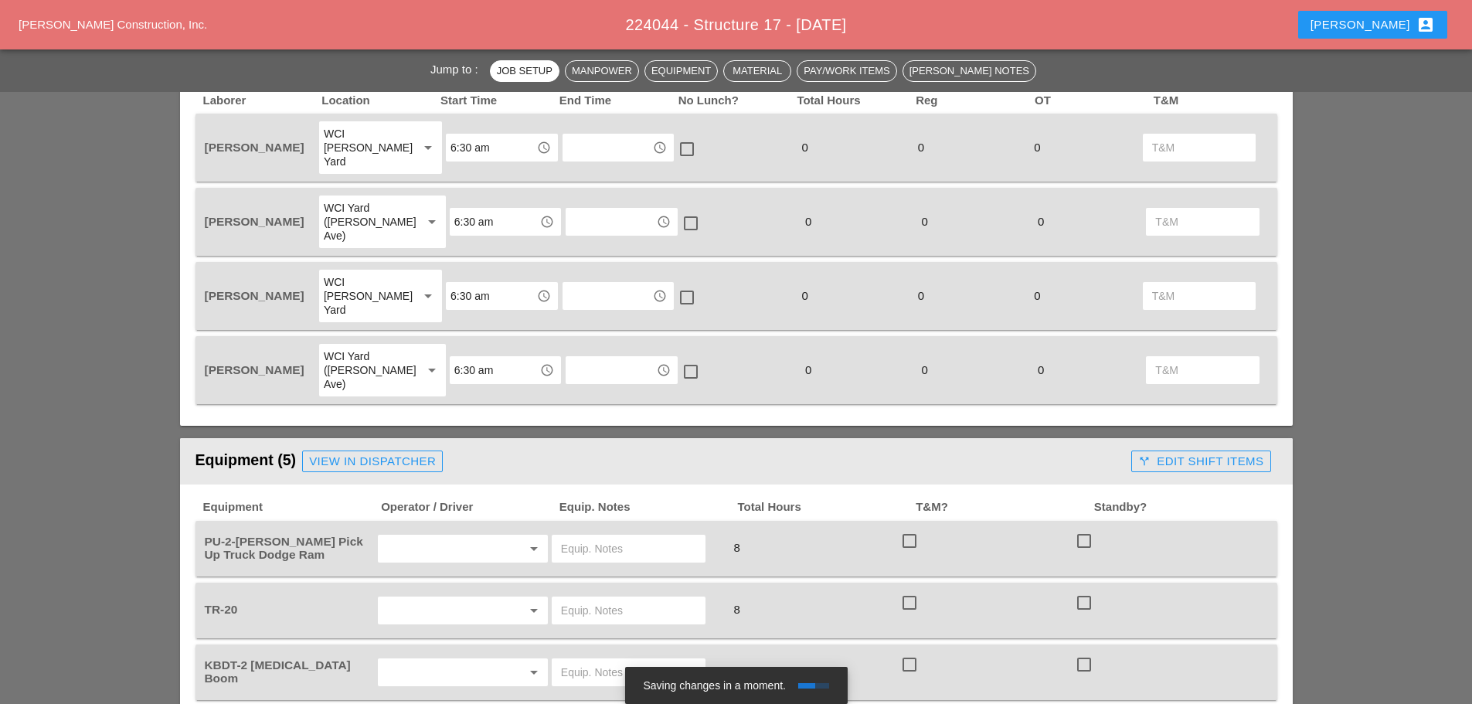
scroll to position [1159, 0]
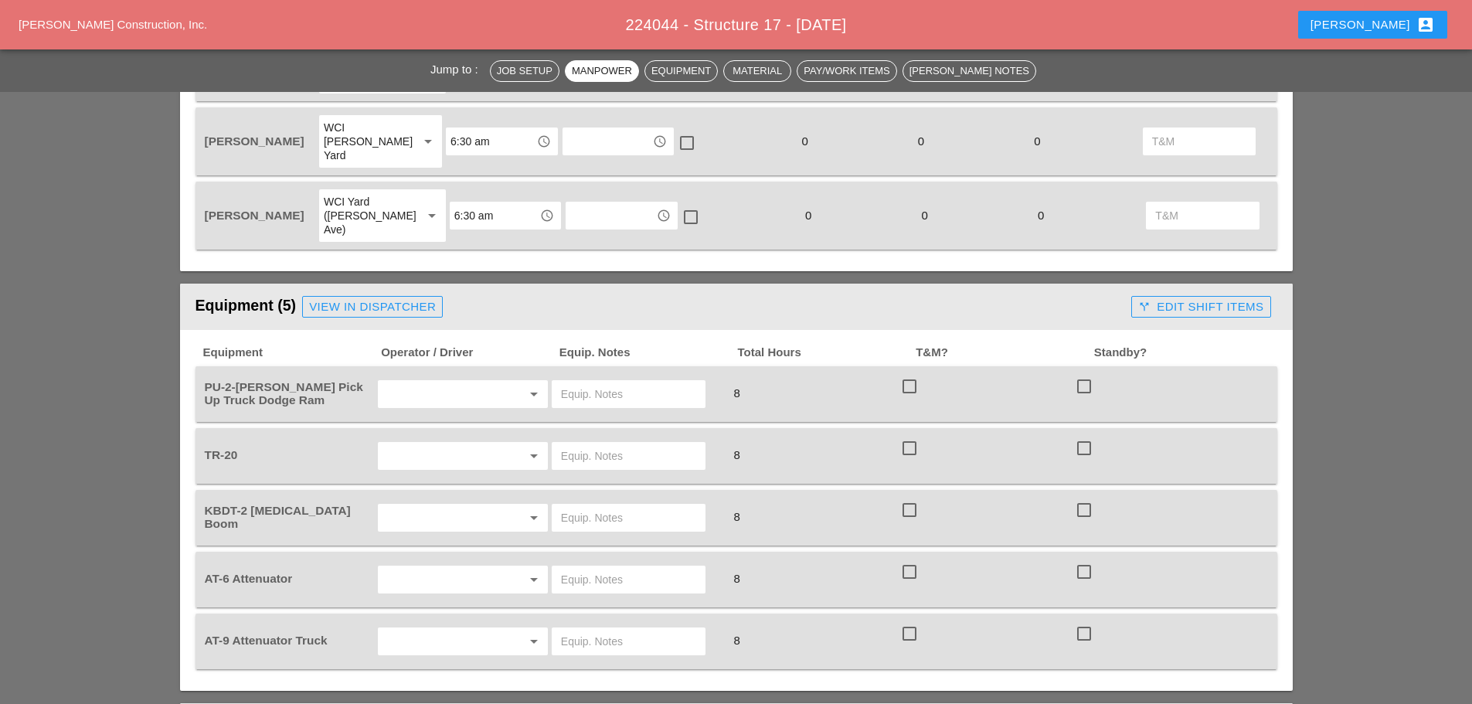
type textarea "[NU-IMAGE]"
click at [448, 566] on div "arrow_drop_down" at bounding box center [463, 580] width 170 height 28
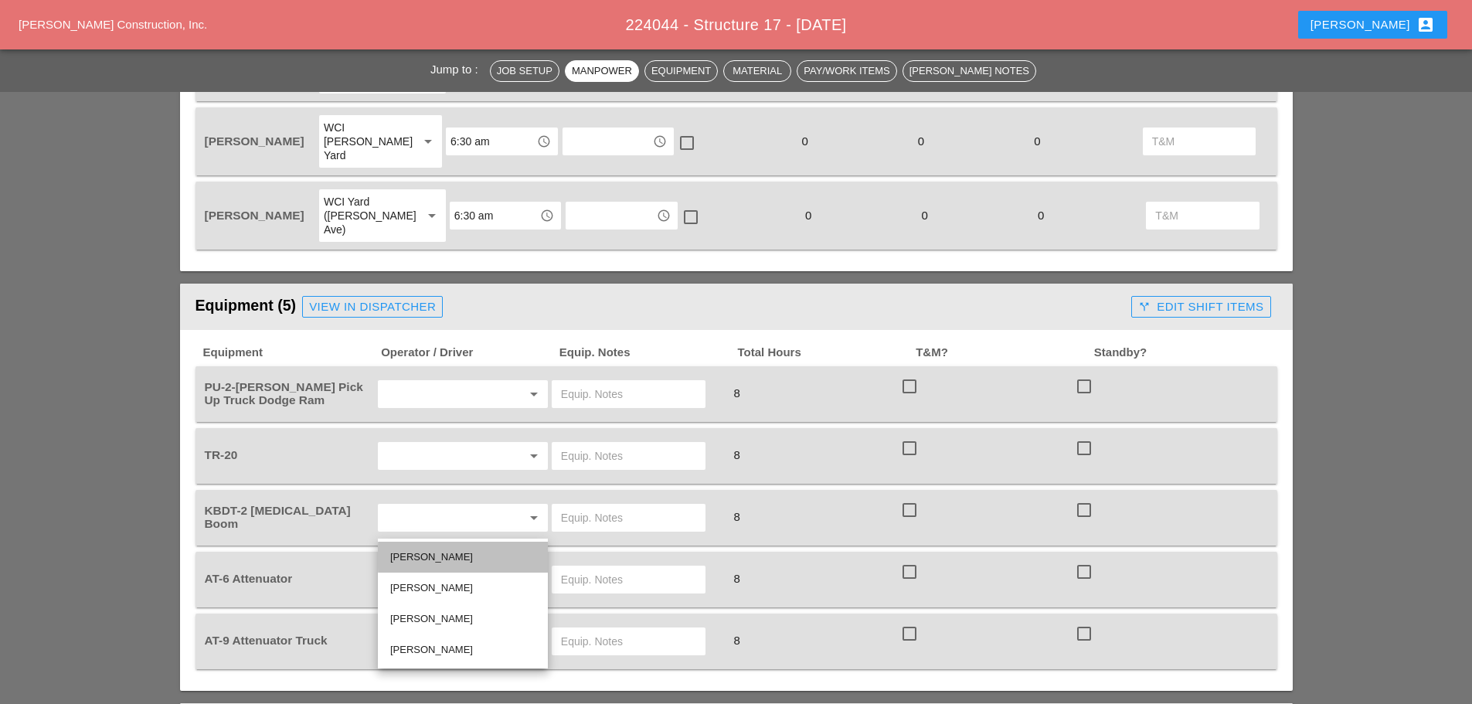
click at [464, 555] on div "[PERSON_NAME]" at bounding box center [462, 557] width 145 height 19
type input "[PERSON_NAME]"
click at [431, 629] on input "text" at bounding box center [441, 641] width 117 height 25
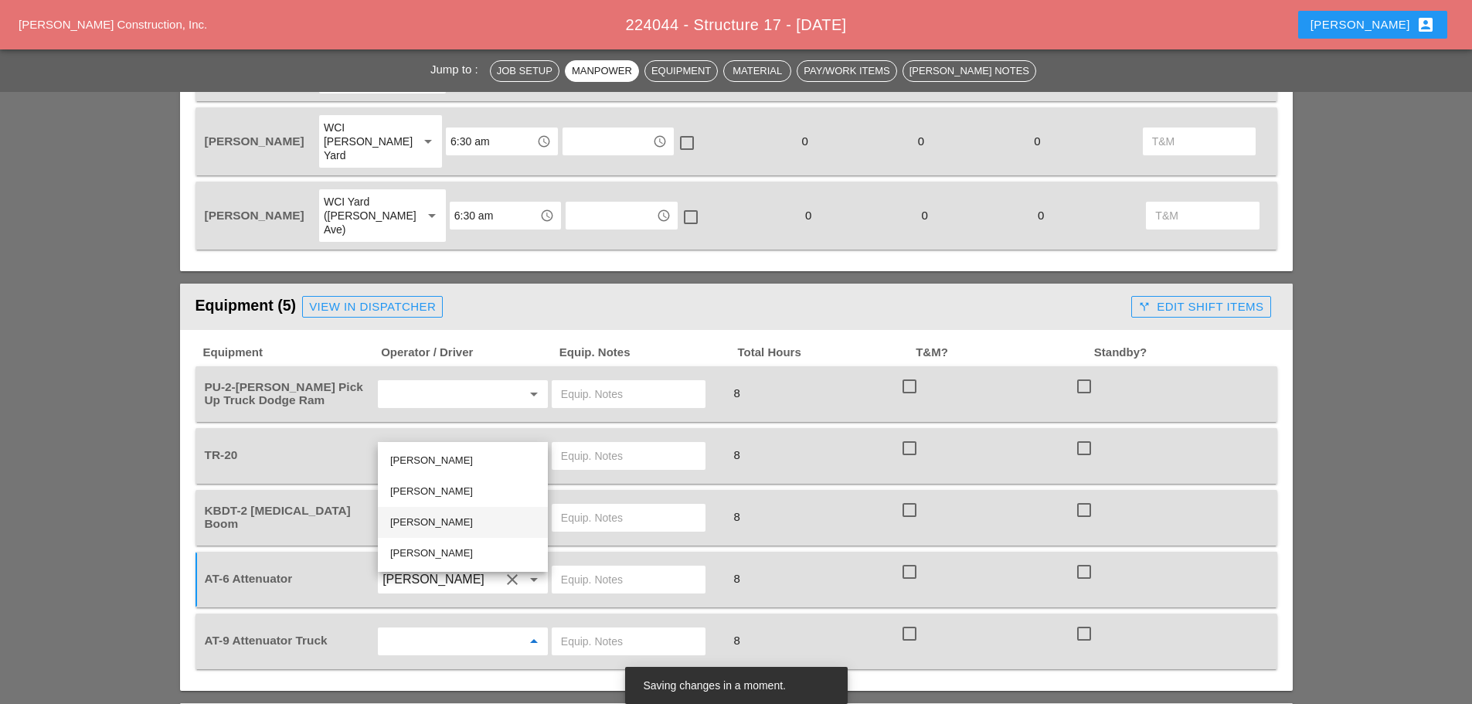
click at [401, 516] on div "[PERSON_NAME]" at bounding box center [462, 522] width 145 height 19
type input "[PERSON_NAME]"
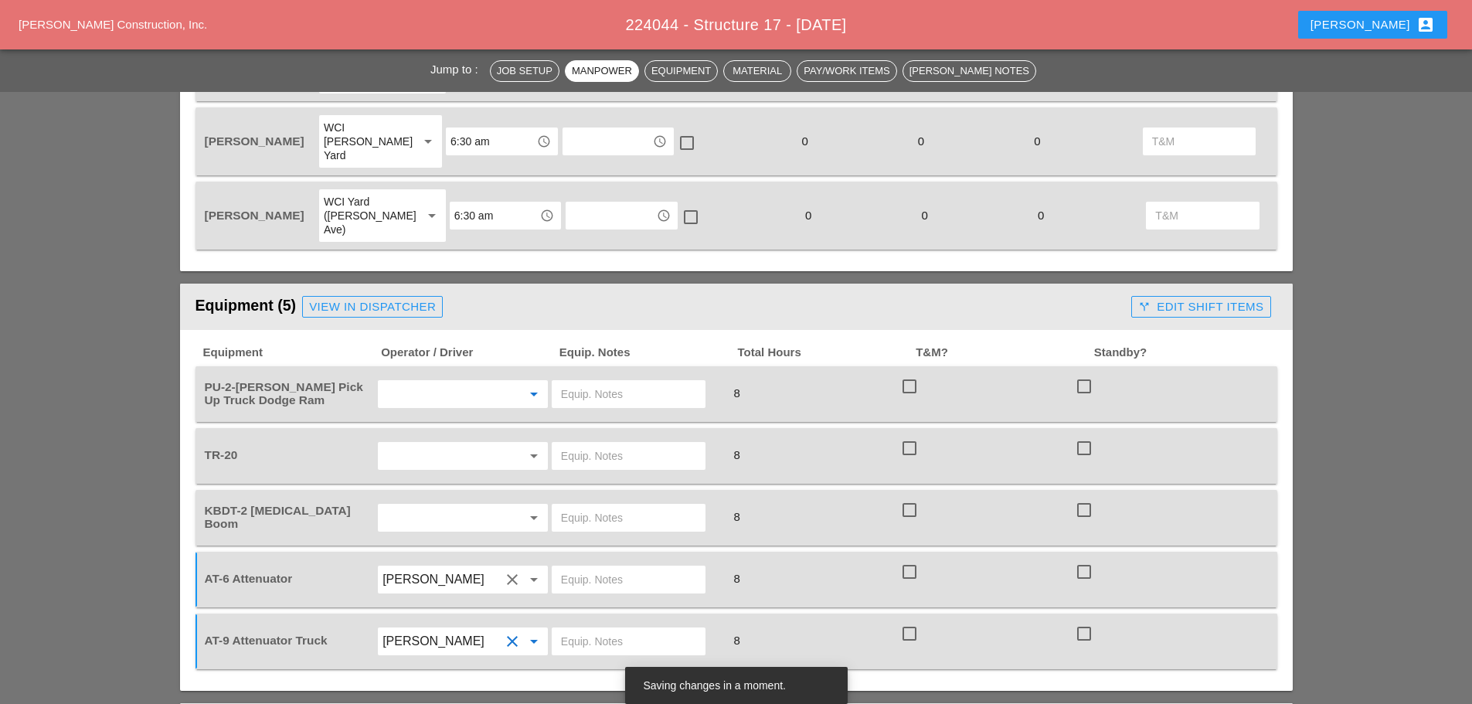
click at [418, 382] on input "text" at bounding box center [441, 394] width 117 height 25
click at [410, 409] on div "[PERSON_NAME]" at bounding box center [462, 402] width 145 height 19
type input "[PERSON_NAME]"
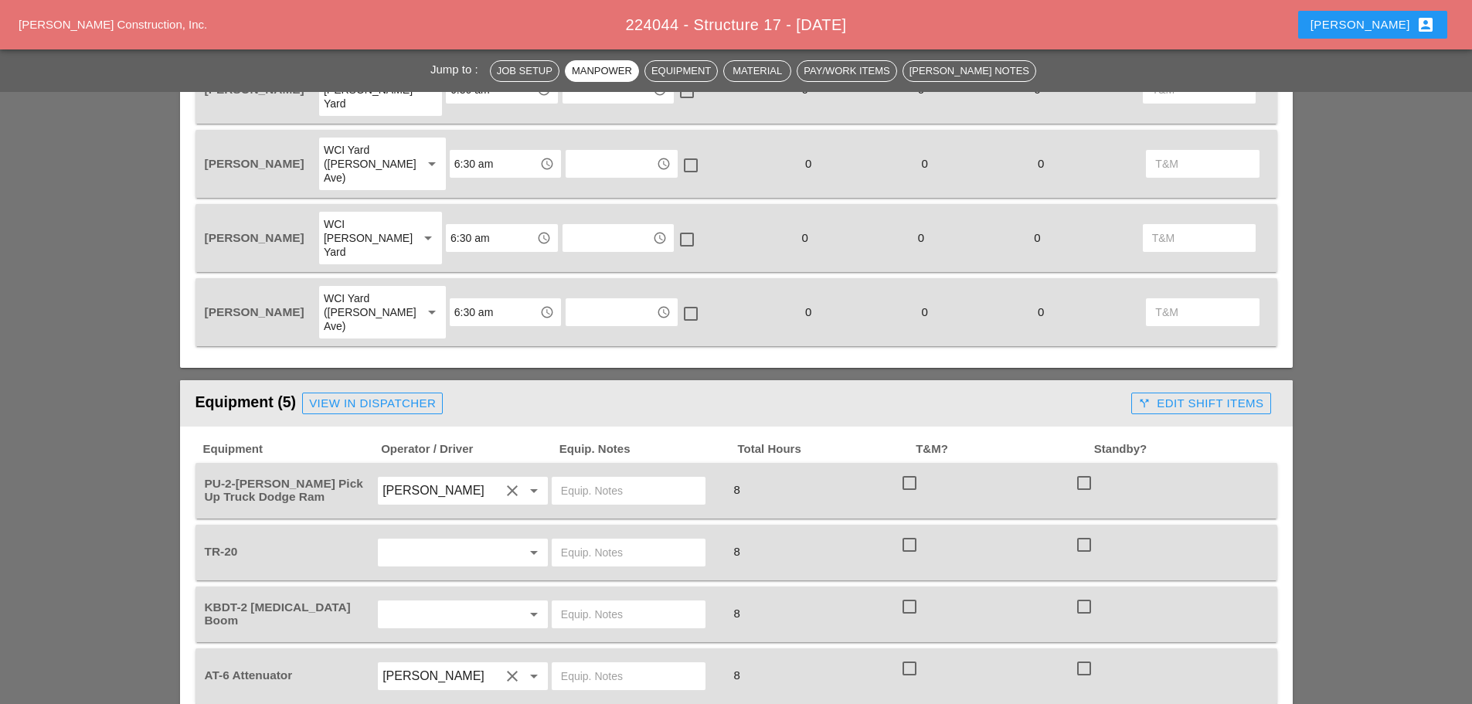
scroll to position [1082, 0]
